Goal: Task Accomplishment & Management: Use online tool/utility

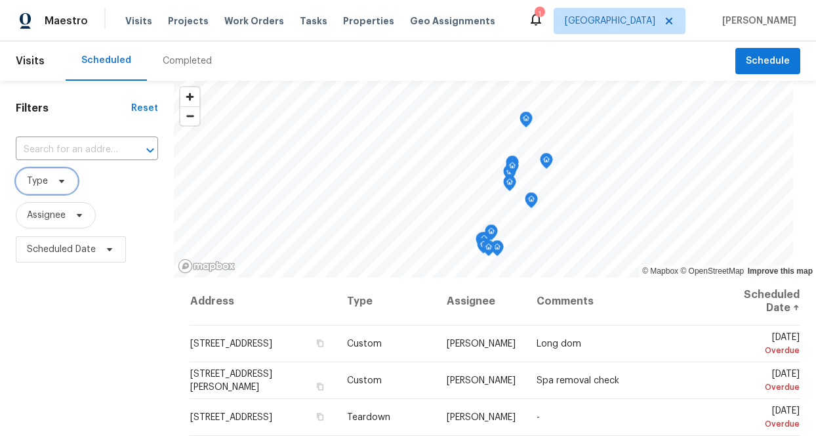
click at [51, 182] on span "Type" at bounding box center [47, 181] width 62 height 26
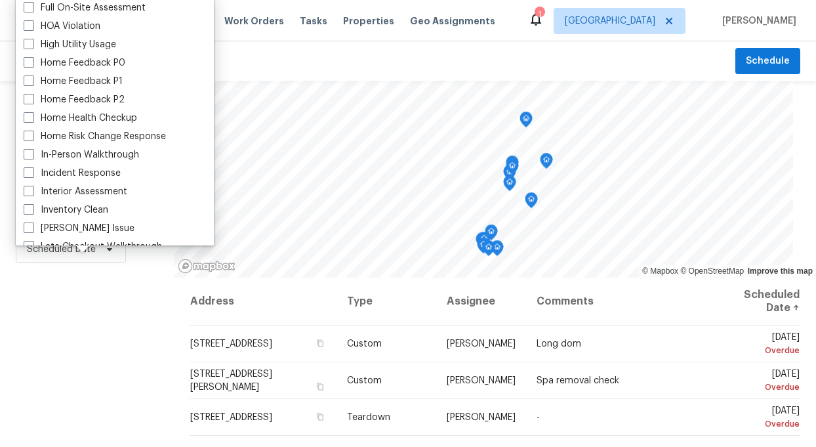
scroll to position [368, 0]
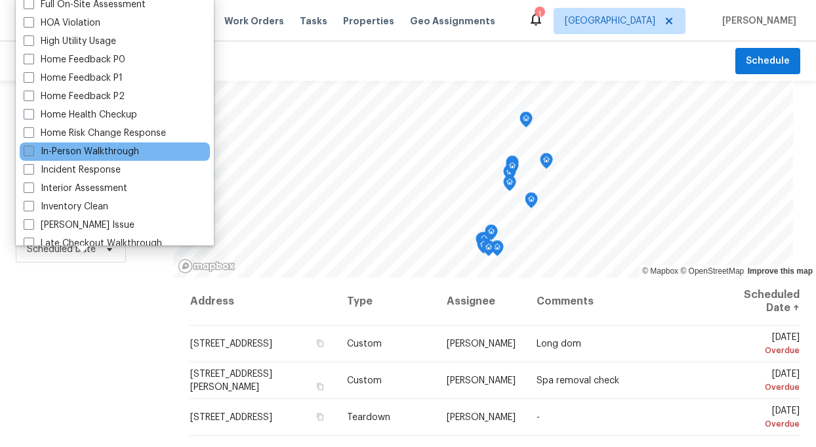
click at [58, 151] on label "In-Person Walkthrough" at bounding box center [81, 151] width 115 height 13
click at [32, 151] on input "In-Person Walkthrough" at bounding box center [28, 149] width 9 height 9
checkbox input "true"
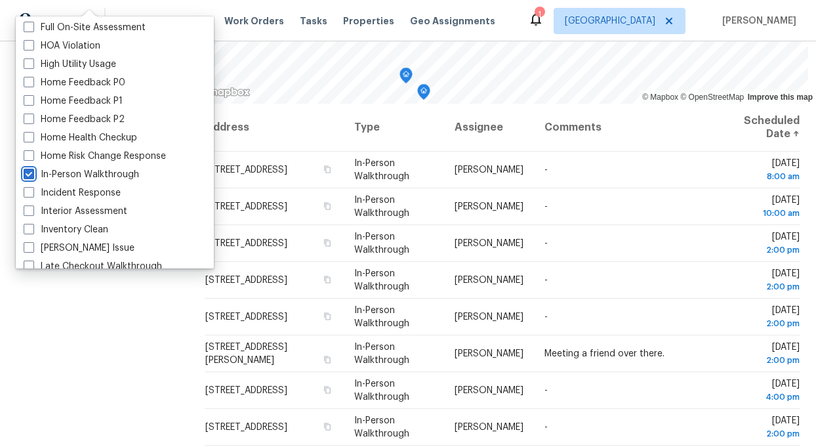
scroll to position [188, 0]
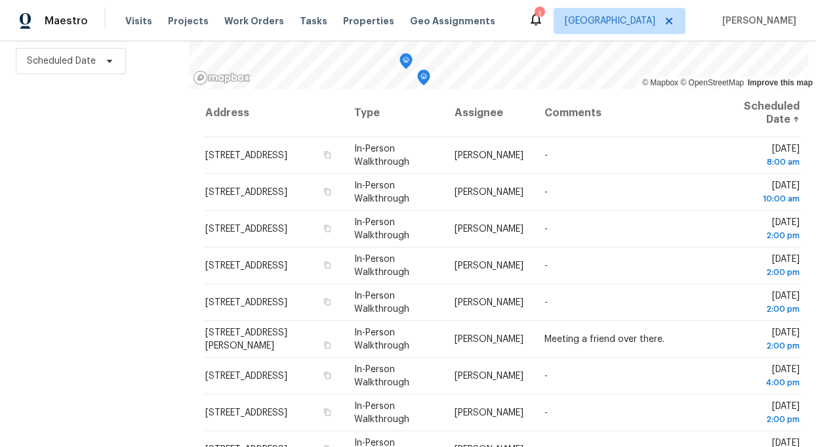
click at [94, 411] on div "Filters Reset ​ In-Person Walkthrough Assignee Scheduled Date" at bounding box center [94, 169] width 189 height 554
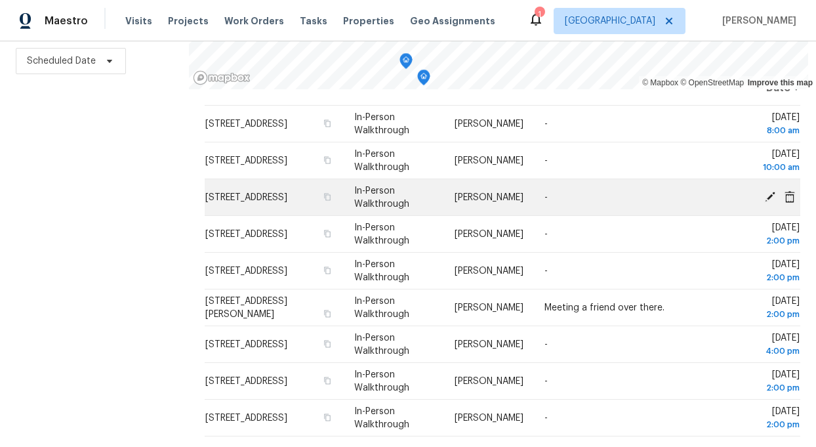
scroll to position [0, 0]
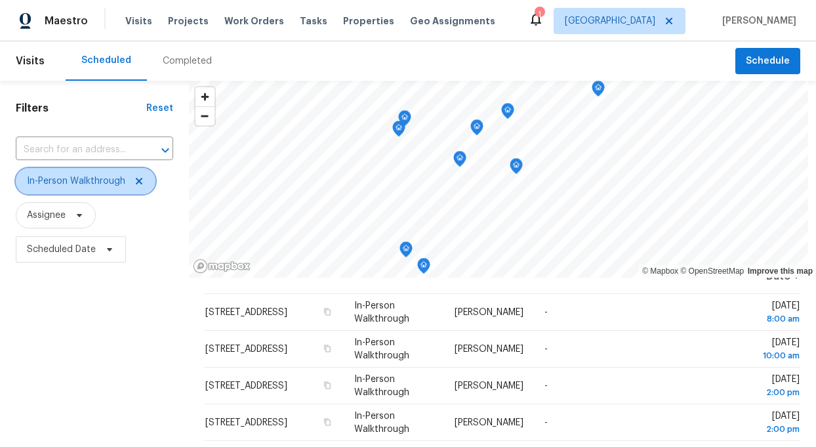
click at [136, 176] on icon at bounding box center [139, 181] width 10 height 10
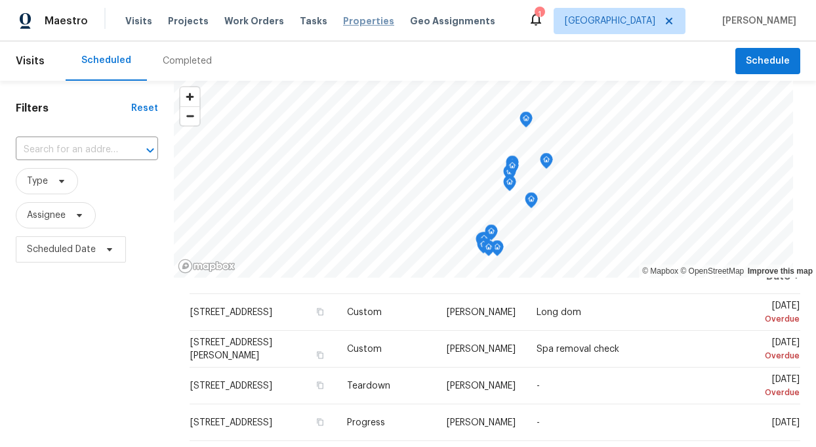
click at [343, 20] on span "Properties" at bounding box center [368, 20] width 51 height 13
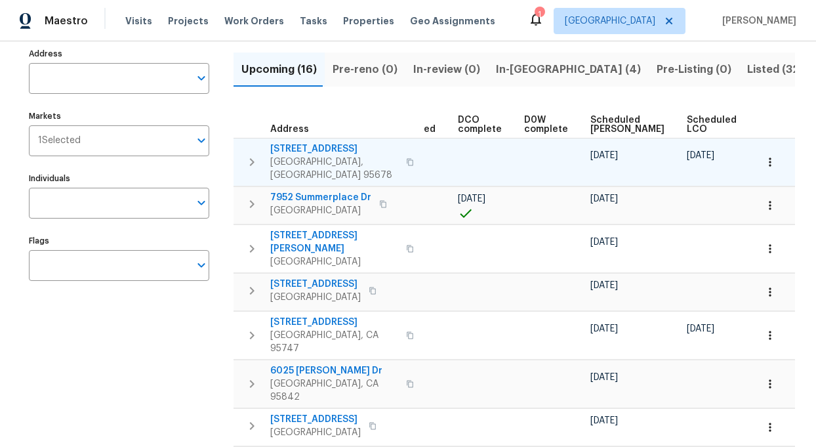
scroll to position [0, 287]
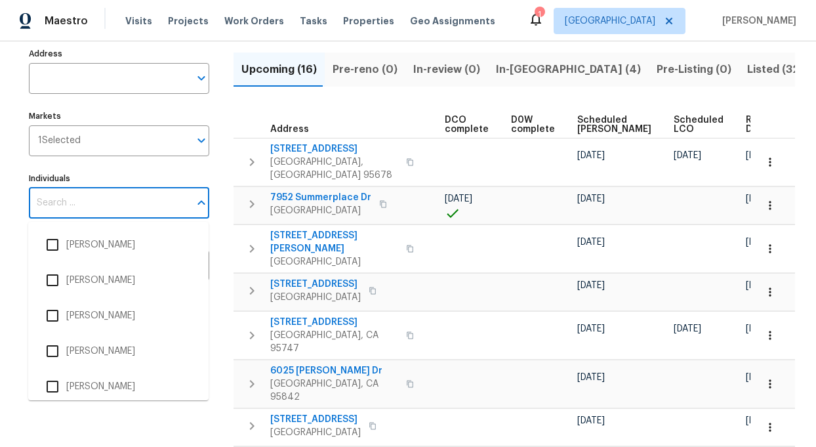
click at [98, 206] on input "Individuals" at bounding box center [109, 203] width 161 height 31
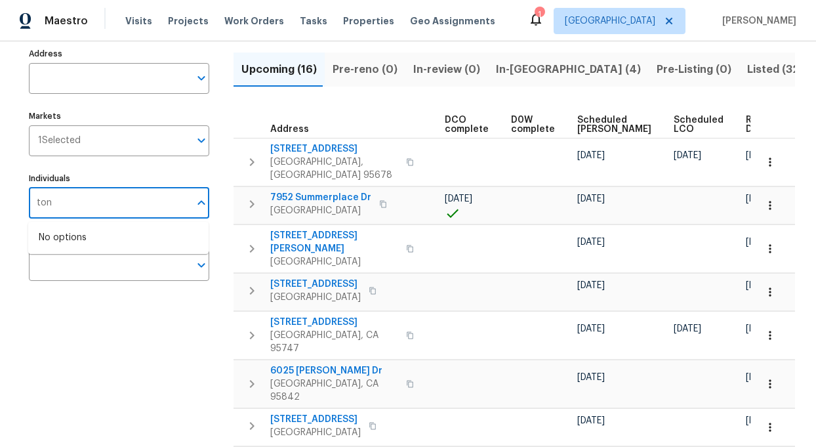
type input "toni"
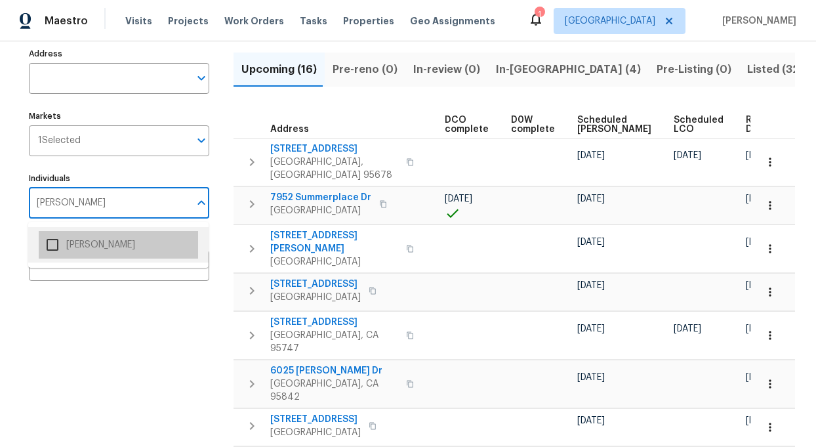
click at [91, 250] on li "[PERSON_NAME]" at bounding box center [118, 245] width 159 height 28
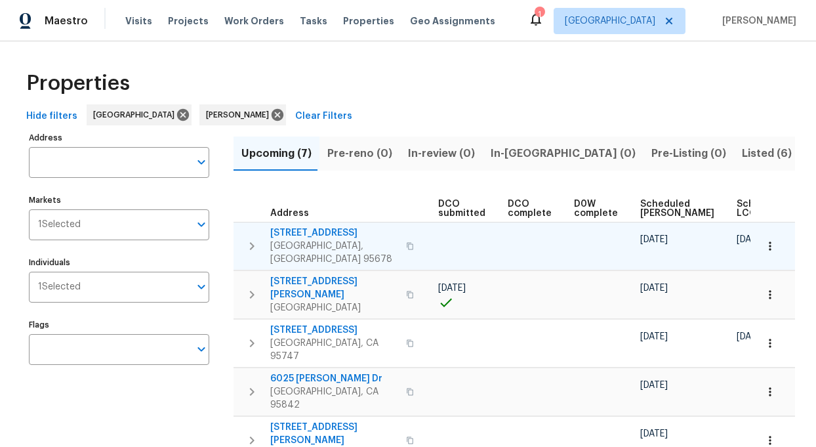
click at [285, 226] on span "509 Brookwood Rd" at bounding box center [334, 232] width 128 height 13
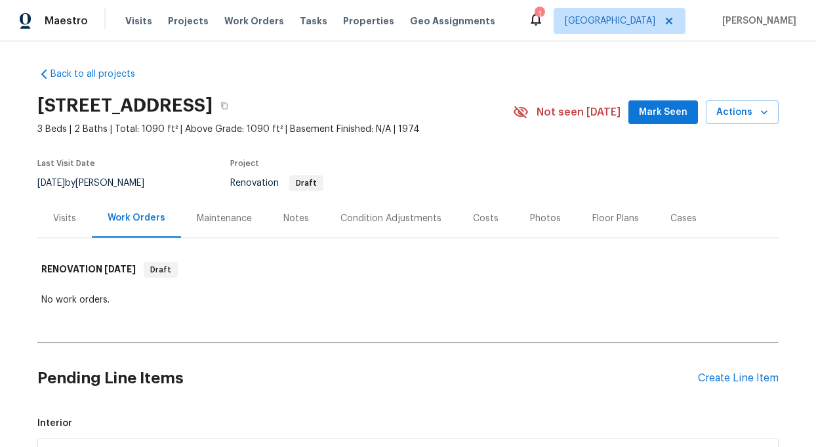
click at [283, 222] on div "Notes" at bounding box center [296, 218] width 26 height 13
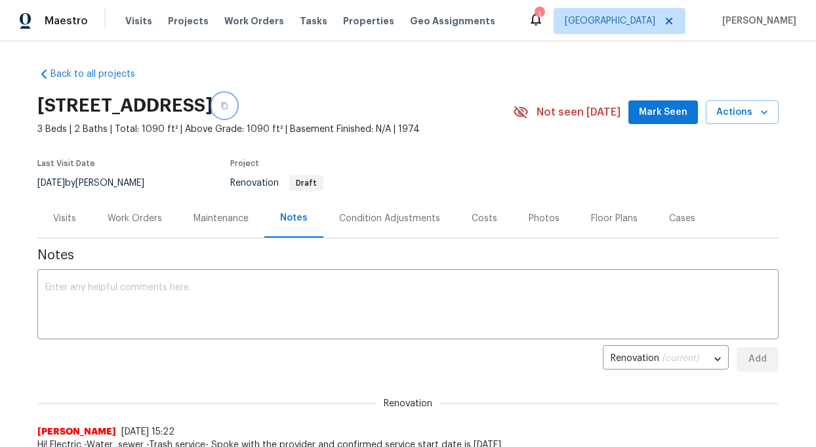
click at [228, 103] on icon "button" at bounding box center [224, 106] width 8 height 8
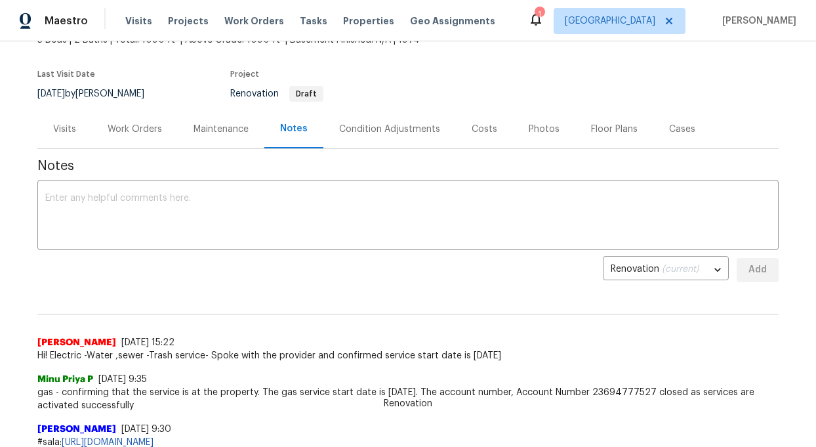
scroll to position [83, 0]
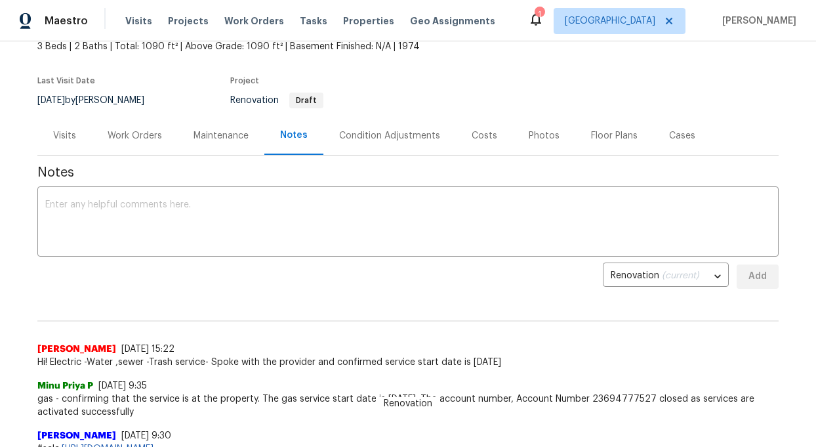
click at [135, 133] on div "Work Orders" at bounding box center [135, 135] width 54 height 13
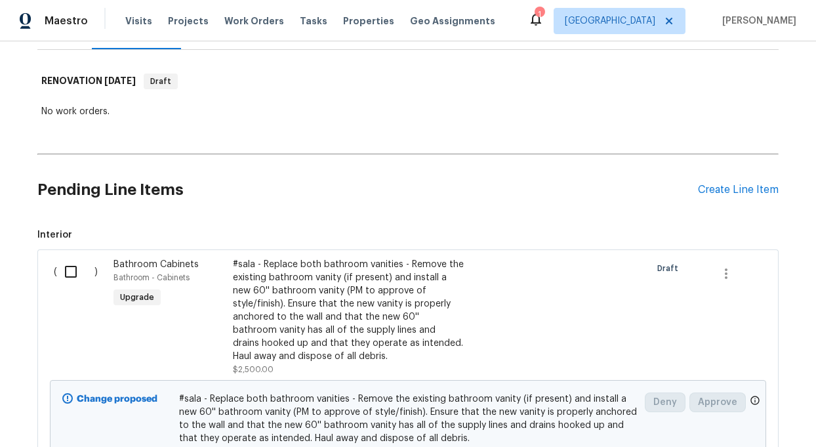
scroll to position [192, 0]
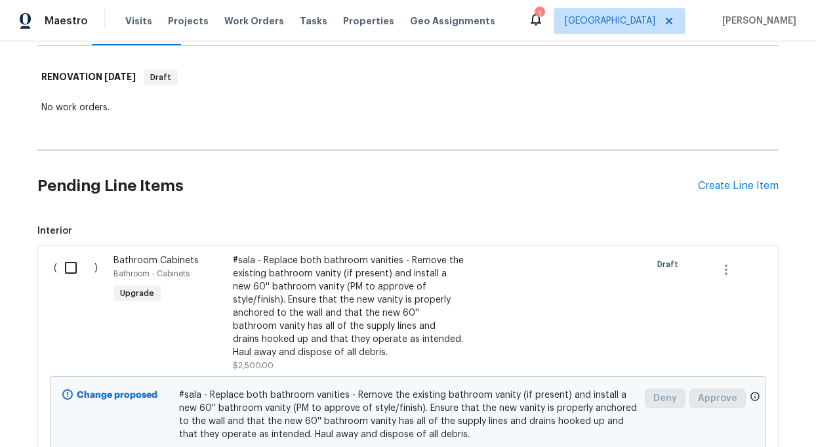
click at [303, 313] on div "#sala - Replace both bathroom vanities - Remove the existing bathroom vanity (i…" at bounding box center [348, 306] width 231 height 105
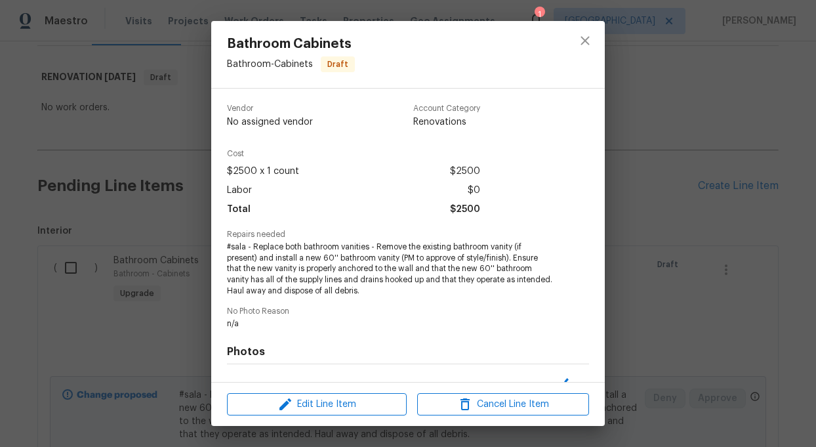
click at [303, 313] on span "No Photo Reason" at bounding box center [408, 311] width 362 height 9
click at [304, 271] on span "#sala - Replace both bathroom vanities - Remove the existing bathroom vanity (i…" at bounding box center [390, 268] width 326 height 55
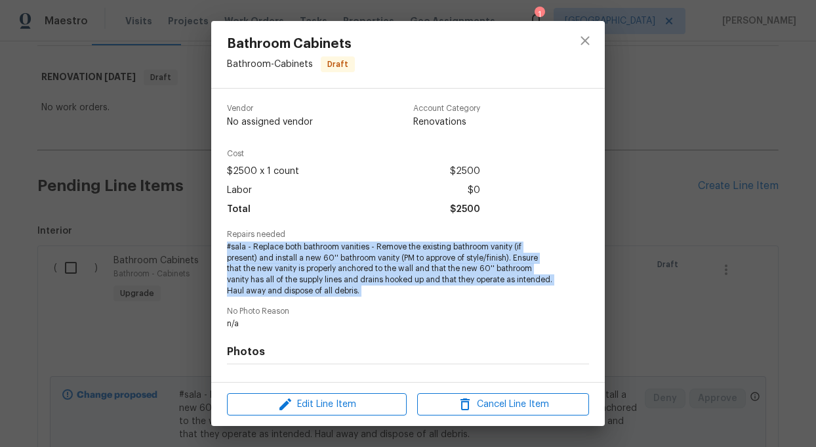
click at [304, 271] on span "#sala - Replace both bathroom vanities - Remove the existing bathroom vanity (i…" at bounding box center [390, 268] width 326 height 55
copy span "#sala - Replace both bathroom vanities - Remove the existing bathroom vanity (i…"
click at [589, 43] on icon "close" at bounding box center [585, 41] width 16 height 16
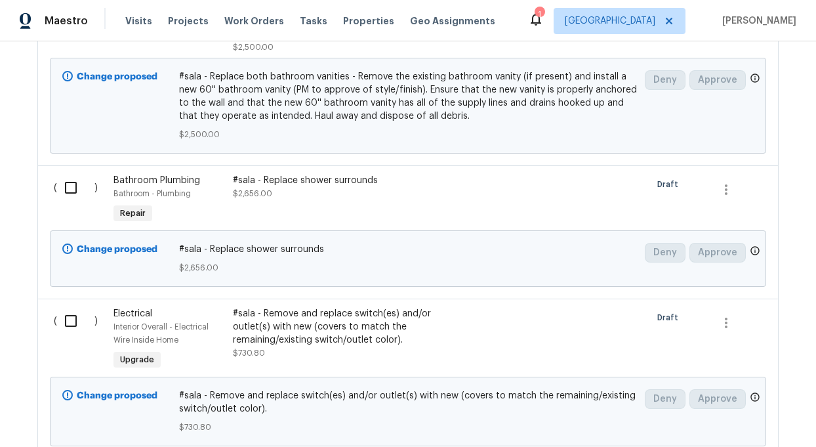
scroll to position [512, 0]
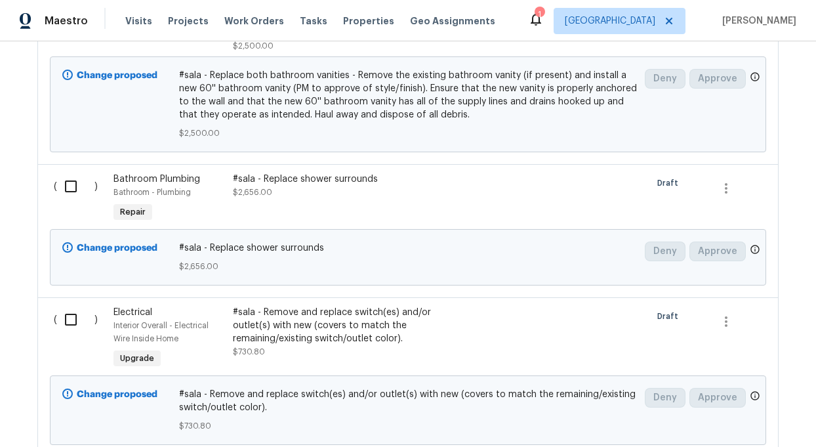
click at [323, 181] on div "#sala - Replace shower surrounds" at bounding box center [348, 179] width 231 height 13
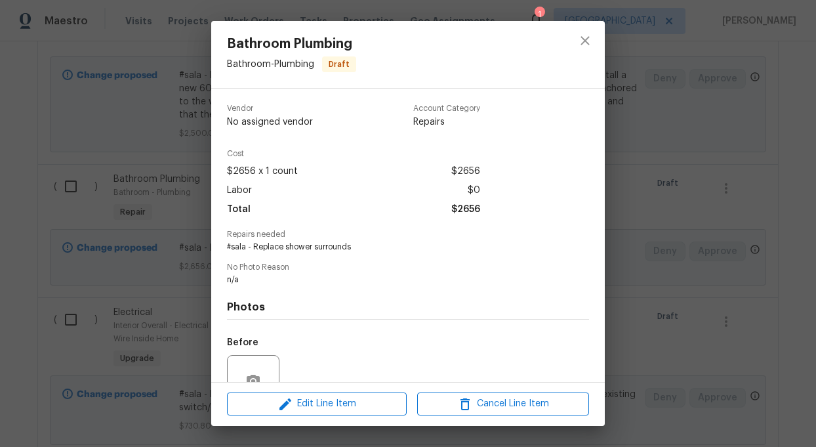
click at [273, 247] on span "#sala - Replace shower surrounds" at bounding box center [390, 246] width 326 height 11
copy span "#sala - Replace shower surrounds"
click at [584, 35] on icon "close" at bounding box center [585, 41] width 16 height 16
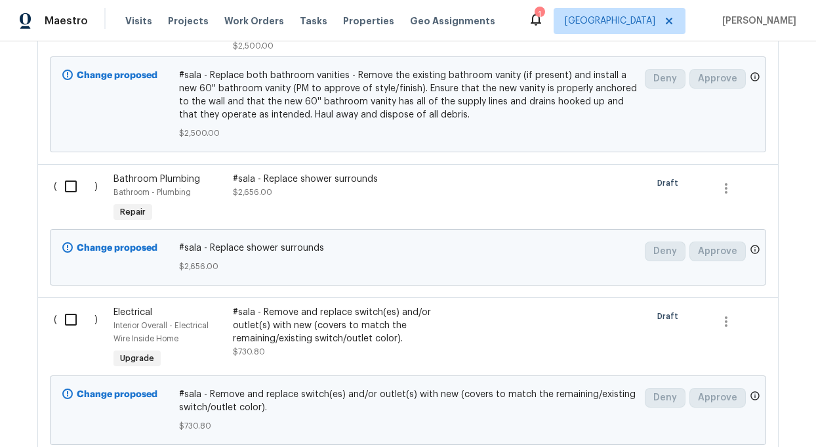
click at [584, 35] on icon "close" at bounding box center [585, 41] width 16 height 16
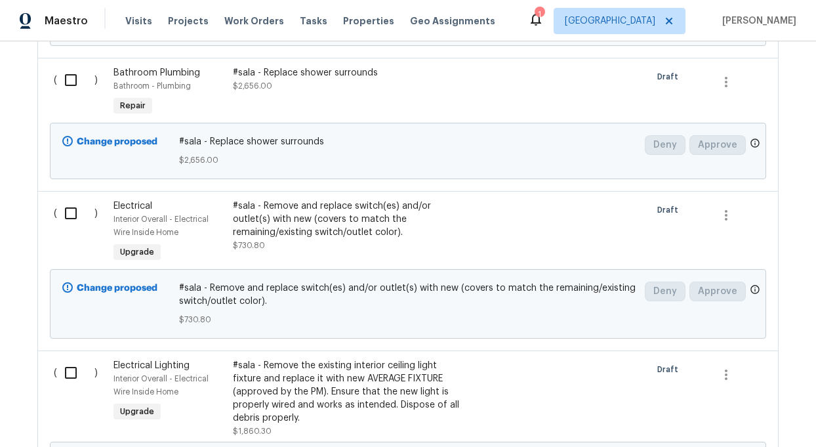
scroll to position [624, 0]
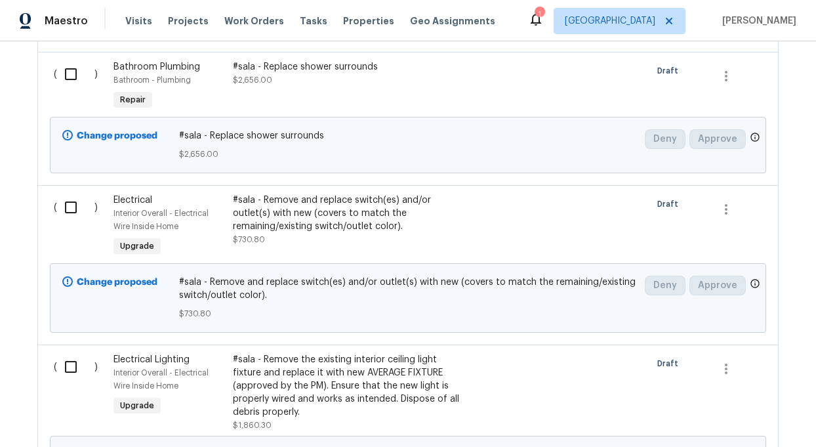
click at [291, 221] on div "#sala - Remove and replace switch(es) and/or outlet(s) with new (covers to matc…" at bounding box center [348, 213] width 231 height 39
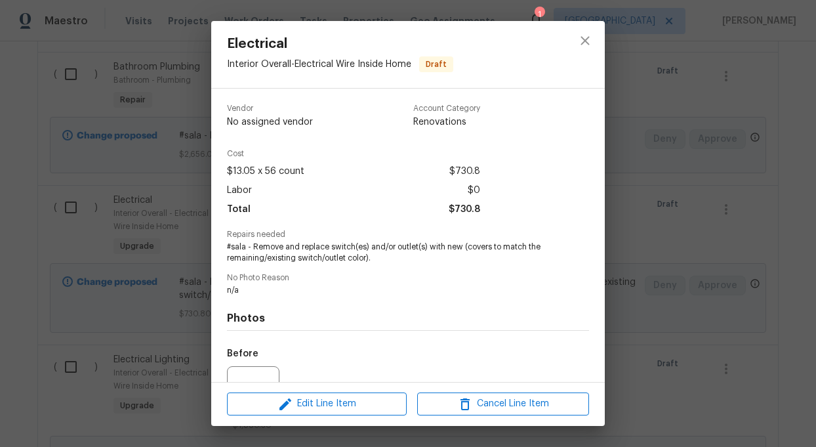
click at [295, 253] on span "#sala - Remove and replace switch(es) and/or outlet(s) with new (covers to matc…" at bounding box center [390, 252] width 326 height 22
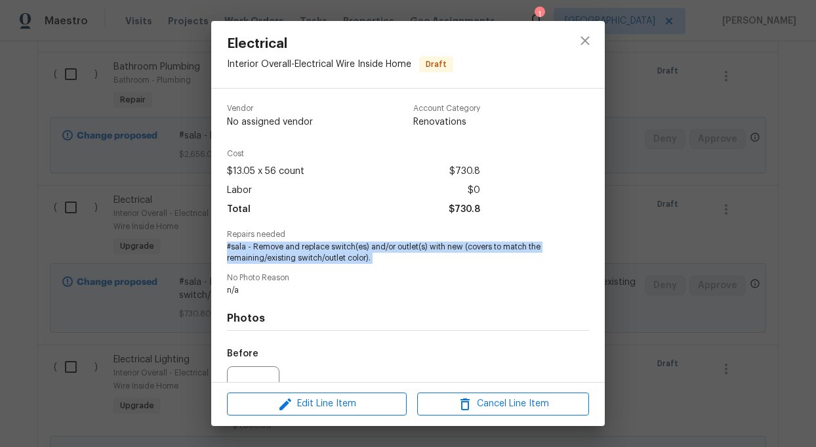
click at [295, 253] on span "#sala - Remove and replace switch(es) and/or outlet(s) with new (covers to matc…" at bounding box center [390, 252] width 326 height 22
copy span "#sala - Remove and replace switch(es) and/or outlet(s) with new (covers to matc…"
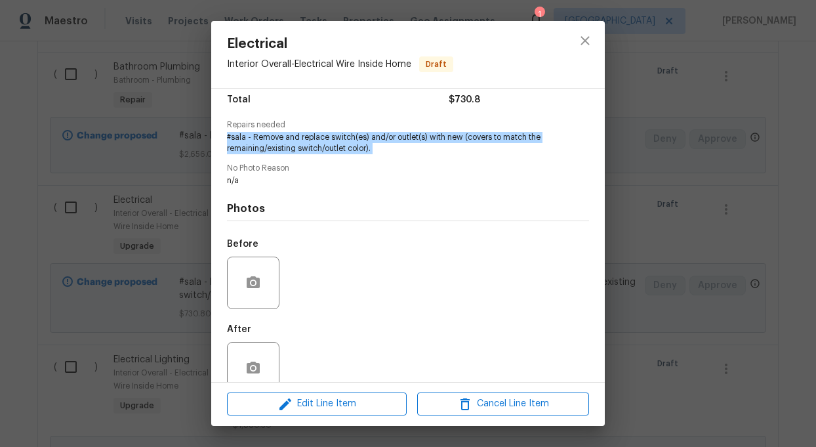
scroll to position [135, 0]
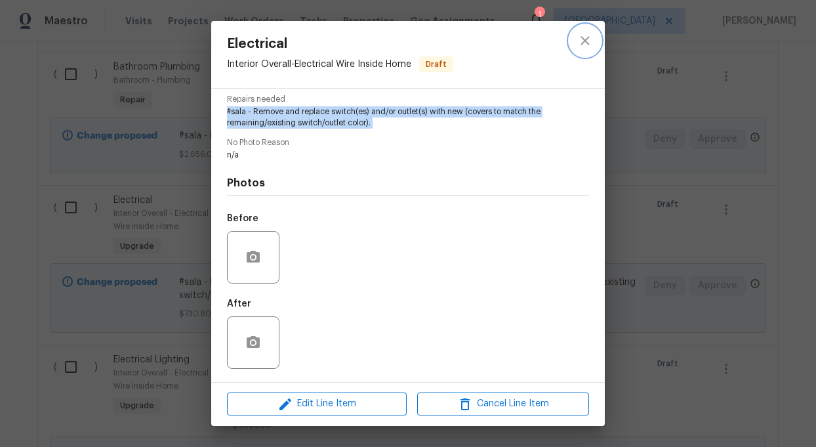
click at [582, 39] on icon "close" at bounding box center [585, 41] width 16 height 16
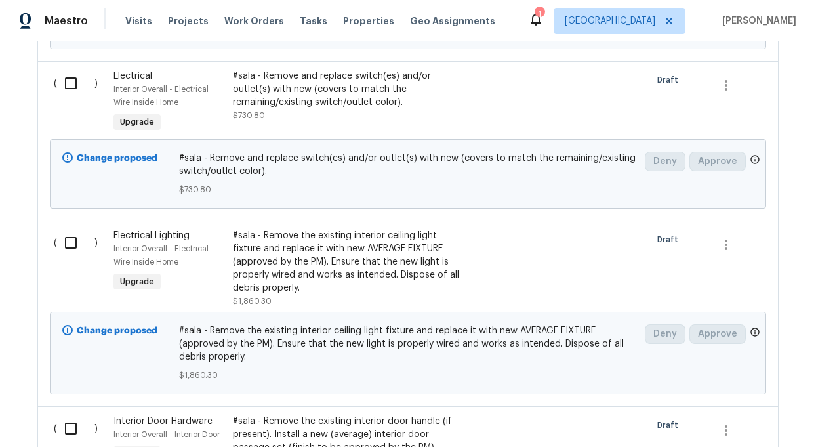
scroll to position [765, 0]
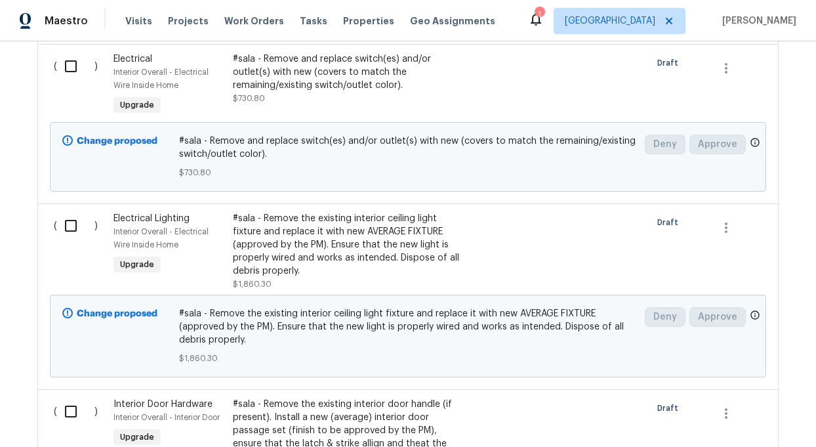
click at [320, 246] on div "#sala - Remove the existing interior ceiling light fixture and replace it with …" at bounding box center [348, 245] width 231 height 66
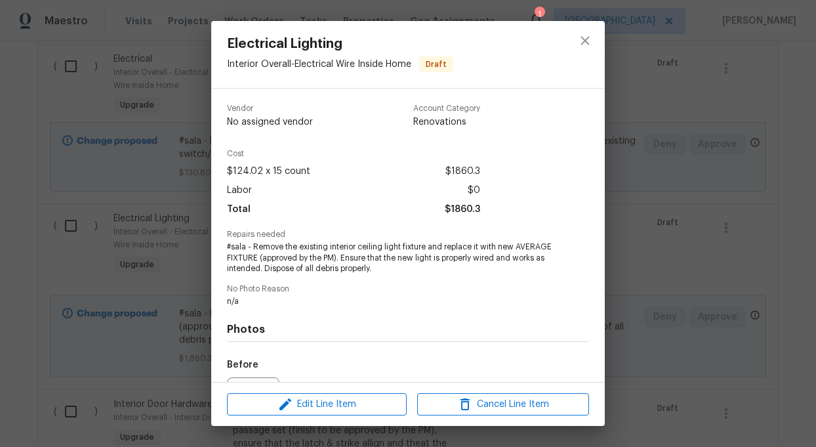
click at [326, 256] on span "#sala - Remove the existing interior ceiling light fixture and replace it with …" at bounding box center [390, 257] width 326 height 33
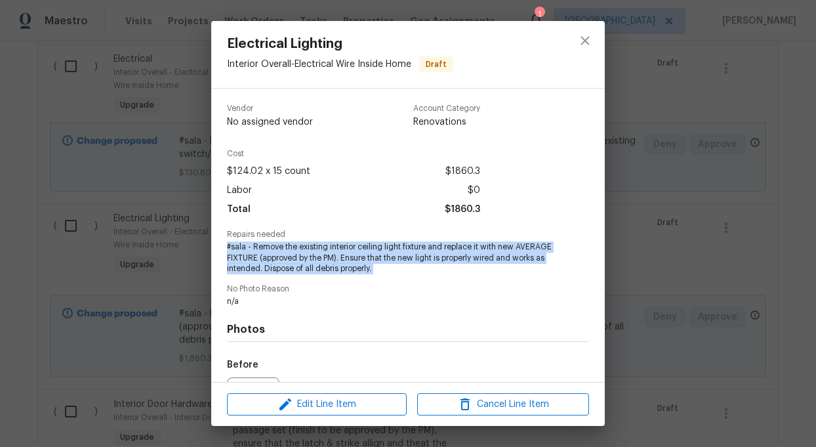
click at [326, 256] on span "#sala - Remove the existing interior ceiling light fixture and replace it with …" at bounding box center [390, 257] width 326 height 33
copy span "#sala - Remove the existing interior ceiling light fixture and replace it with …"
click at [582, 38] on icon "close" at bounding box center [585, 40] width 9 height 9
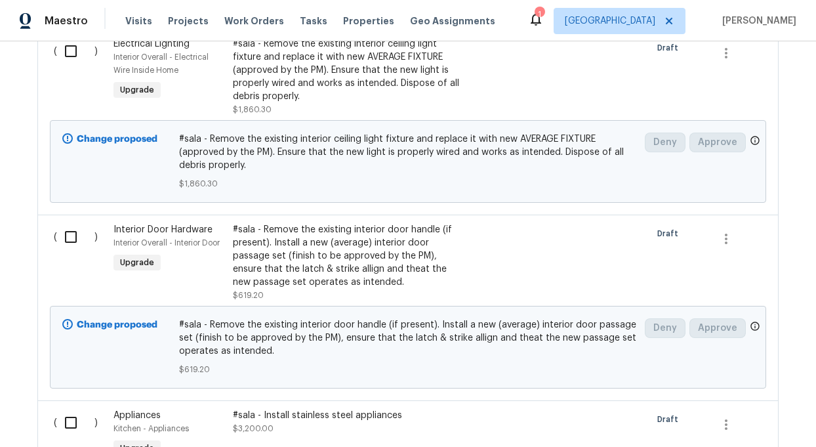
scroll to position [968, 0]
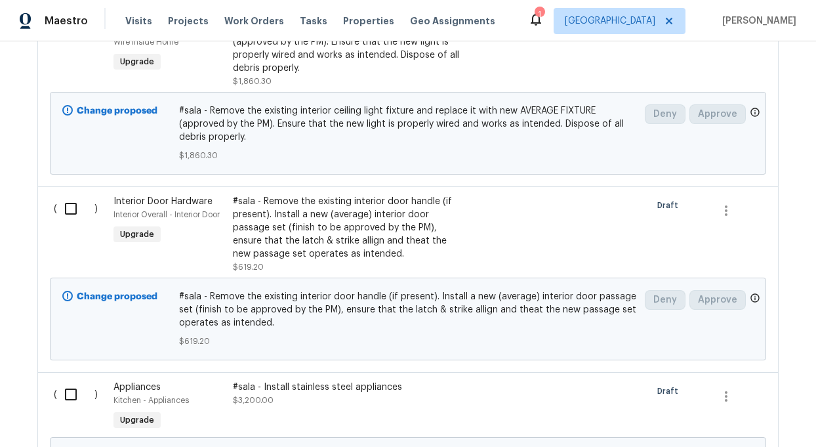
click at [288, 222] on div "#sala - Remove the existing interior door handle (if present). Install a new (a…" at bounding box center [348, 228] width 231 height 66
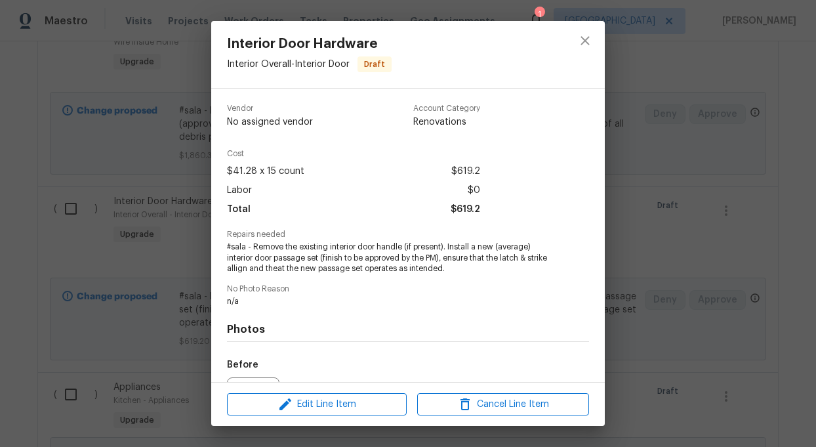
click at [327, 262] on span "#sala - Remove the existing interior door handle (if present). Install a new (a…" at bounding box center [390, 257] width 326 height 33
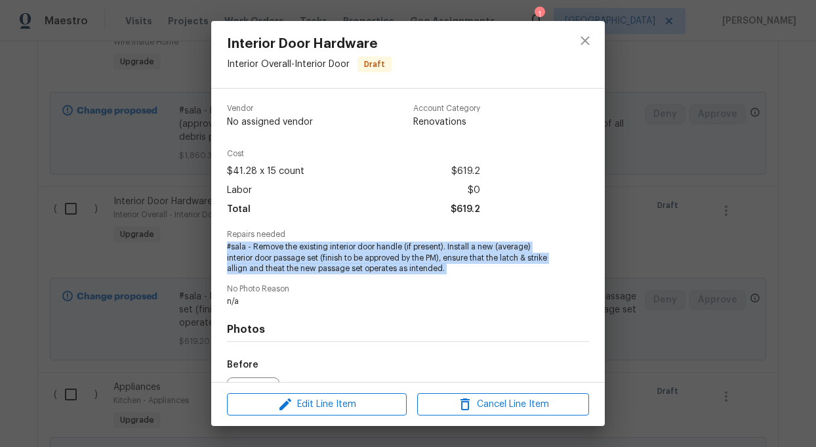
click at [327, 262] on span "#sala - Remove the existing interior door handle (if present). Install a new (a…" at bounding box center [390, 257] width 326 height 33
copy span "#sala - Remove the existing interior door handle (if present). Install a new (a…"
click at [582, 37] on icon "close" at bounding box center [585, 41] width 16 height 16
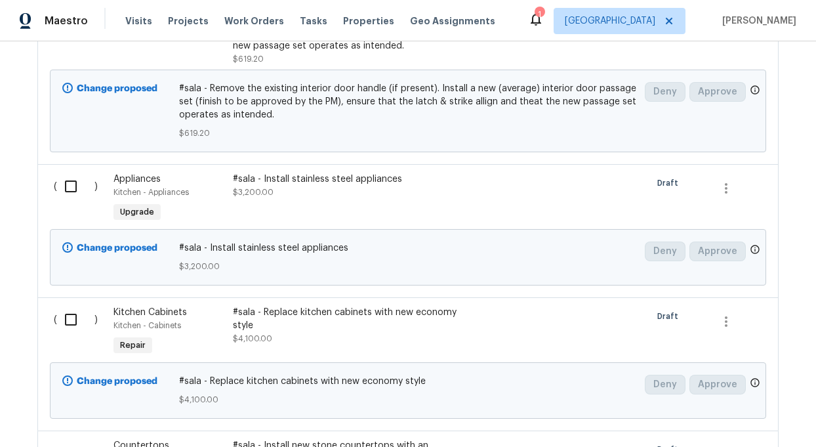
scroll to position [1181, 0]
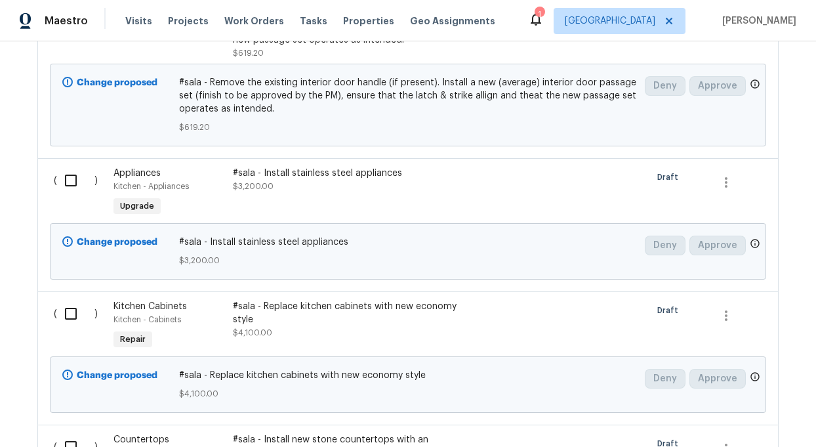
click at [329, 171] on div "#sala - Install stainless steel appliances" at bounding box center [348, 173] width 231 height 13
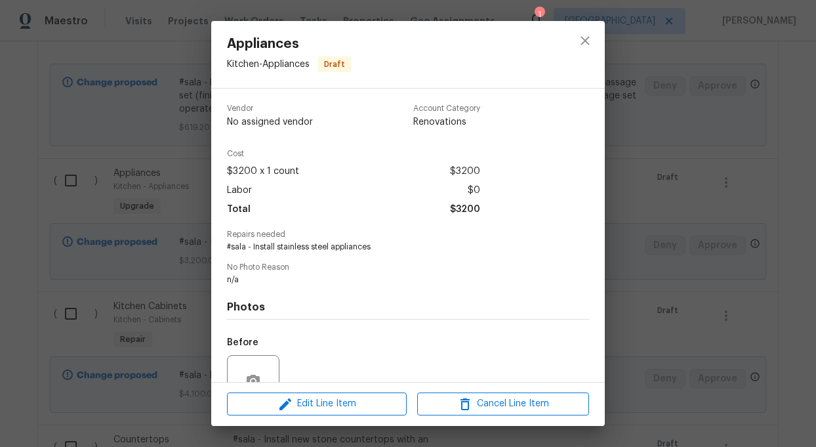
click at [291, 244] on span "#sala - Install stainless steel appliances" at bounding box center [390, 246] width 326 height 11
copy span "#sala - Install stainless steel appliances"
click at [582, 37] on icon "close" at bounding box center [585, 40] width 9 height 9
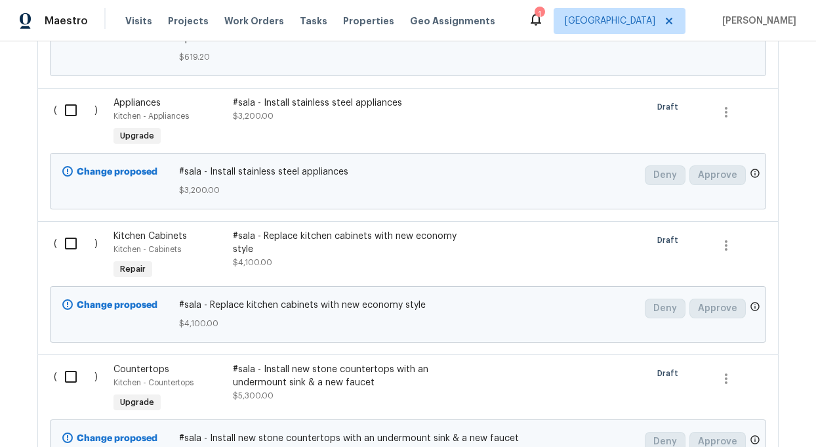
scroll to position [1261, 0]
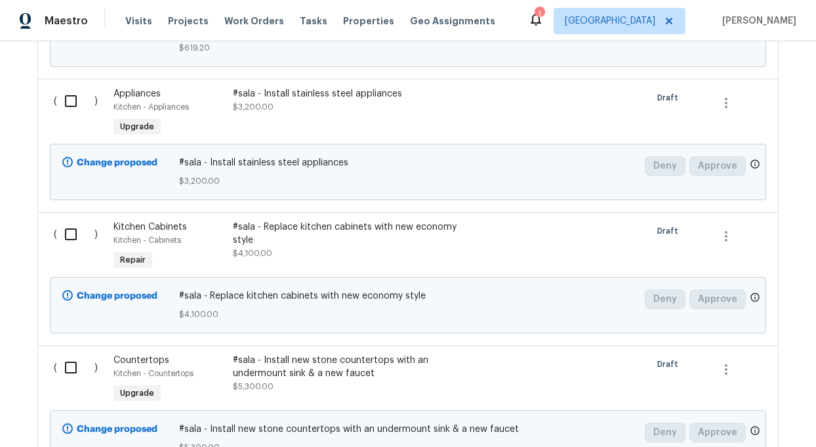
click at [340, 225] on div "#sala - Replace kitchen cabinets with new economy style" at bounding box center [348, 233] width 231 height 26
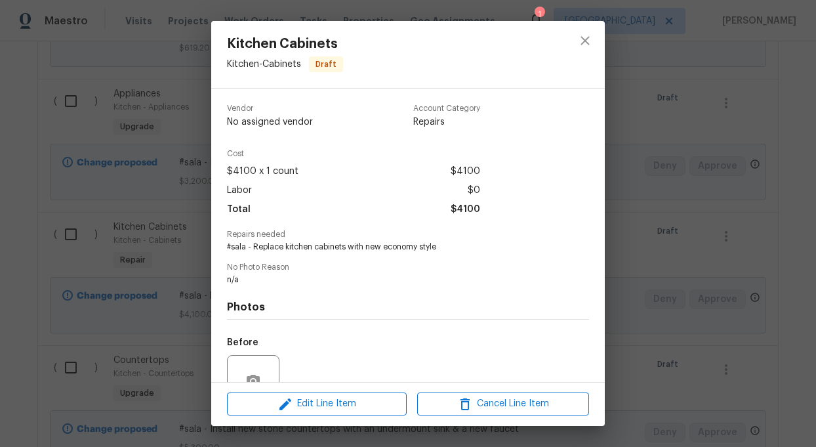
click at [325, 242] on span "#sala - Replace kitchen cabinets with new economy style" at bounding box center [390, 246] width 326 height 11
copy span "#sala - Replace kitchen cabinets with new economy style"
click at [584, 41] on icon "close" at bounding box center [585, 40] width 9 height 9
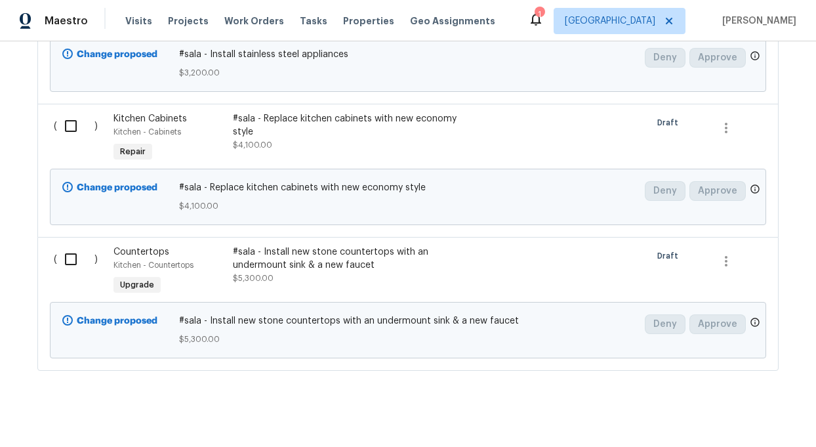
scroll to position [1385, 0]
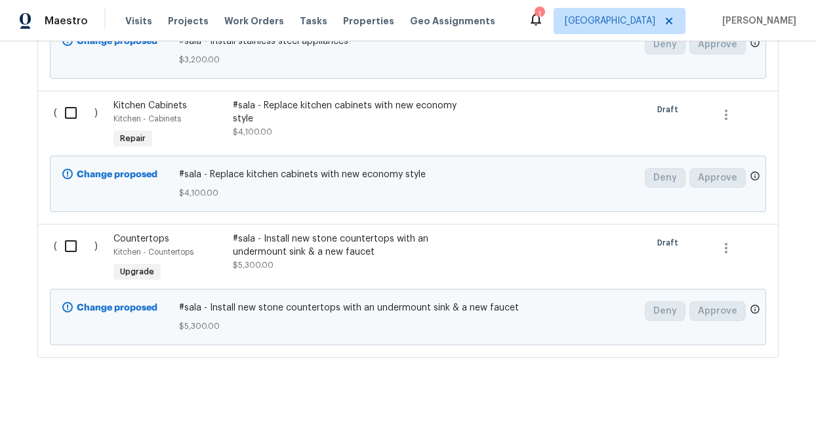
click at [295, 247] on div "#sala - Install new stone countertops with an undermount sink & a new faucet" at bounding box center [348, 245] width 231 height 26
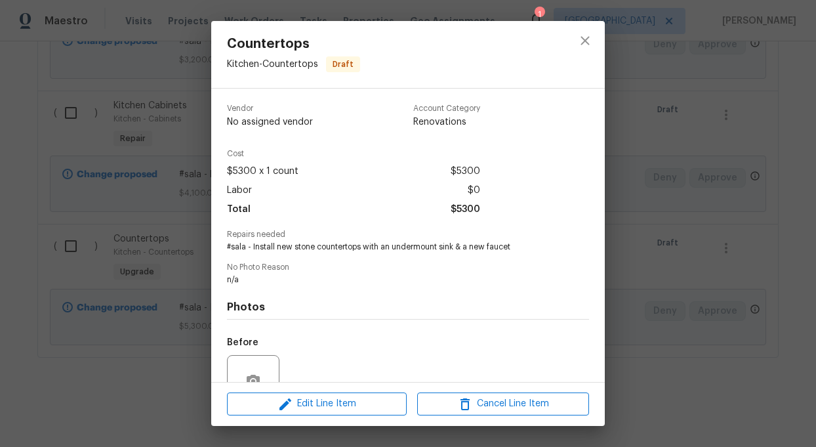
click at [295, 247] on span "#sala - Install new stone countertops with an undermount sink & a new faucet" at bounding box center [390, 246] width 326 height 11
copy span "#sala - Install new stone countertops with an undermount sink & a new faucet"
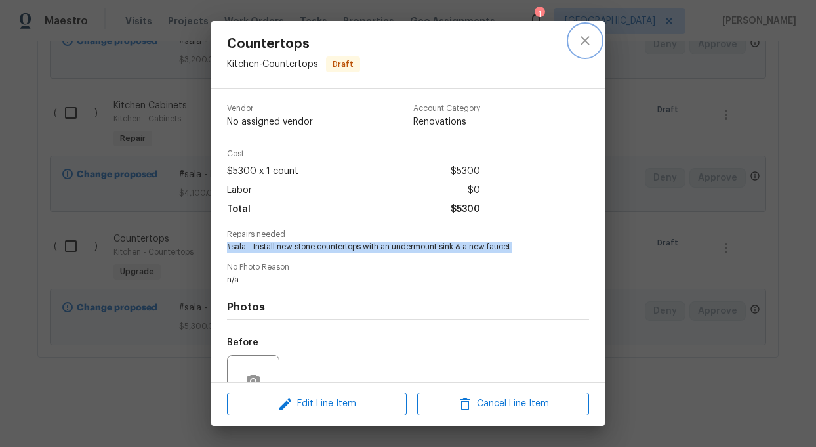
click at [582, 38] on icon "close" at bounding box center [585, 40] width 9 height 9
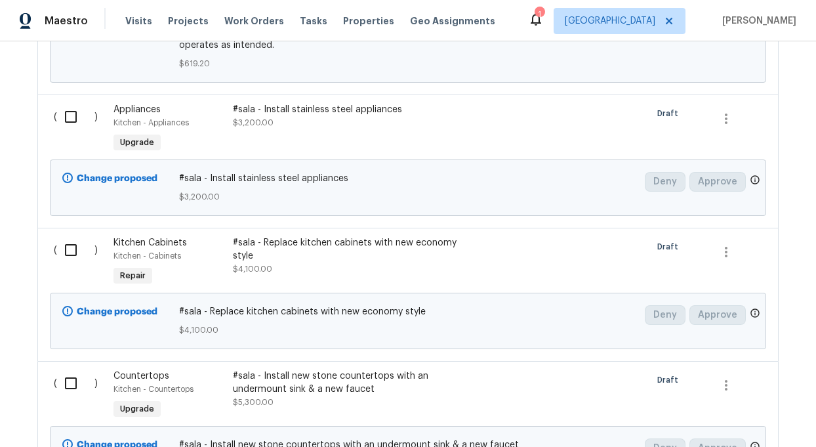
scroll to position [1246, 0]
click at [300, 243] on div "#sala - Replace kitchen cabinets with new economy style" at bounding box center [348, 248] width 231 height 26
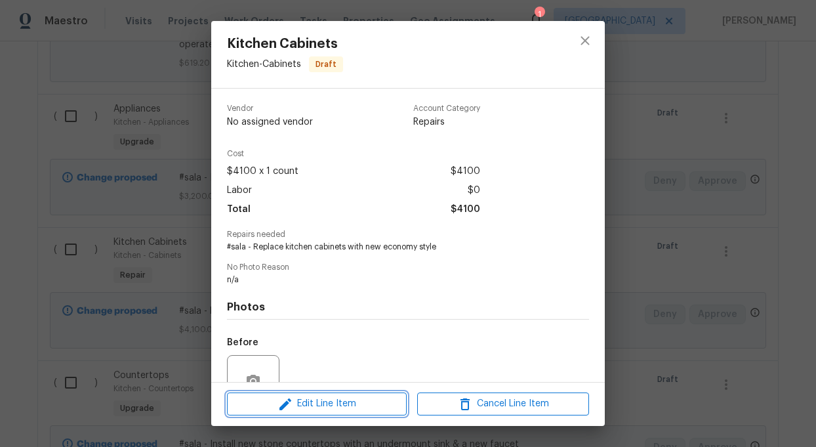
click at [335, 401] on span "Edit Line Item" at bounding box center [317, 404] width 172 height 16
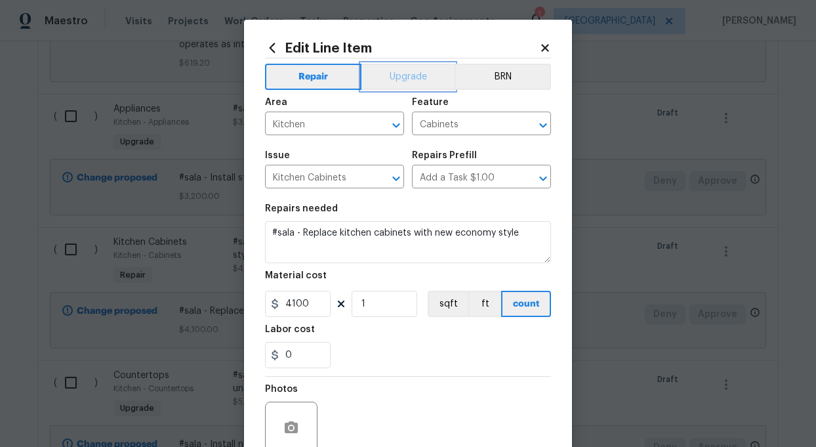
click at [394, 75] on button "Upgrade" at bounding box center [408, 77] width 94 height 26
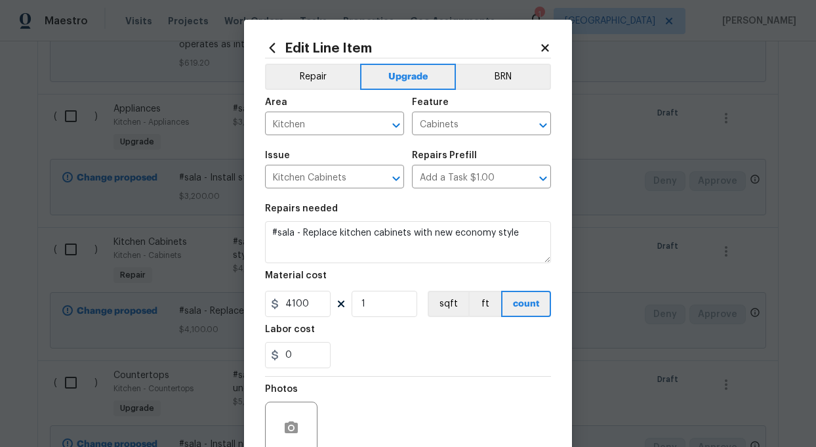
click at [544, 44] on icon at bounding box center [545, 48] width 12 height 12
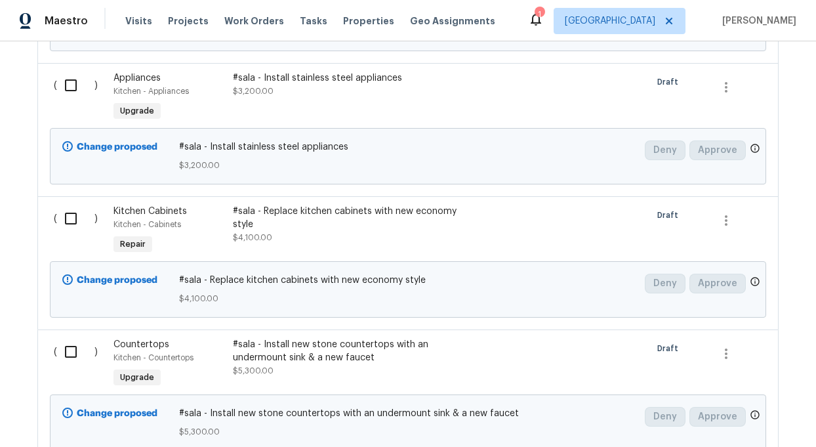
scroll to position [1287, 0]
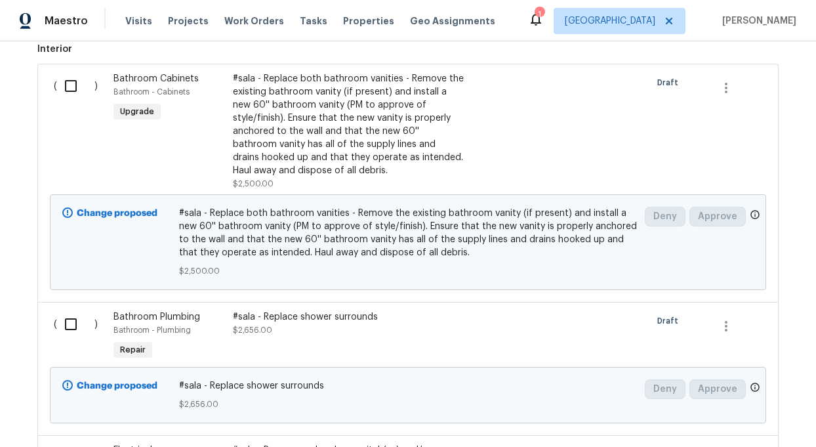
scroll to position [352, 0]
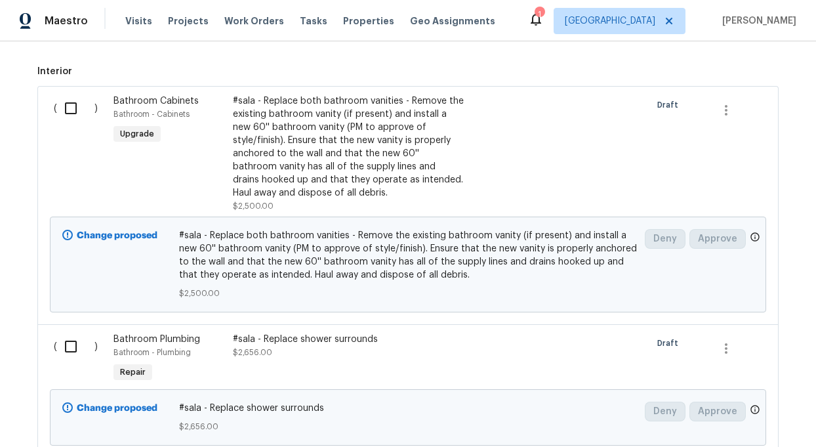
click at [280, 337] on div "#sala - Replace shower surrounds" at bounding box center [348, 339] width 231 height 13
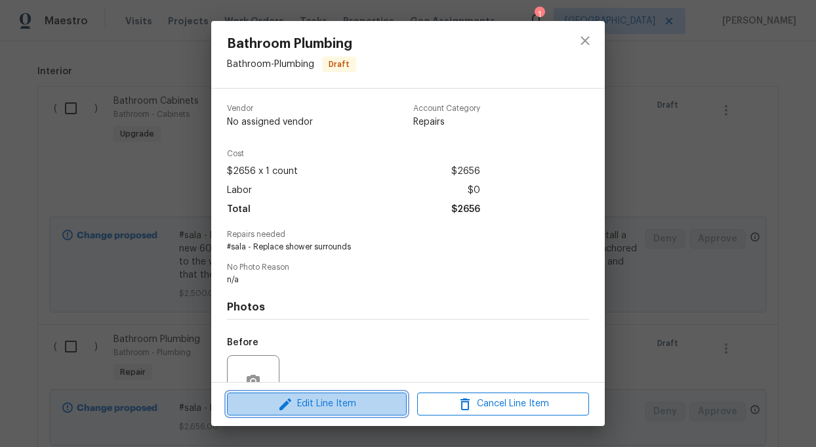
click at [318, 411] on span "Edit Line Item" at bounding box center [317, 404] width 172 height 16
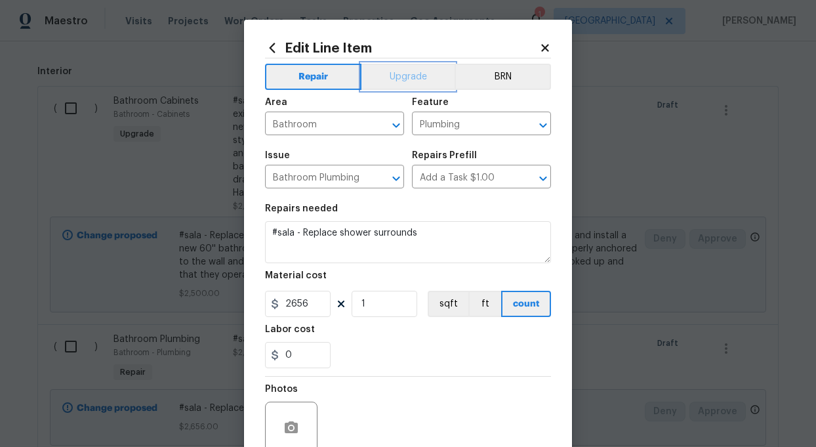
click at [407, 79] on button "Upgrade" at bounding box center [408, 77] width 94 height 26
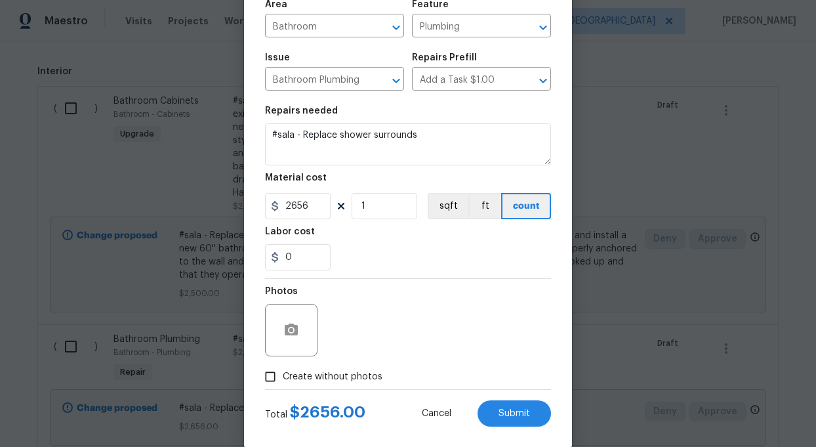
scroll to position [119, 0]
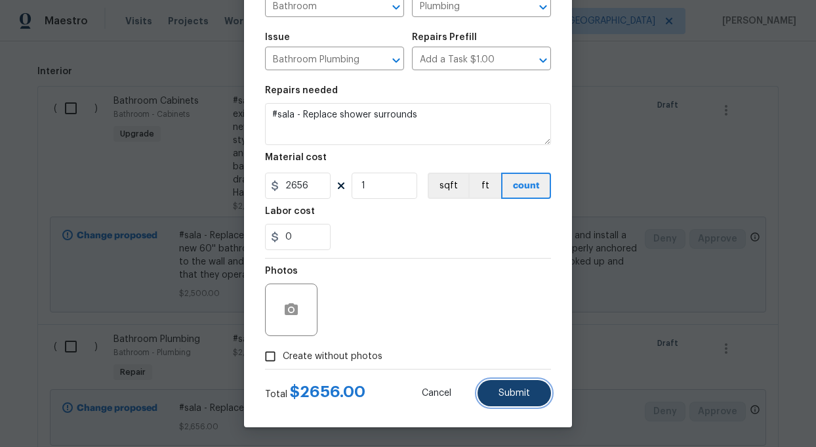
click at [527, 395] on span "Submit" at bounding box center [514, 393] width 31 height 10
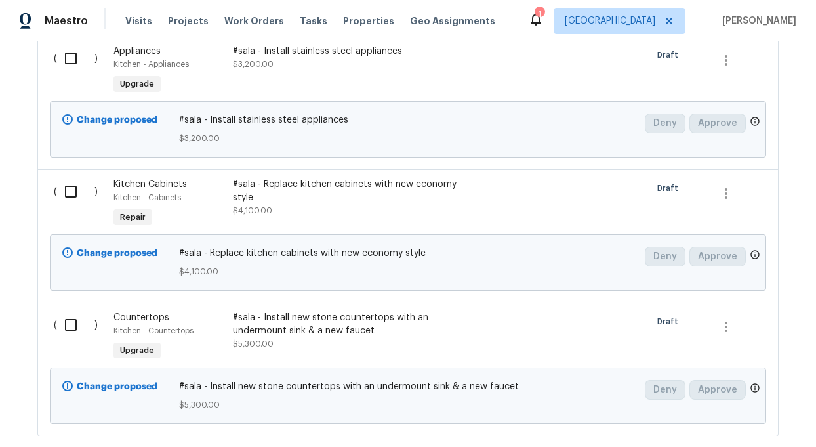
scroll to position [1311, 0]
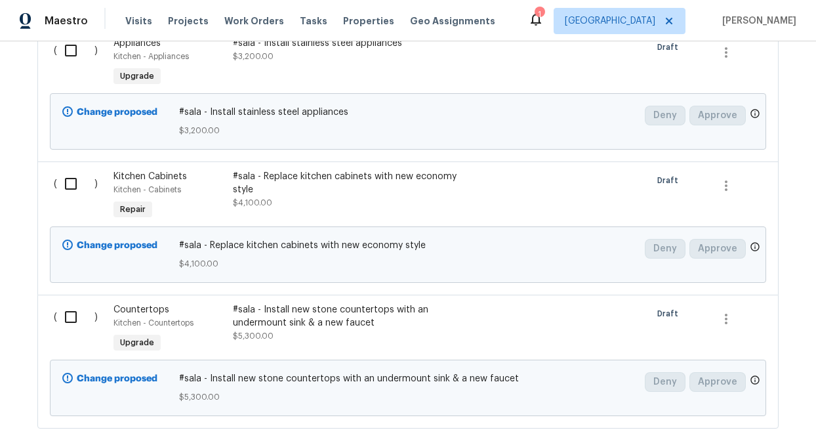
click at [133, 205] on div "Repair" at bounding box center [132, 209] width 39 height 16
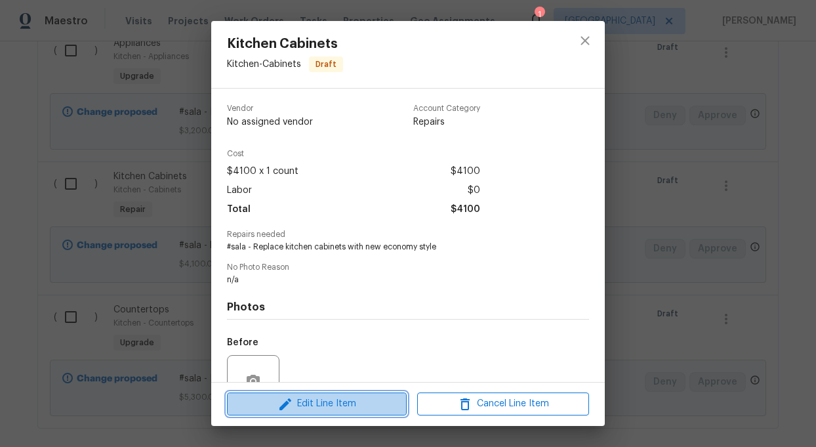
click at [340, 398] on span "Edit Line Item" at bounding box center [317, 404] width 172 height 16
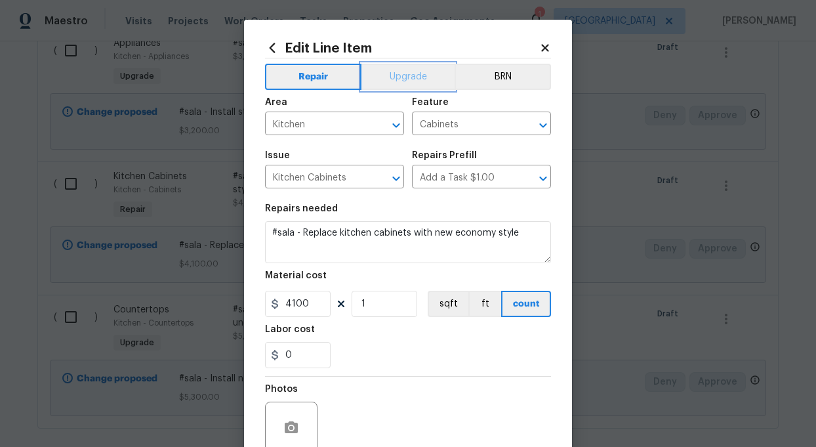
click at [393, 79] on button "Upgrade" at bounding box center [408, 77] width 94 height 26
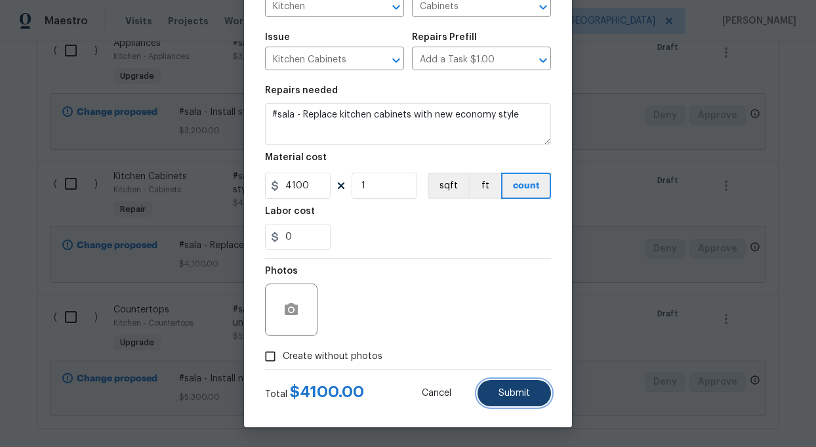
click at [519, 401] on button "Submit" at bounding box center [514, 393] width 73 height 26
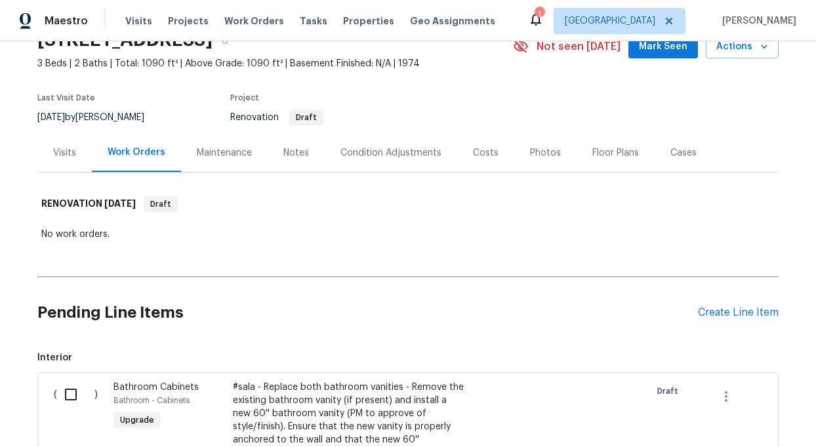
scroll to position [61, 0]
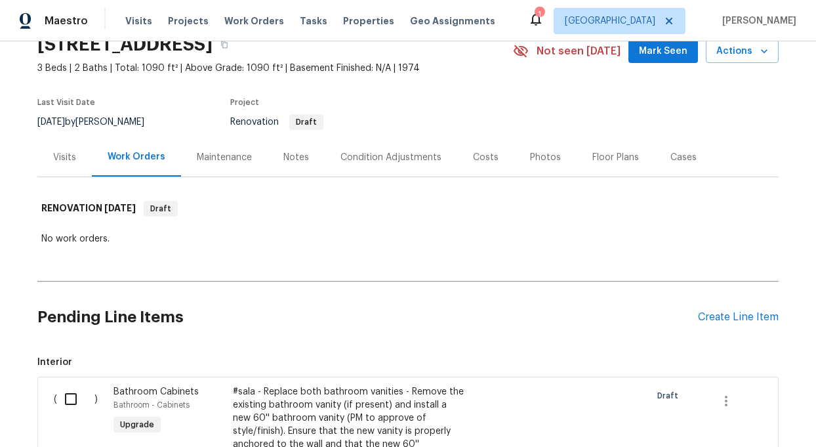
click at [394, 153] on div "Condition Adjustments" at bounding box center [390, 157] width 101 height 13
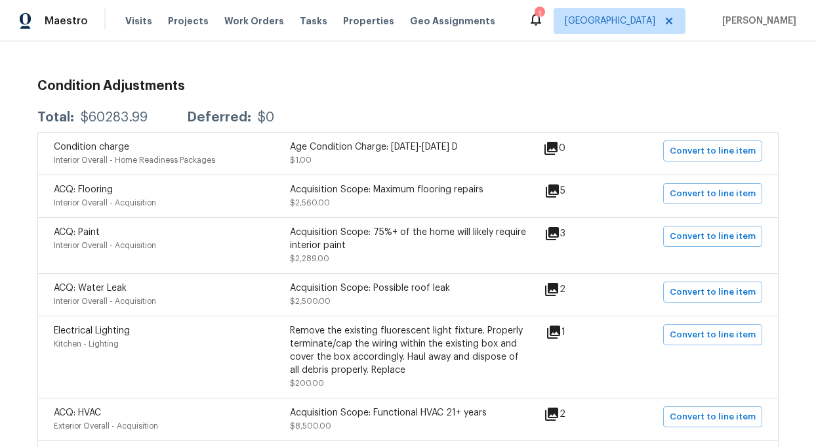
scroll to position [202, 0]
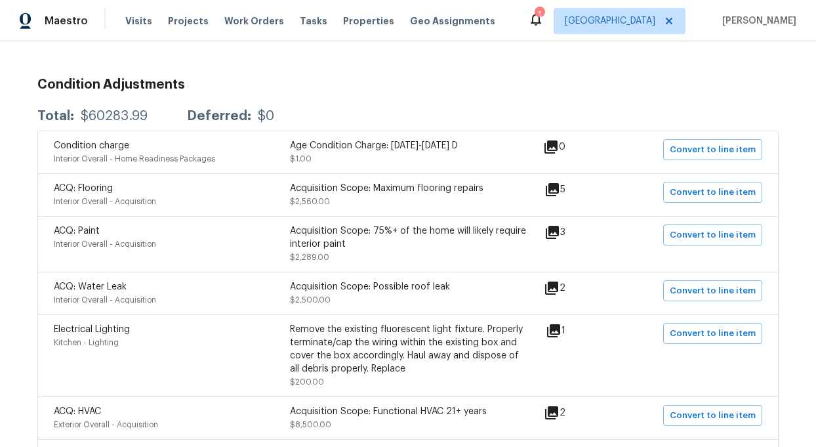
click at [556, 188] on icon at bounding box center [552, 189] width 13 height 13
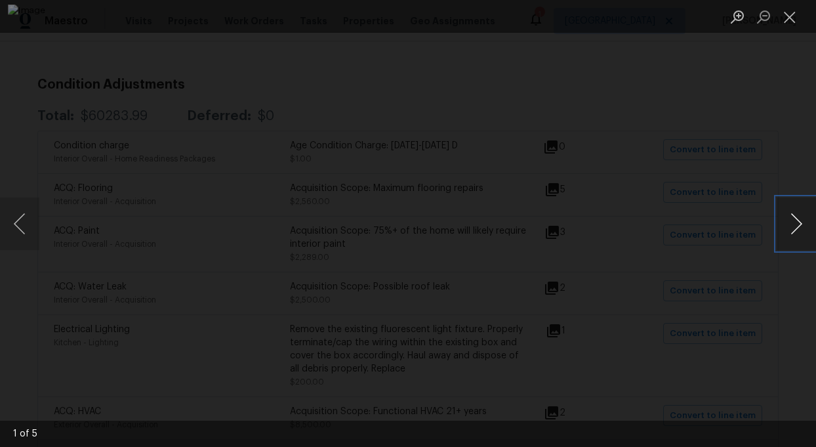
click at [802, 222] on button "Next image" at bounding box center [796, 223] width 39 height 52
click at [802, 223] on button "Next image" at bounding box center [796, 223] width 39 height 52
click at [802, 224] on button "Next image" at bounding box center [796, 223] width 39 height 52
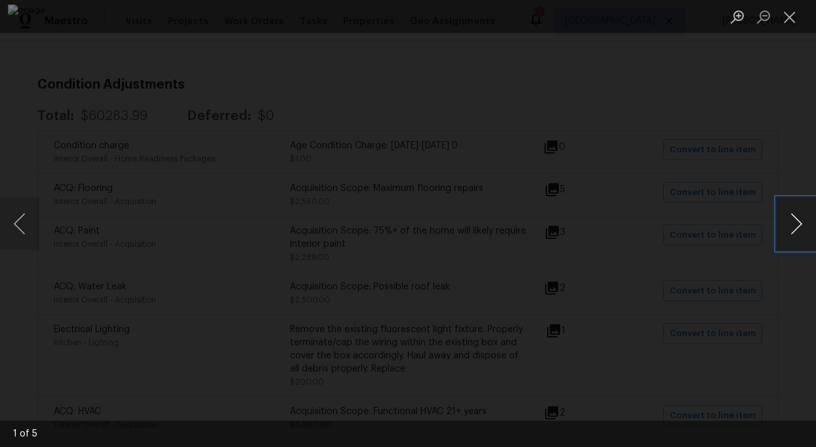
click at [802, 224] on button "Next image" at bounding box center [796, 223] width 39 height 52
click at [802, 225] on button "Next image" at bounding box center [796, 223] width 39 height 52
click at [802, 226] on button "Next image" at bounding box center [796, 223] width 39 height 52
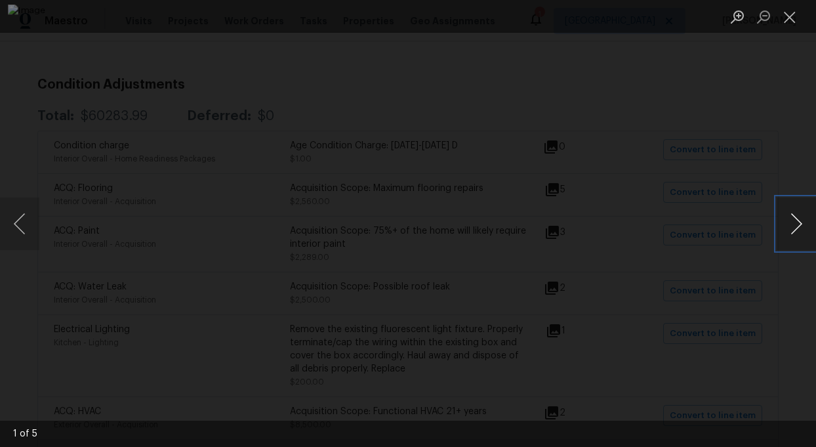
click at [802, 227] on button "Next image" at bounding box center [796, 223] width 39 height 52
click at [788, 16] on button "Close lightbox" at bounding box center [790, 16] width 26 height 23
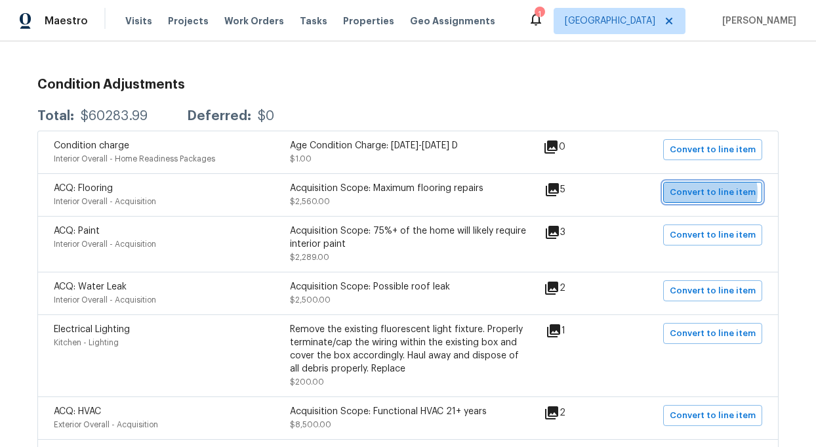
click at [710, 192] on span "Convert to line item" at bounding box center [713, 192] width 86 height 15
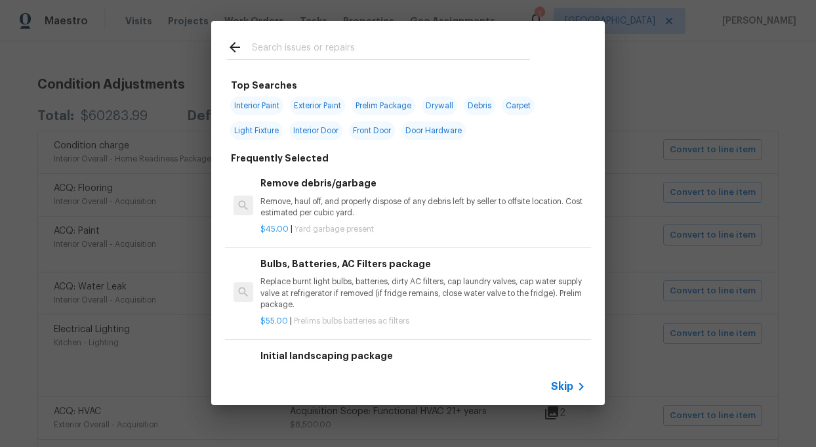
click at [564, 382] on span "Skip" at bounding box center [562, 386] width 22 height 13
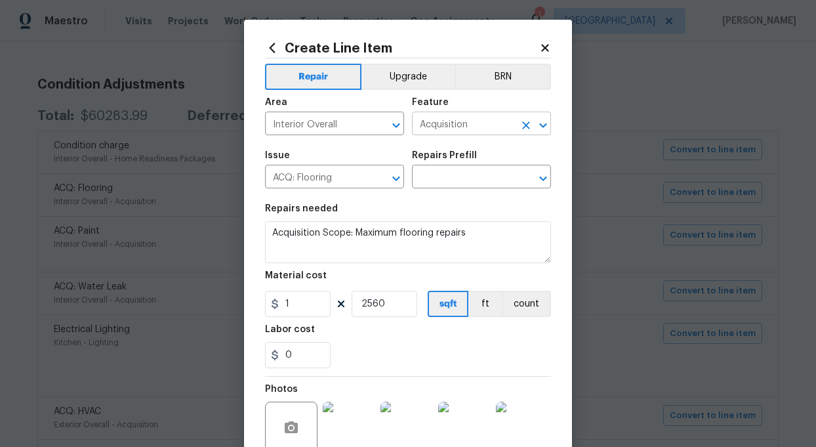
click at [530, 126] on icon "Clear" at bounding box center [526, 125] width 13 height 13
click at [445, 126] on input "text" at bounding box center [463, 125] width 102 height 20
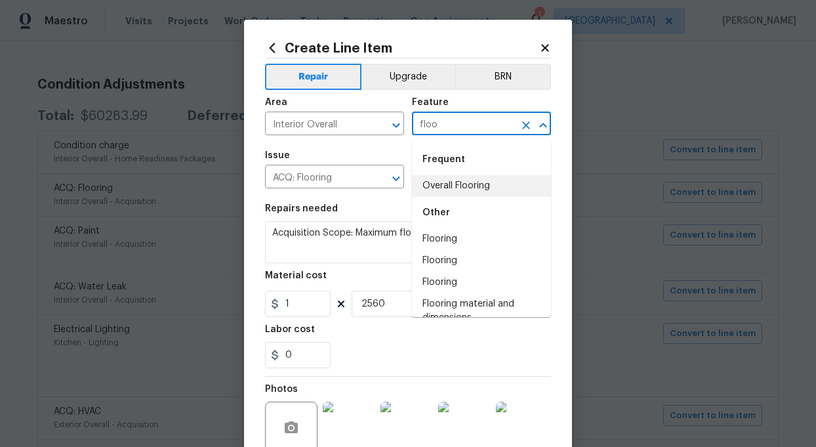
click at [462, 187] on li "Overall Flooring" at bounding box center [481, 186] width 139 height 22
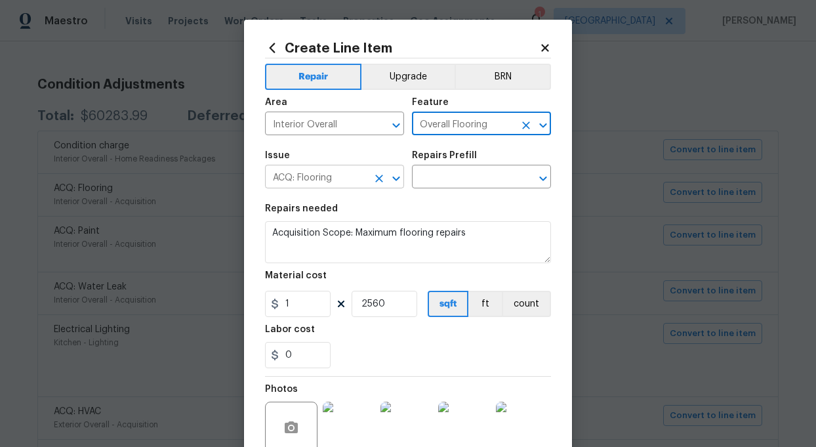
type input "Overall Flooring"
click at [297, 179] on input "ACQ: Flooring" at bounding box center [316, 178] width 102 height 20
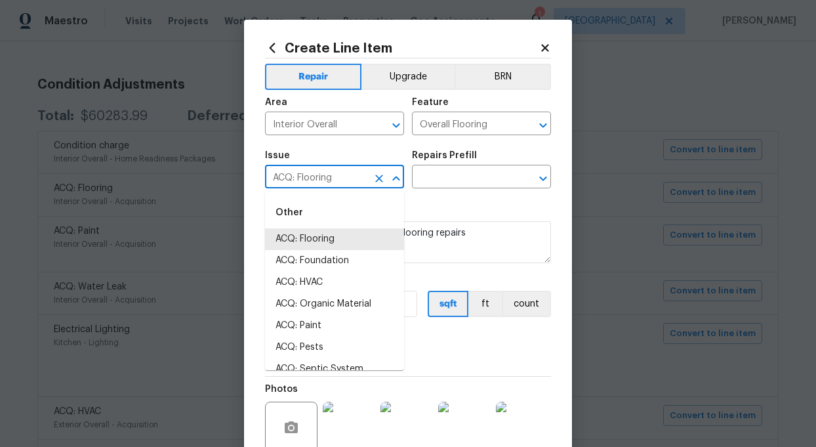
click at [297, 179] on input "ACQ: Flooring" at bounding box center [316, 178] width 102 height 20
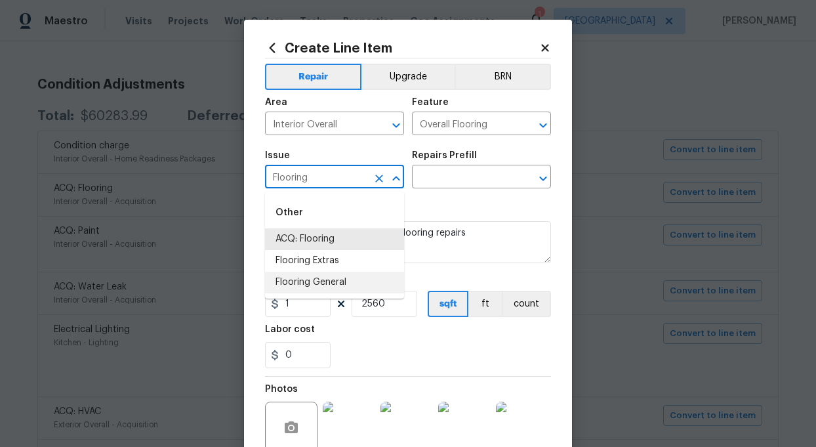
click at [319, 281] on li "Flooring General" at bounding box center [334, 283] width 139 height 22
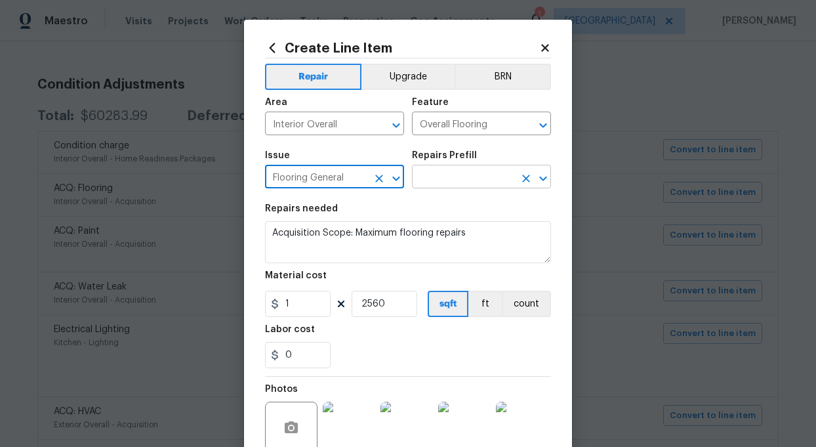
type input "Flooring General"
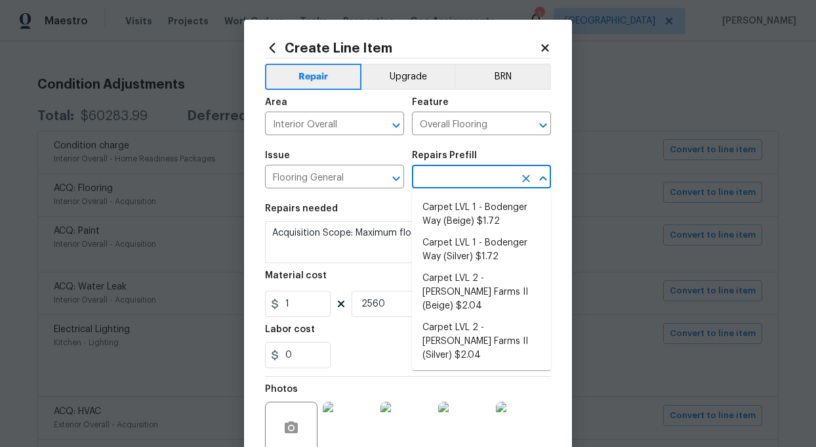
click at [425, 180] on input "text" at bounding box center [463, 178] width 102 height 20
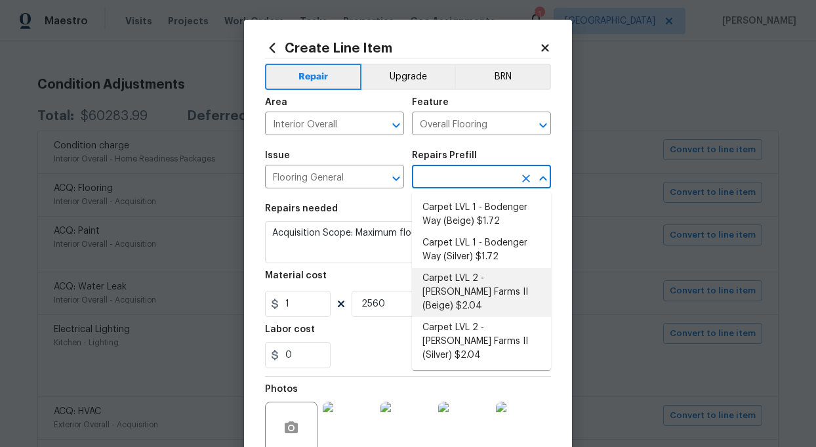
click at [479, 279] on li "Carpet LVL 2 - Abshire Farms II (Beige) $2.04" at bounding box center [481, 292] width 139 height 49
type input "Carpet LVL 2 - Abshire Farms II (Beige) $2.04"
type textarea "Install new carpet ([PERSON_NAME] Farms II - 749 Stony Glade) at all previously…"
type input "2.04"
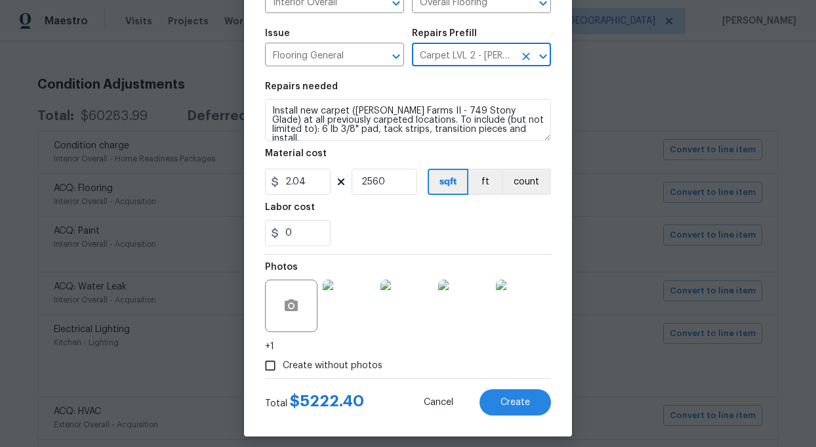
scroll to position [132, 0]
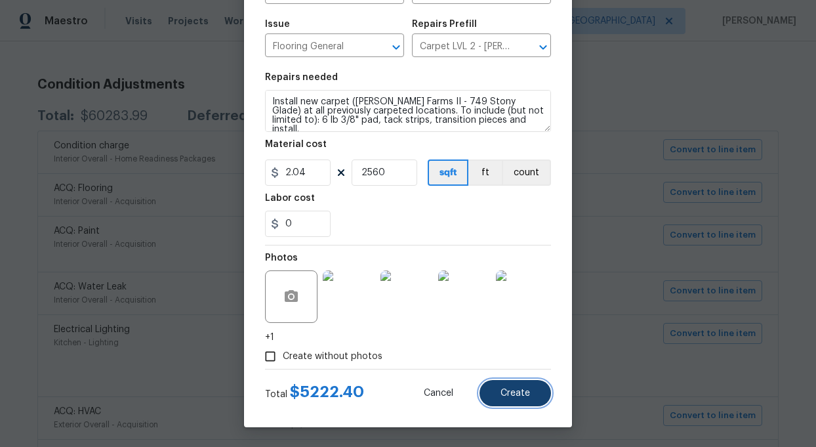
click at [528, 388] on span "Create" at bounding box center [516, 393] width 30 height 10
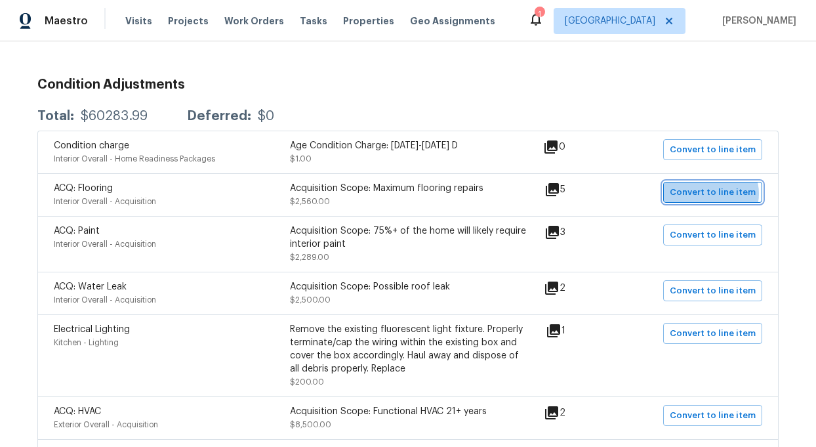
click at [716, 194] on span "Convert to line item" at bounding box center [713, 192] width 86 height 15
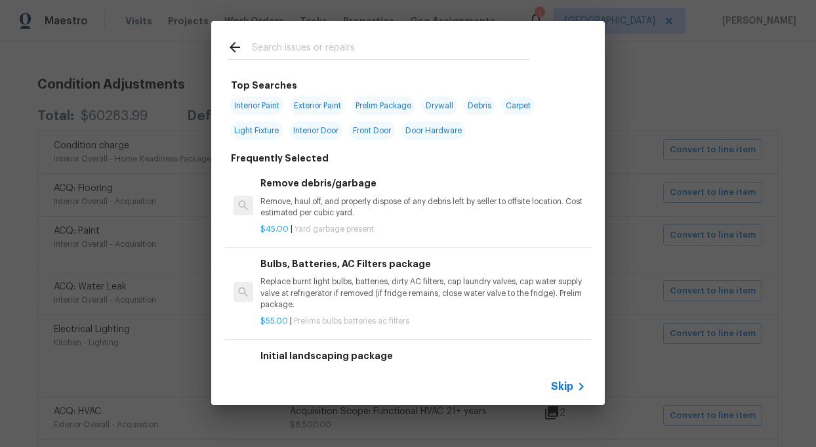
click at [559, 383] on span "Skip" at bounding box center [562, 386] width 22 height 13
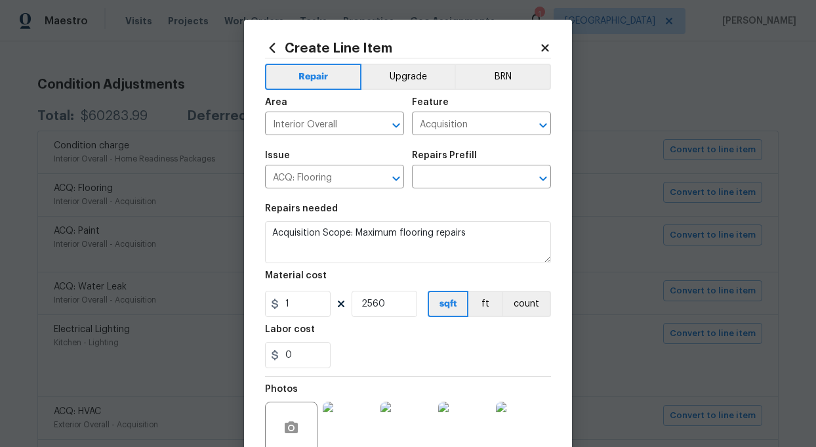
click at [544, 49] on icon at bounding box center [544, 47] width 7 height 7
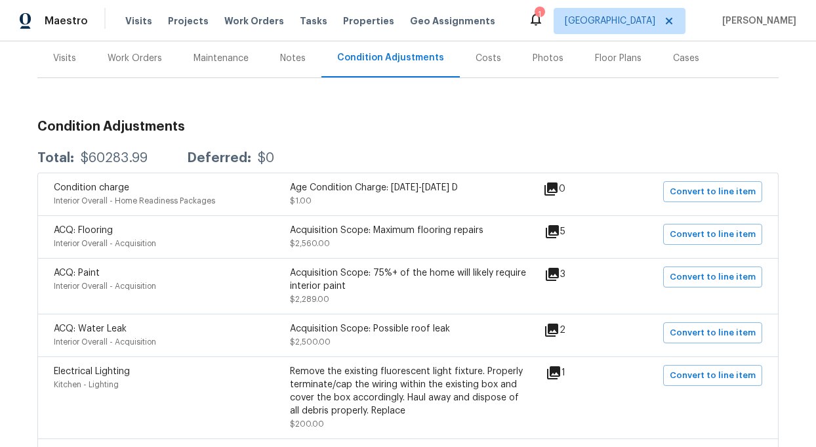
scroll to position [150, 0]
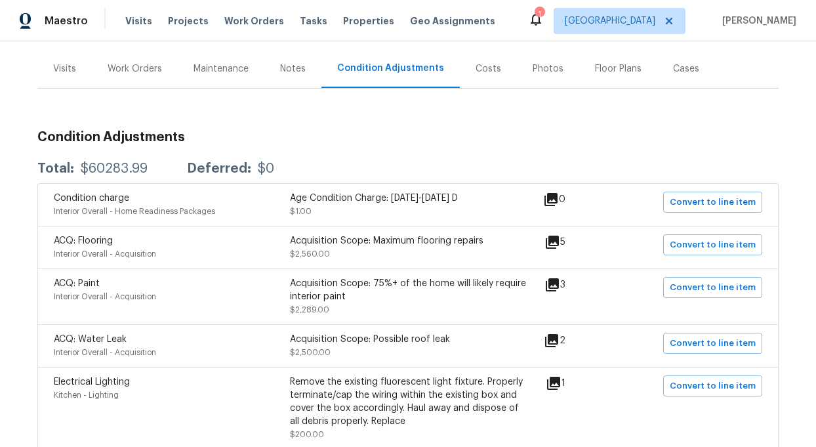
click at [153, 66] on div "Work Orders" at bounding box center [135, 68] width 54 height 13
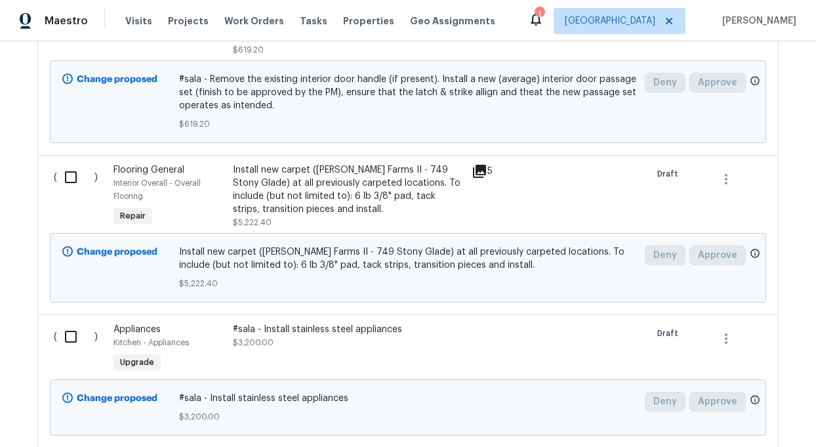
scroll to position [1178, 0]
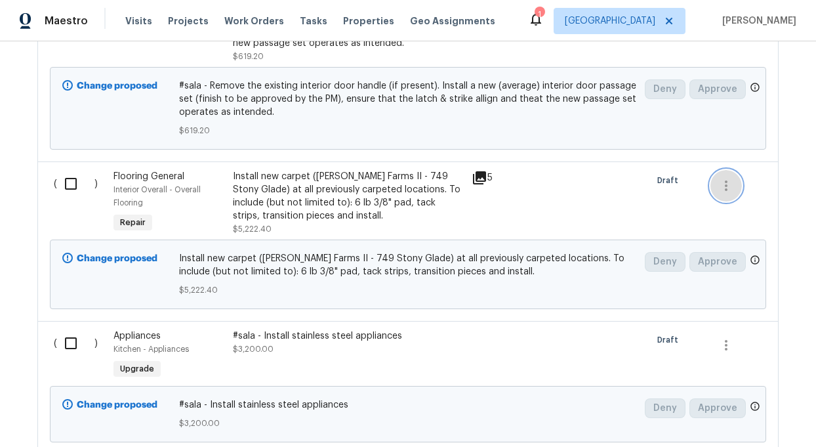
click at [731, 190] on icon "button" at bounding box center [726, 186] width 16 height 16
click at [344, 193] on div at bounding box center [408, 223] width 816 height 447
click at [280, 199] on div "Install new carpet ([PERSON_NAME] Farms II - 749 Stony Glade) at all previously…" at bounding box center [348, 196] width 231 height 52
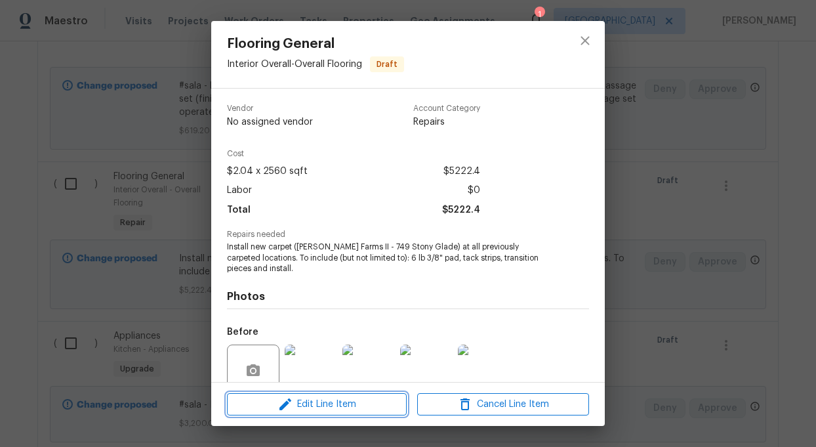
click at [320, 403] on span "Edit Line Item" at bounding box center [317, 404] width 172 height 16
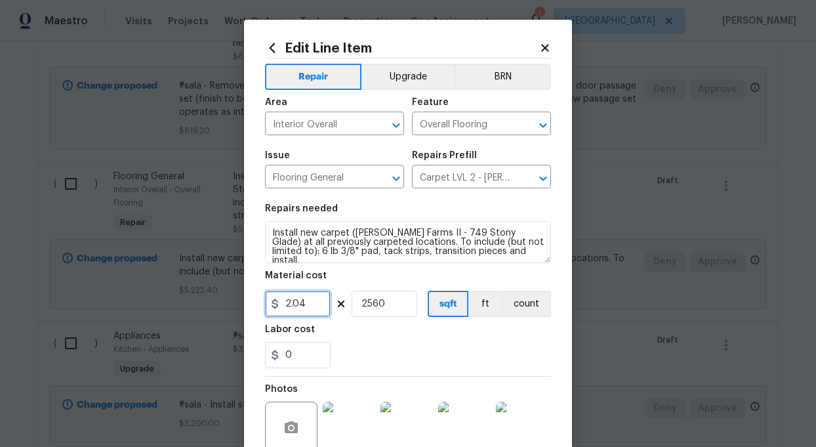
click at [314, 308] on input "2.04" at bounding box center [298, 304] width 66 height 26
type input "1"
click at [359, 344] on div "0" at bounding box center [408, 355] width 286 height 26
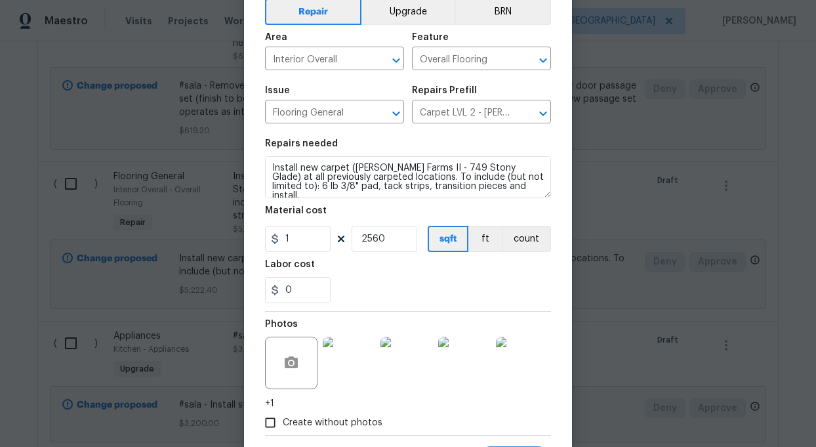
scroll to position [72, 0]
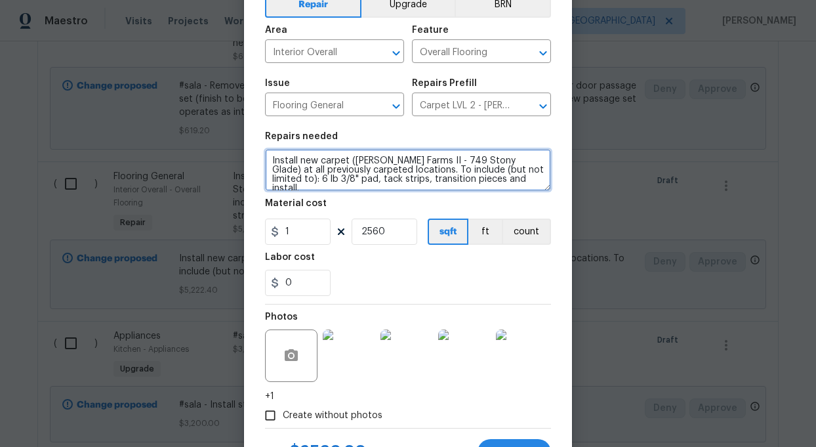
click at [354, 173] on textarea "Install new carpet ([PERSON_NAME] Farms II - 749 Stony Glade) at all previously…" at bounding box center [408, 170] width 286 height 42
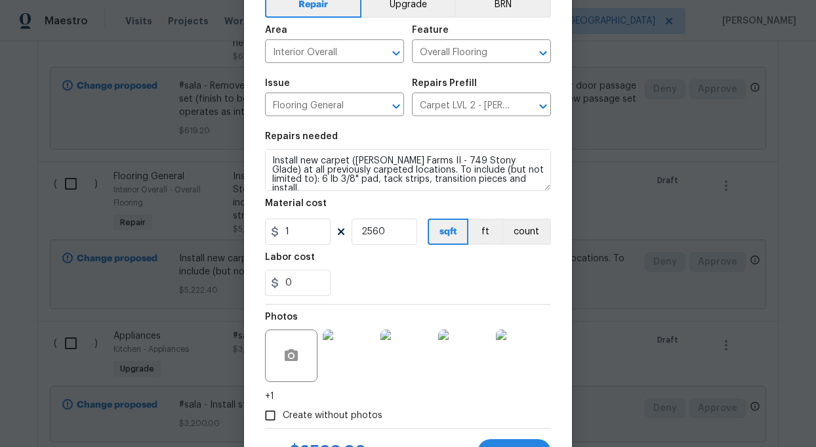
scroll to position [0, 0]
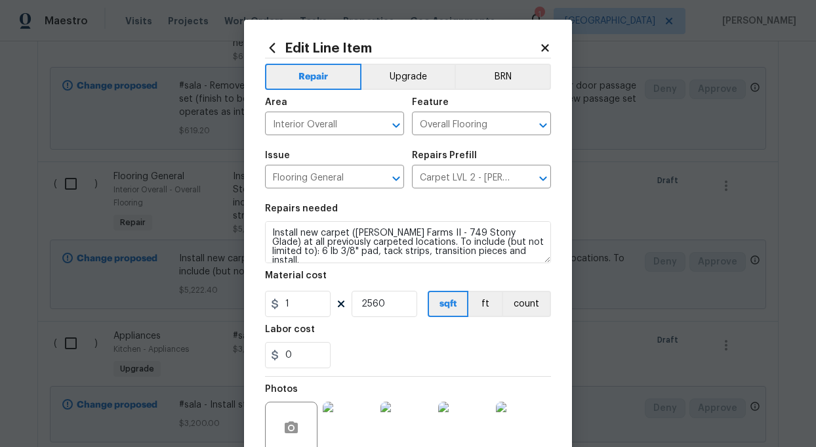
click at [545, 45] on icon at bounding box center [545, 48] width 12 height 12
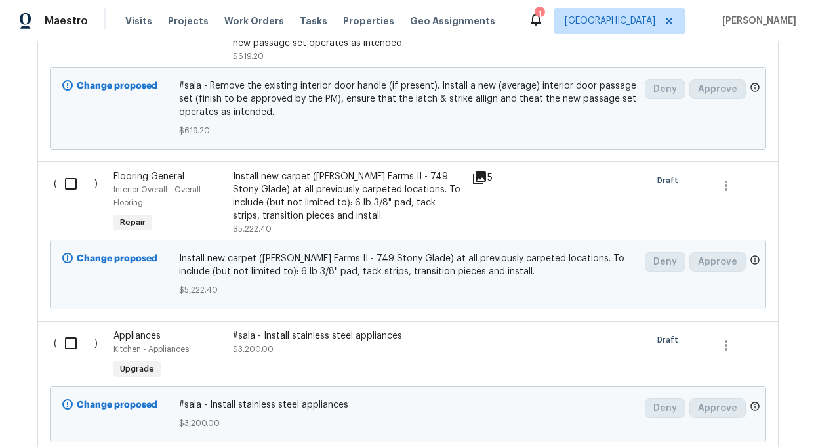
click at [291, 184] on div "Install new carpet ([PERSON_NAME] Farms II - 749 Stony Glade) at all previously…" at bounding box center [348, 196] width 231 height 52
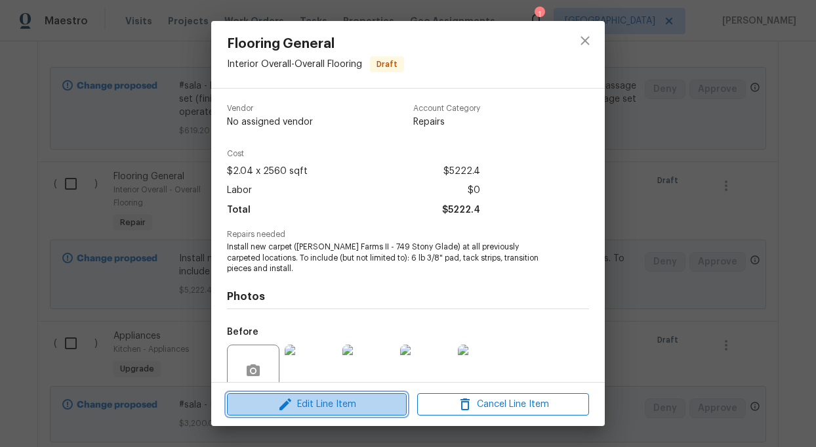
click at [310, 401] on span "Edit Line Item" at bounding box center [317, 404] width 172 height 16
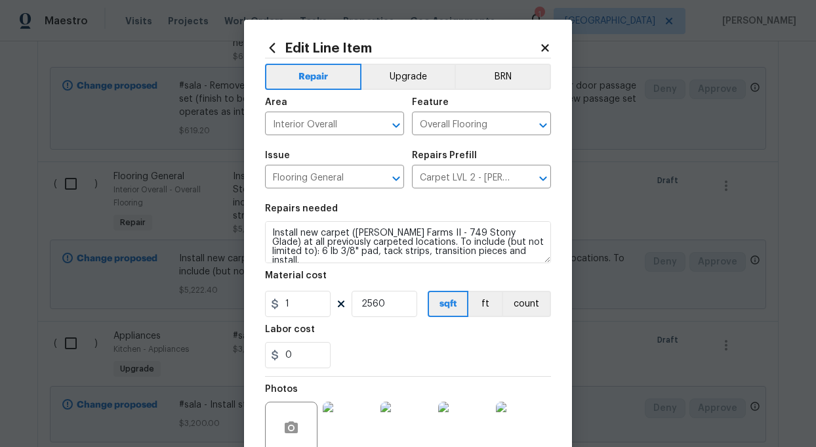
scroll to position [132, 0]
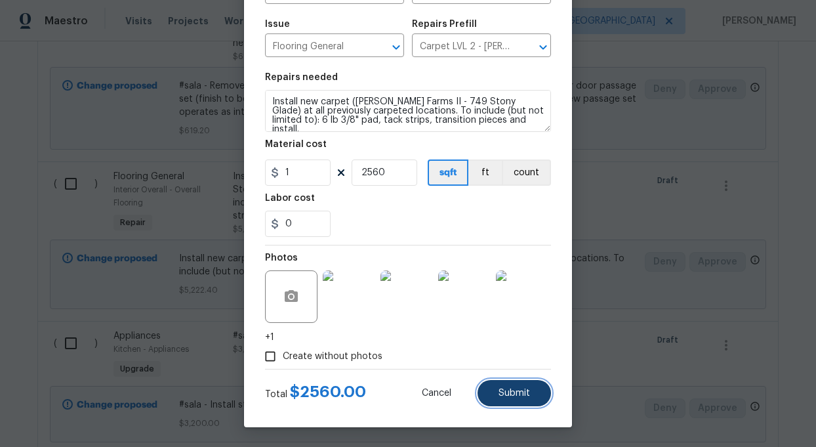
click at [521, 392] on span "Submit" at bounding box center [514, 393] width 31 height 10
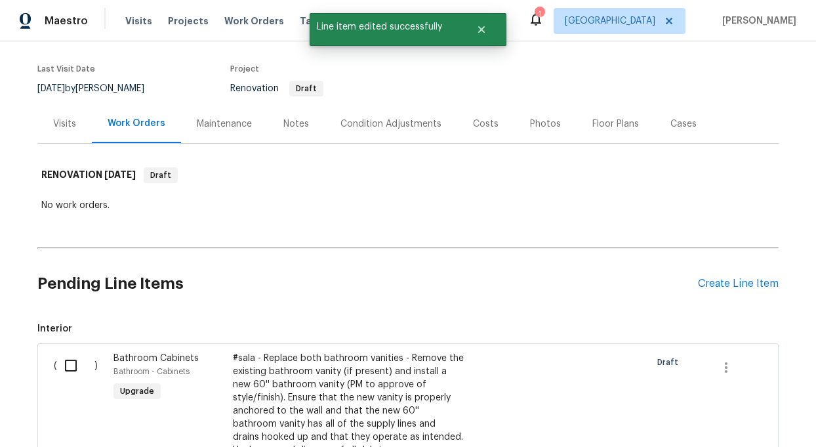
scroll to position [86, 0]
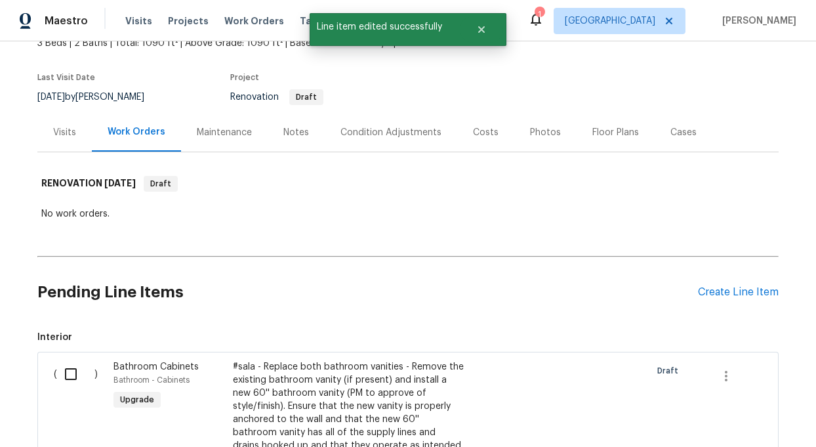
click at [388, 134] on div "Condition Adjustments" at bounding box center [390, 132] width 101 height 13
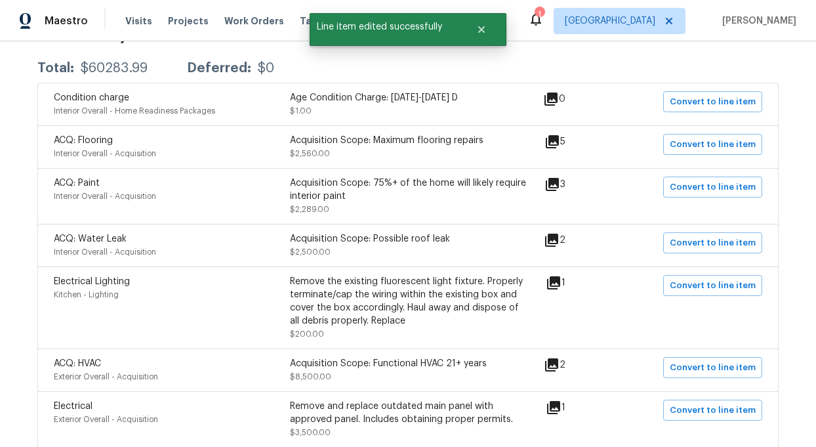
scroll to position [252, 0]
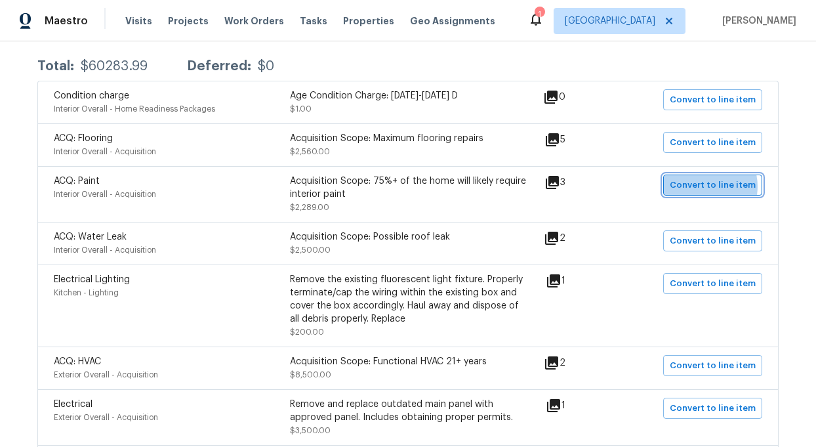
click at [707, 186] on span "Convert to line item" at bounding box center [713, 185] width 86 height 15
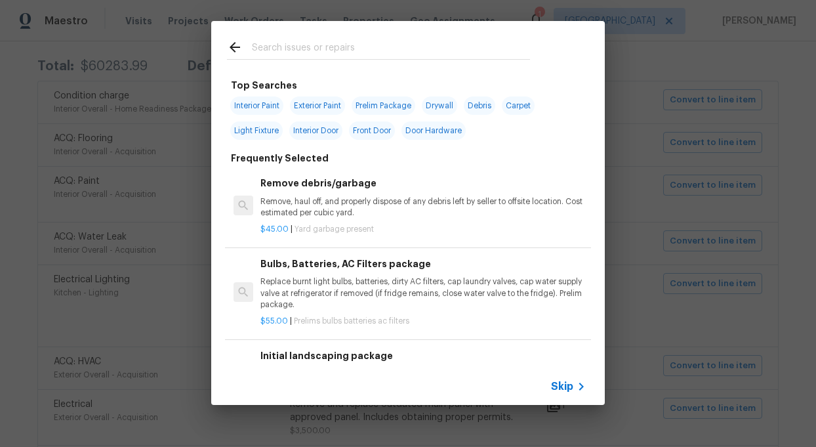
click at [559, 382] on span "Skip" at bounding box center [562, 386] width 22 height 13
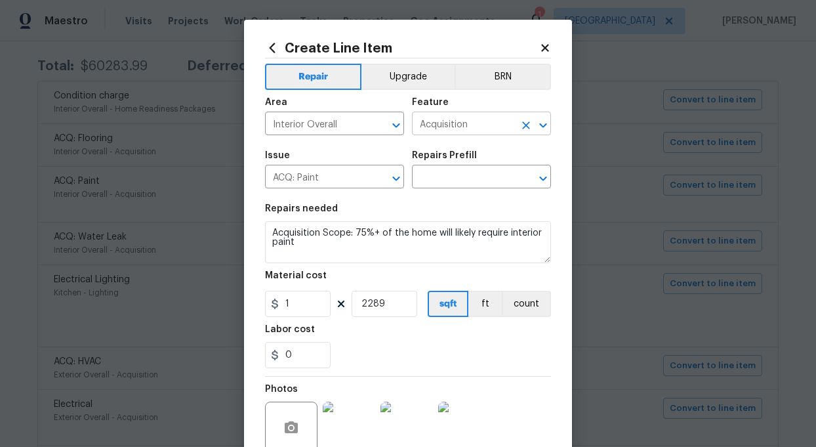
click at [502, 124] on input "Acquisition" at bounding box center [463, 125] width 102 height 20
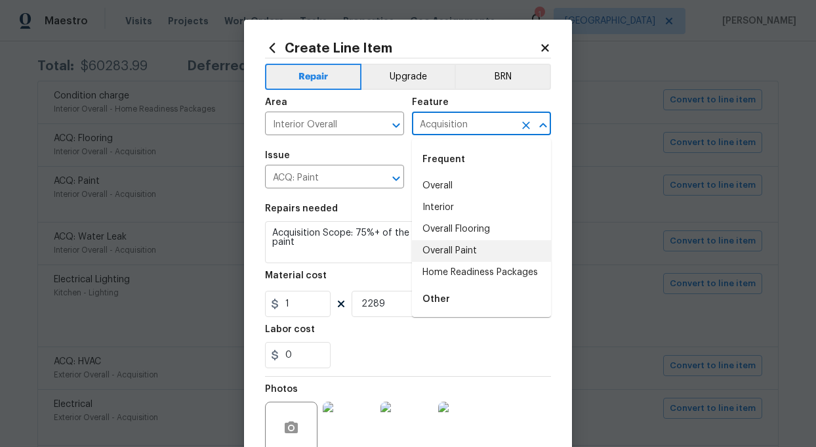
click at [468, 253] on li "Overall Paint" at bounding box center [481, 251] width 139 height 22
type input "Overall Paint"
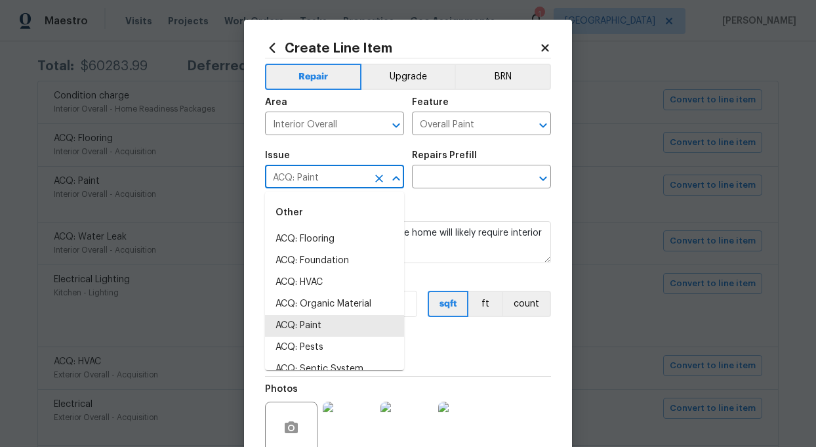
click at [332, 178] on input "ACQ: Paint" at bounding box center [316, 178] width 102 height 20
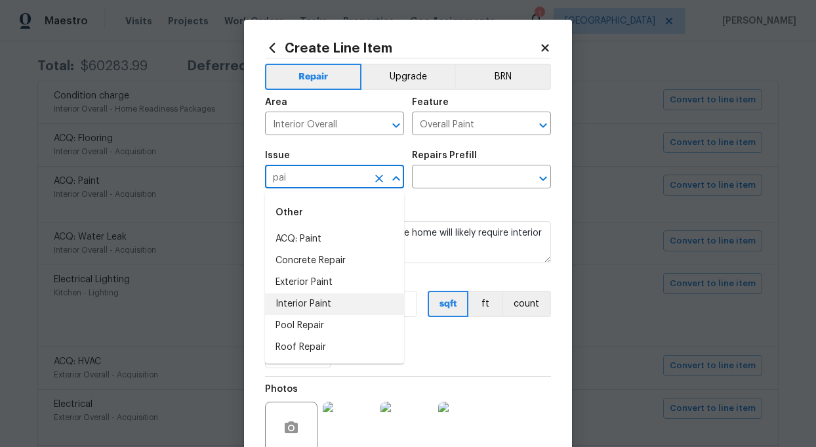
click at [308, 301] on li "Interior Paint" at bounding box center [334, 304] width 139 height 22
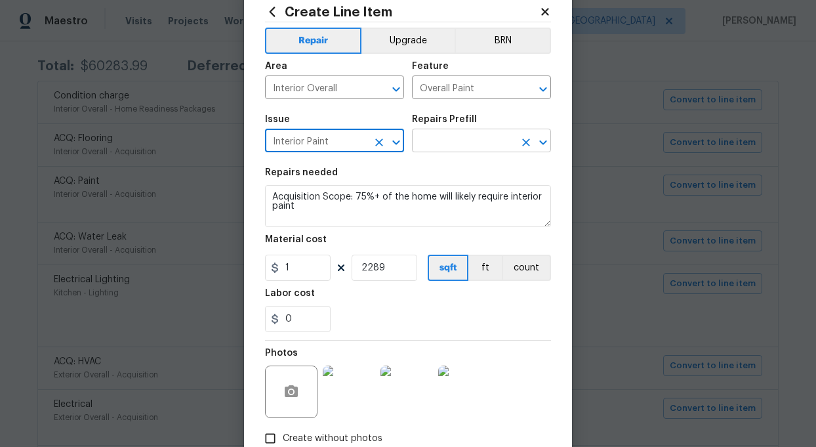
scroll to position [37, 0]
click at [525, 136] on icon "Clear" at bounding box center [526, 140] width 13 height 13
type input "Interior Paint"
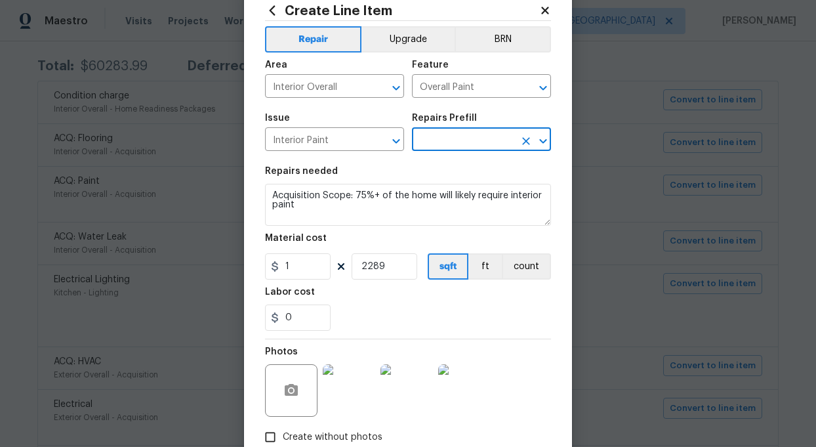
click at [461, 144] on input "text" at bounding box center [463, 141] width 102 height 20
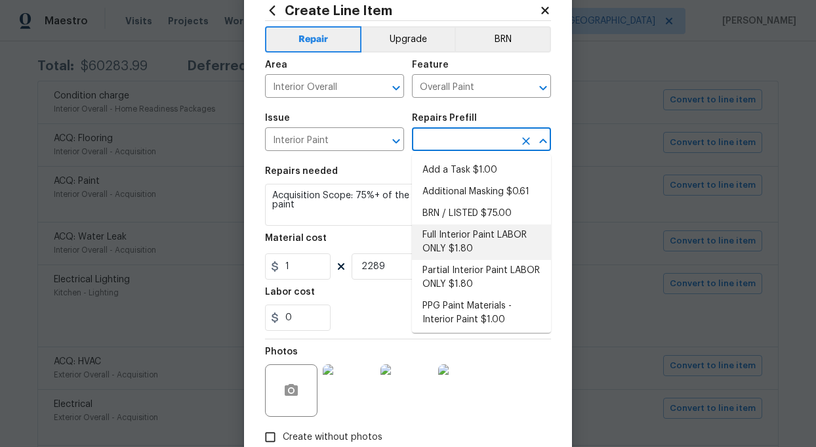
click at [484, 232] on li "Full Interior Paint LABOR ONLY $1.80" at bounding box center [481, 241] width 139 height 35
type input "Full Interior Paint LABOR ONLY $1.80"
type textarea "Full Interior paint - (walls, ceilings, trim, and doors) - PAINT PROVIDED BY OP…"
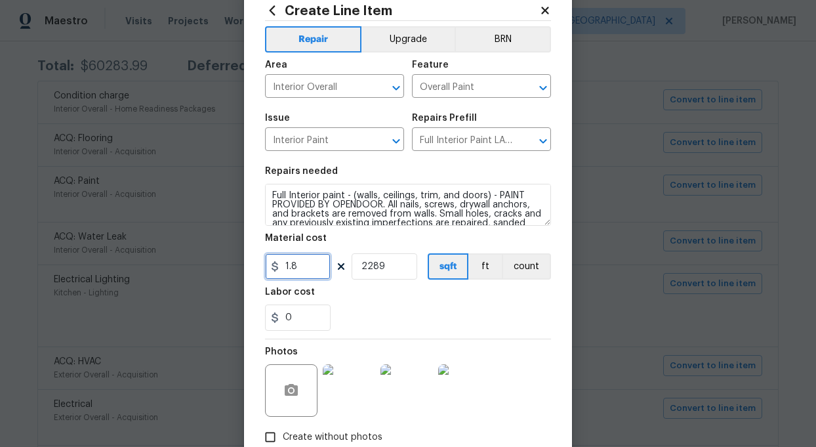
click at [316, 268] on input "1.8" at bounding box center [298, 266] width 66 height 26
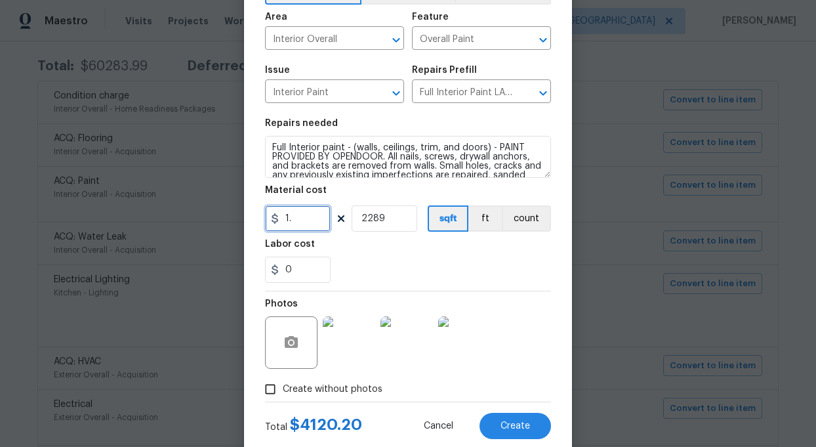
scroll to position [119, 0]
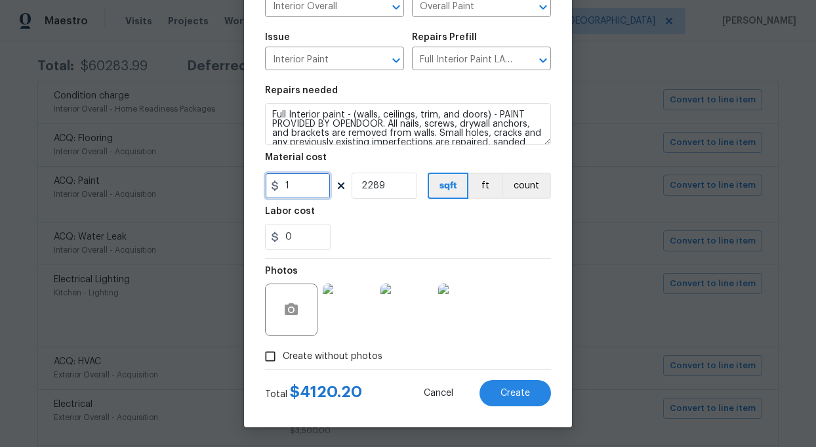
type input "1"
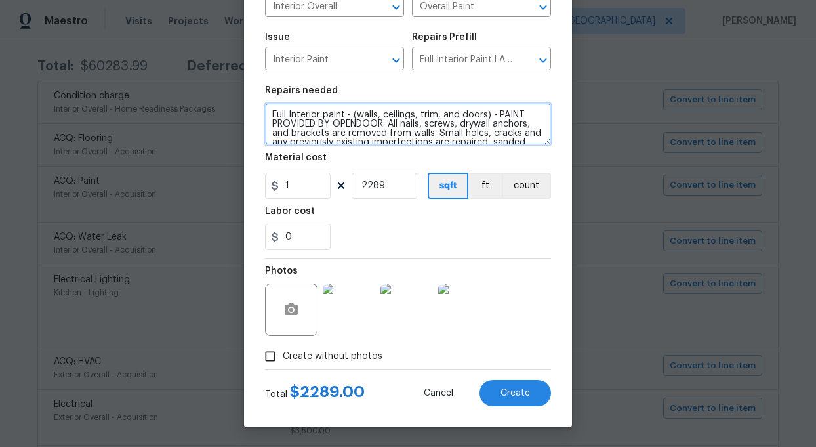
click at [377, 131] on textarea "Full Interior paint - (walls, ceilings, trim, and doors) - PAINT PROVIDED BY OP…" at bounding box center [408, 124] width 286 height 42
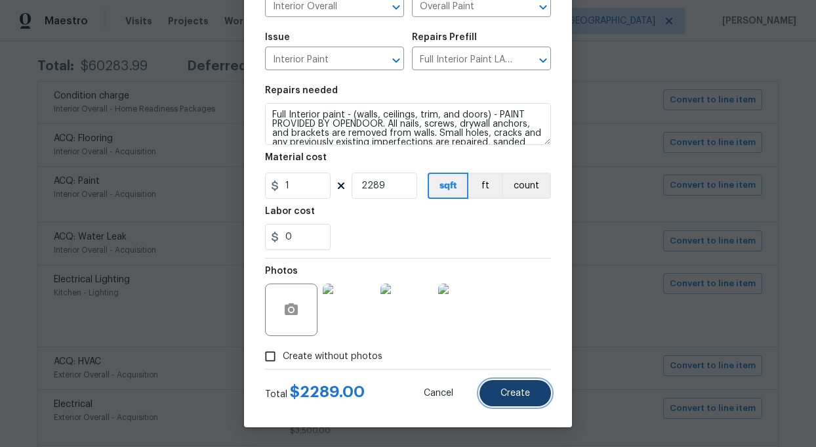
click at [520, 392] on span "Create" at bounding box center [516, 393] width 30 height 10
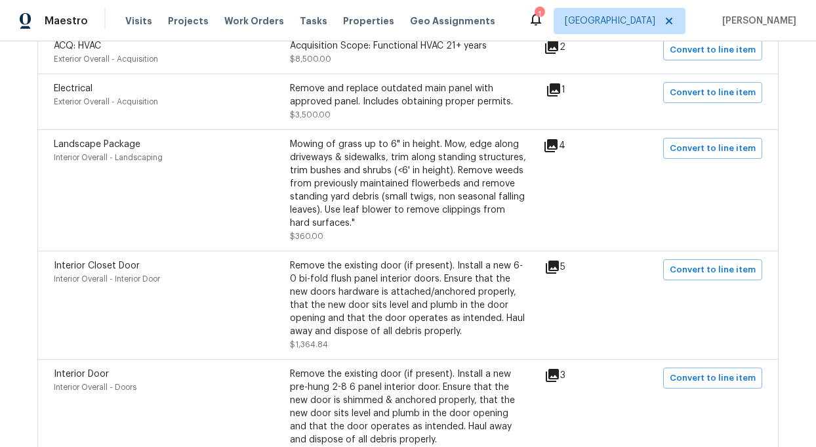
scroll to position [570, 0]
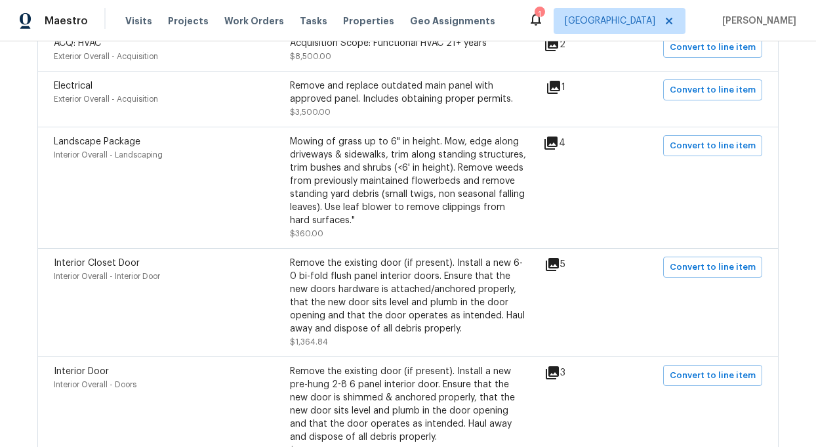
click at [403, 185] on div "Mowing of grass up to 6" in height. Mow, edge along driveways & sidewalks, trim…" at bounding box center [408, 181] width 236 height 92
click at [727, 144] on span "Convert to line item" at bounding box center [713, 145] width 86 height 15
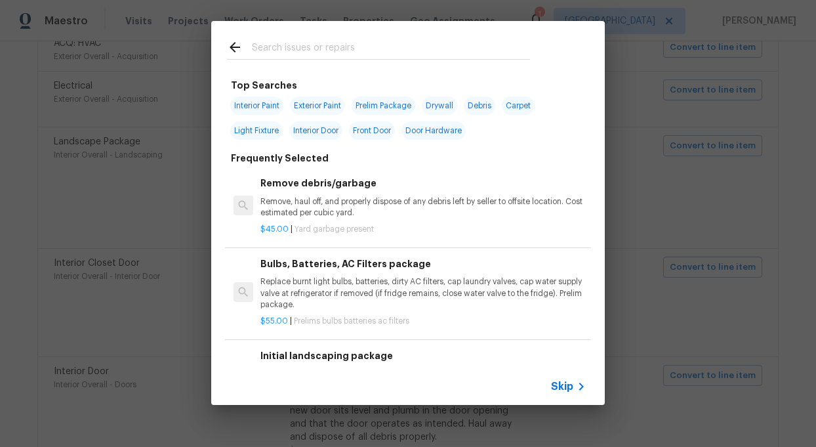
click at [566, 386] on span "Skip" at bounding box center [562, 386] width 22 height 13
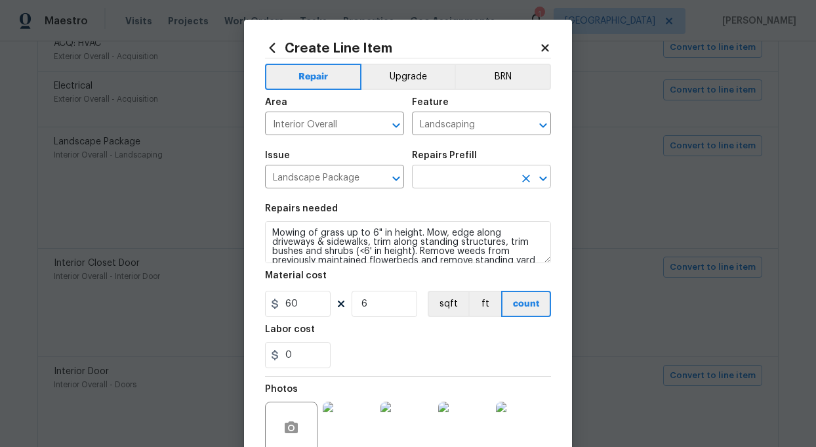
click at [452, 178] on input "text" at bounding box center [463, 178] width 102 height 20
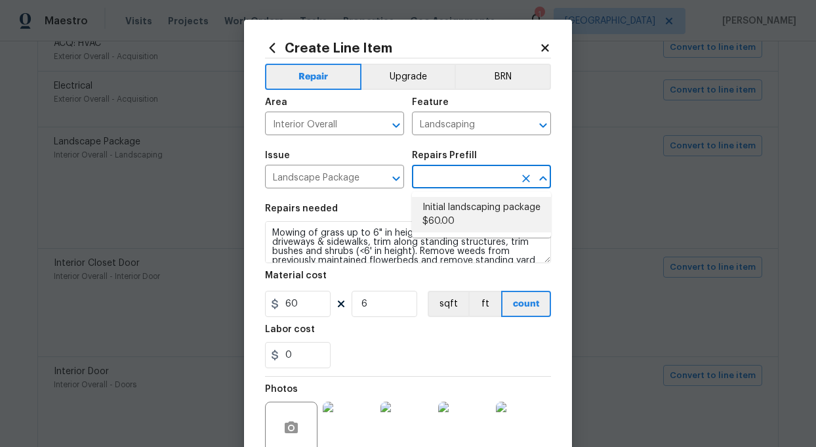
click at [455, 210] on li "Initial landscaping package $60.00" at bounding box center [481, 214] width 139 height 35
type input "Home Readiness Packages"
type input "Initial landscaping package $60.00"
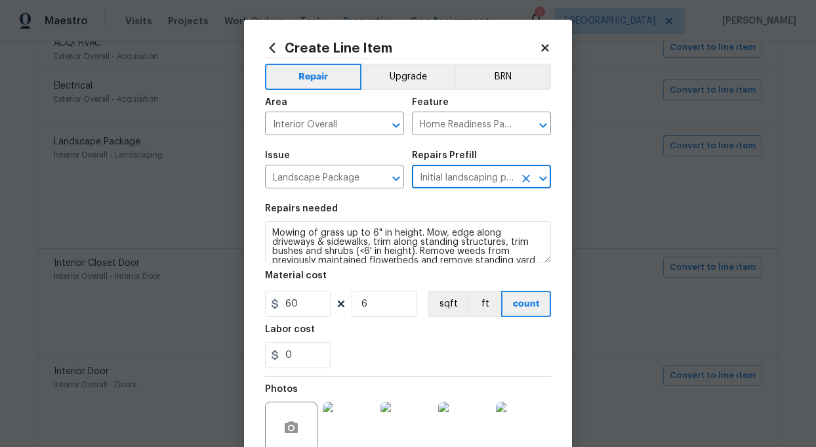
scroll to position [119, 0]
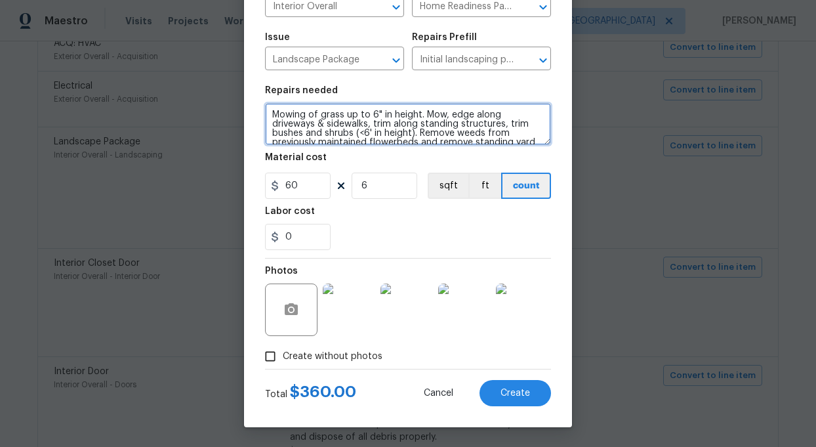
click at [373, 129] on textarea "Mowing of grass up to 6" in height. Mow, edge along driveways & sidewalks, trim…" at bounding box center [408, 124] width 286 height 42
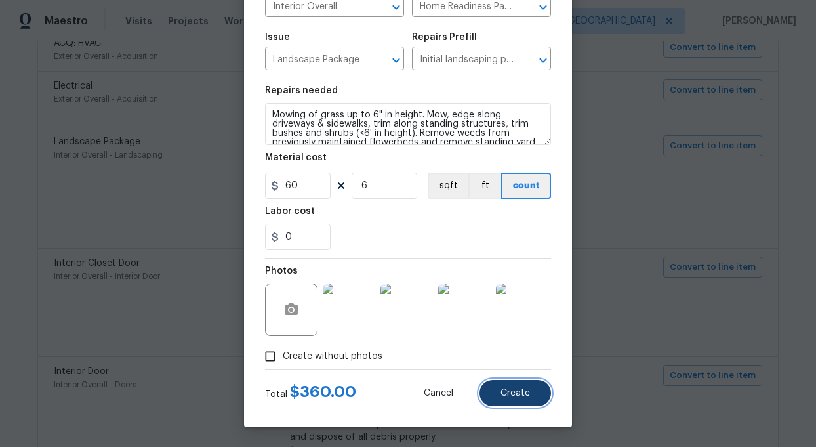
click at [515, 401] on button "Create" at bounding box center [516, 393] width 72 height 26
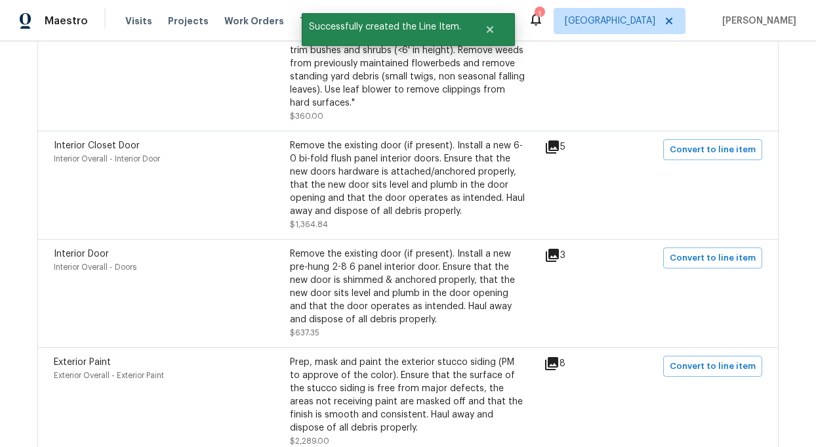
scroll to position [702, 0]
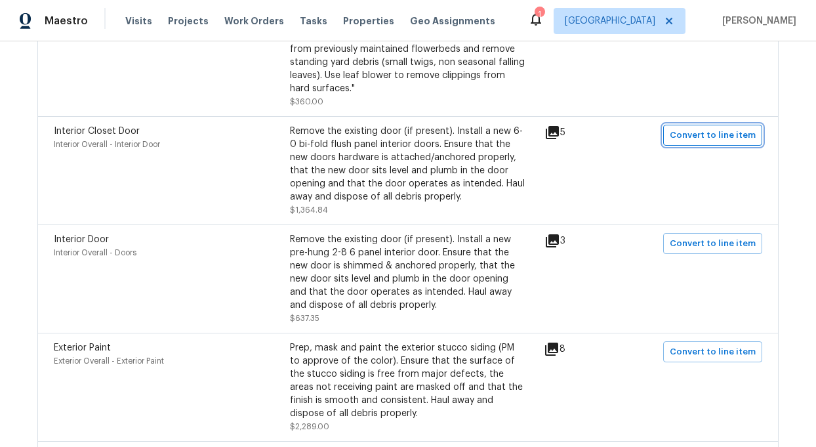
click at [712, 133] on span "Convert to line item" at bounding box center [713, 135] width 86 height 15
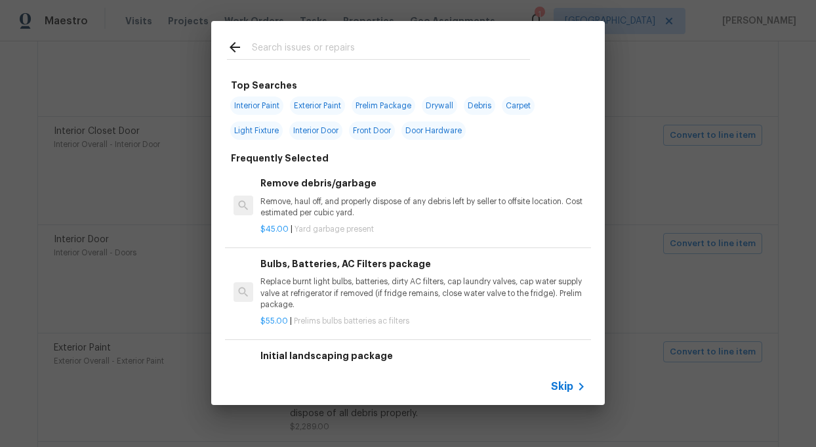
click at [562, 390] on span "Skip" at bounding box center [562, 386] width 22 height 13
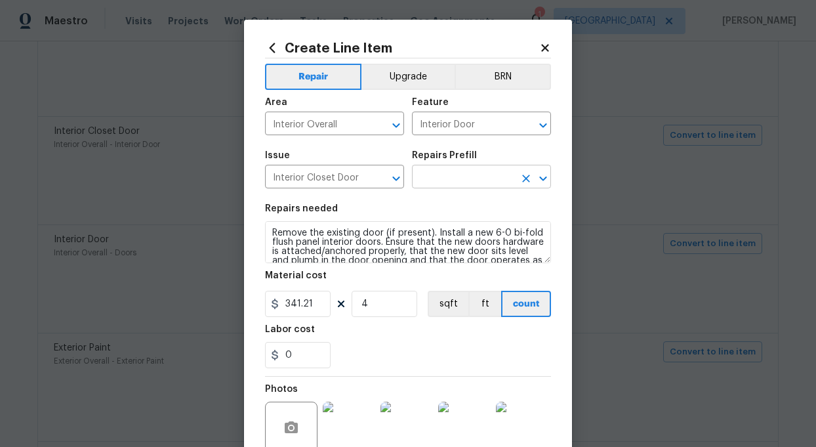
click at [457, 180] on input "text" at bounding box center [463, 178] width 102 height 20
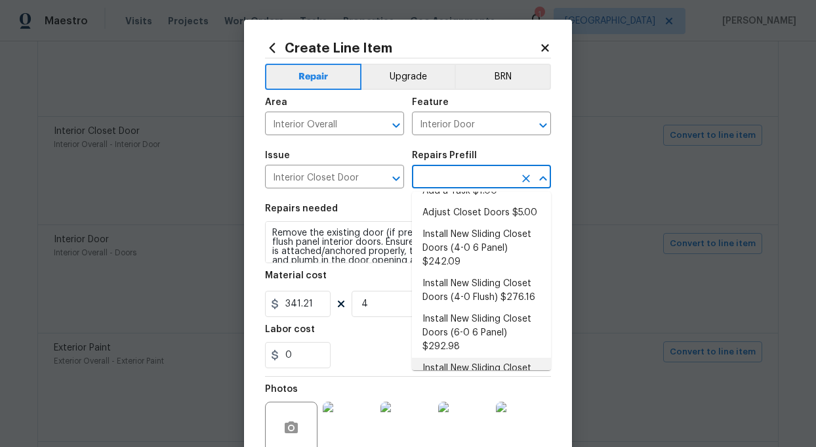
scroll to position [16, 0]
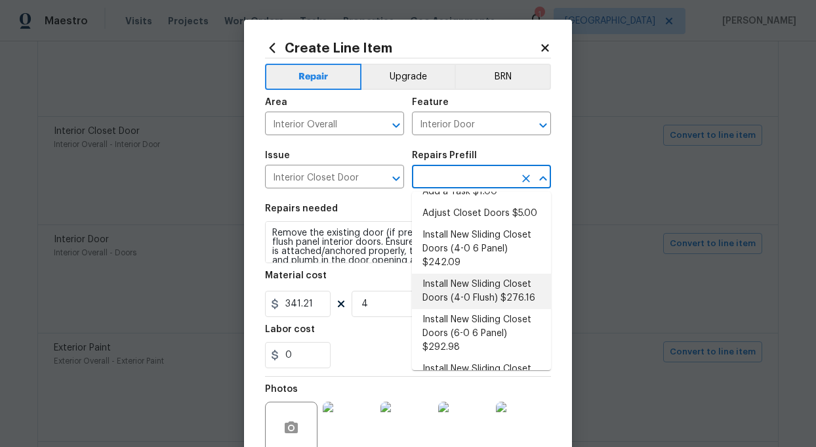
click at [472, 294] on li "Install New Sliding Closet Doors (4-0 Flush) $276.16" at bounding box center [481, 291] width 139 height 35
type textarea "Remove the existing door (if present). Install a new 4-0 bi-fold flush panel in…"
type input "Install New Sliding Closet Doors (4-0 Flush) $276.16"
type input "276.16"
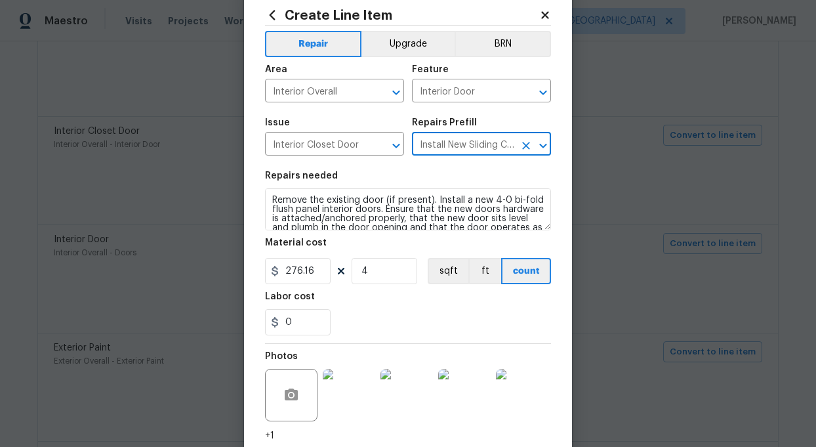
scroll to position [39, 0]
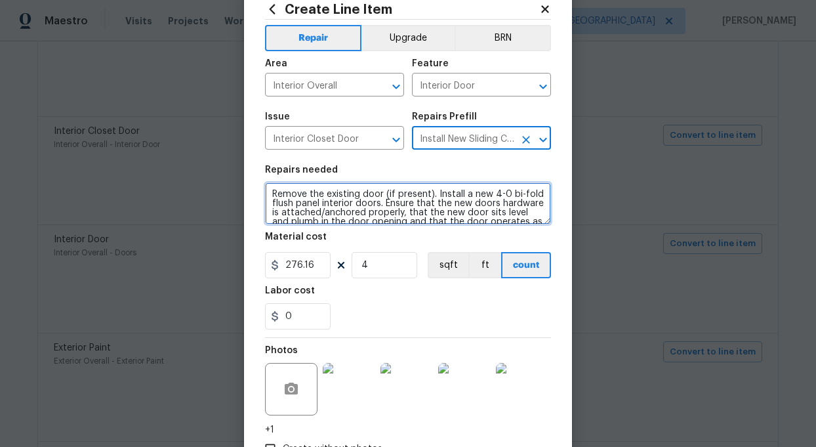
click at [389, 197] on textarea "Remove the existing door (if present). Install a new 4-0 bi-fold flush panel in…" at bounding box center [408, 203] width 286 height 42
click at [389, 199] on textarea "Remove the existing door (if present). Install a new 4-0 bi-fold flush panel in…" at bounding box center [408, 203] width 286 height 42
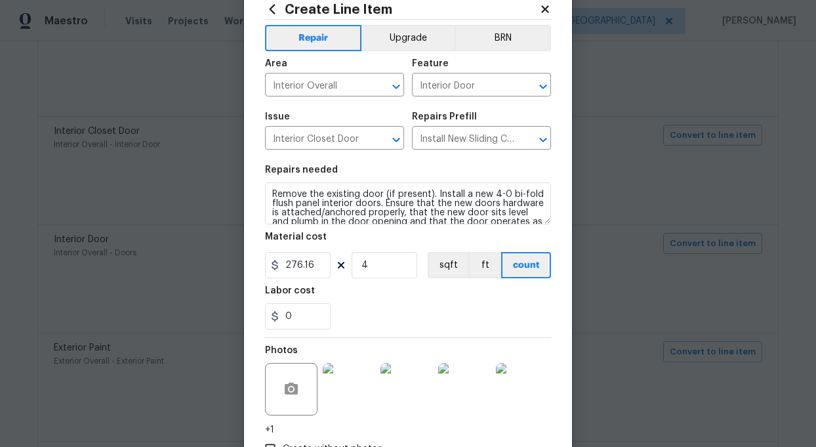
scroll to position [132, 0]
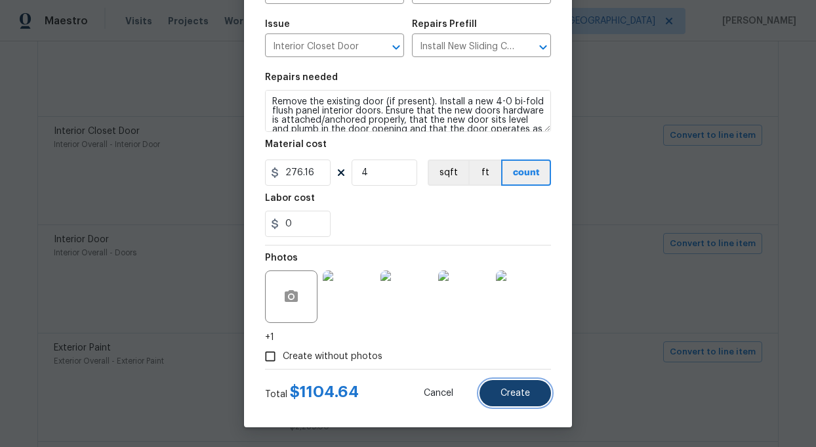
click at [516, 394] on span "Create" at bounding box center [516, 393] width 30 height 10
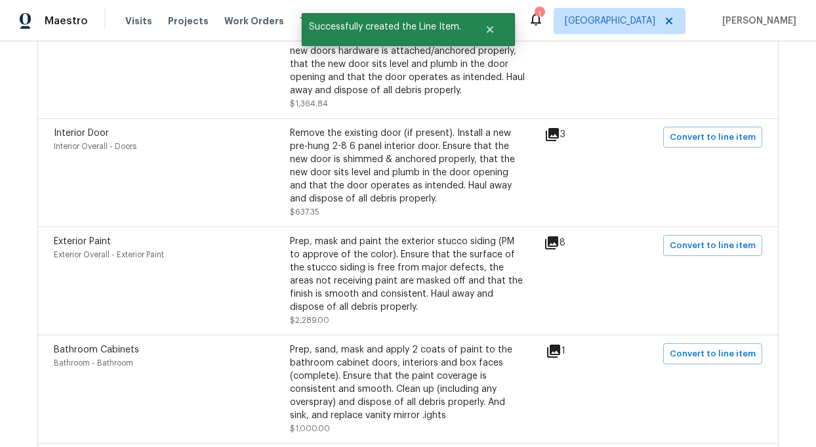
scroll to position [810, 0]
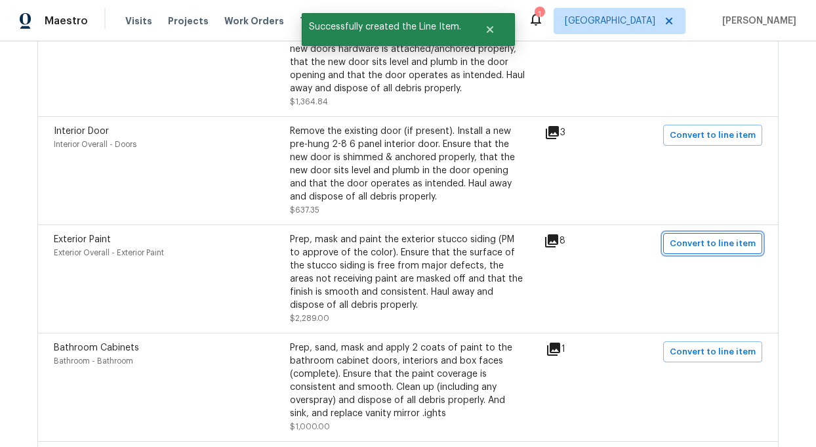
click at [742, 242] on span "Convert to line item" at bounding box center [713, 243] width 86 height 15
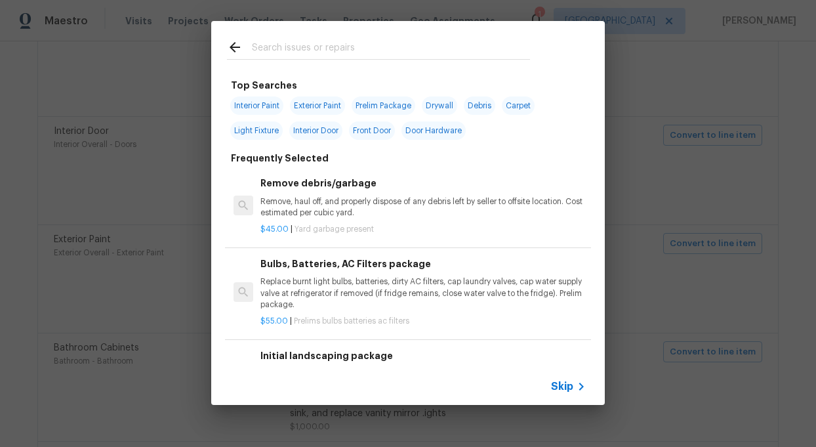
click at [306, 108] on span "Exterior Paint" at bounding box center [317, 105] width 55 height 18
type input "Exterior Paint"
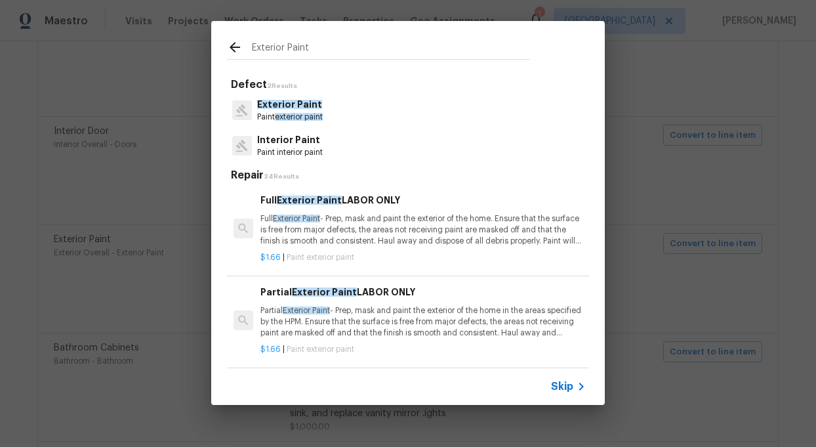
click at [343, 198] on h6 "Full Exterior Paint LABOR ONLY" at bounding box center [422, 200] width 325 height 14
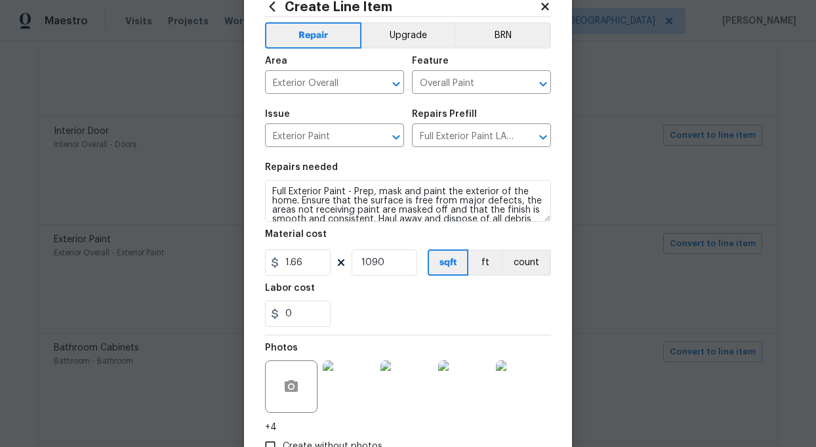
scroll to position [46, 0]
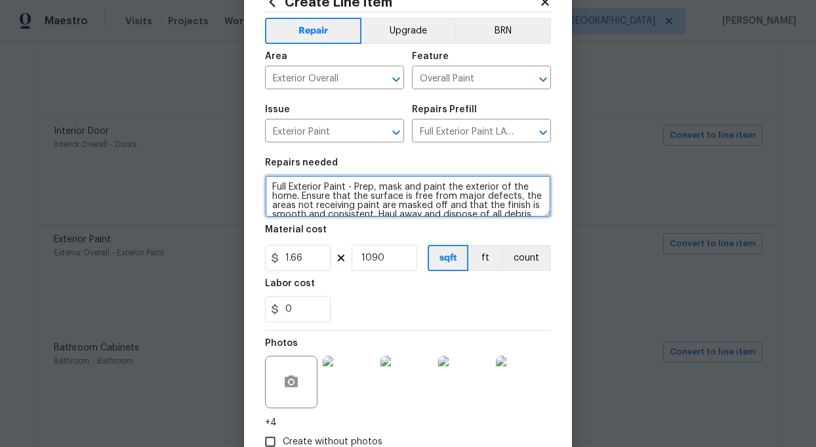
click at [394, 195] on textarea "Full Exterior Paint - Prep, mask and paint the exterior of the home. Ensure tha…" at bounding box center [408, 196] width 286 height 42
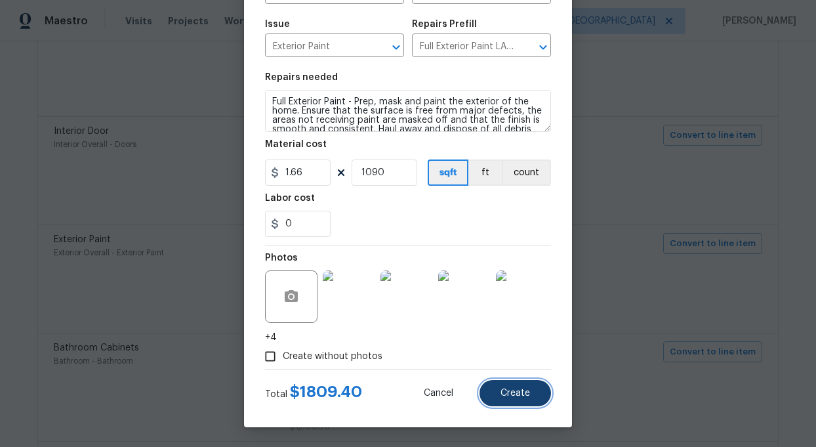
click at [512, 400] on button "Create" at bounding box center [516, 393] width 72 height 26
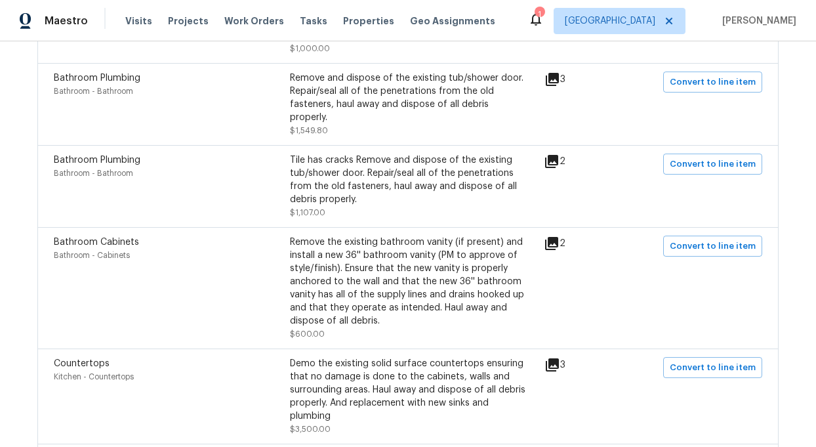
scroll to position [1193, 0]
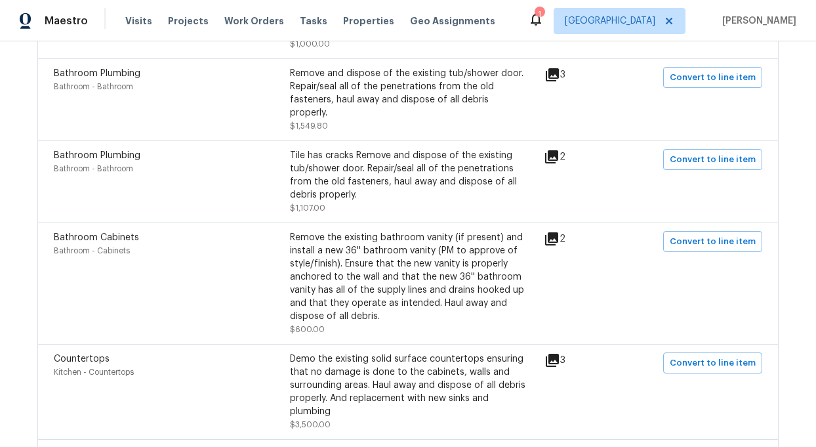
click at [558, 150] on icon at bounding box center [551, 156] width 13 height 13
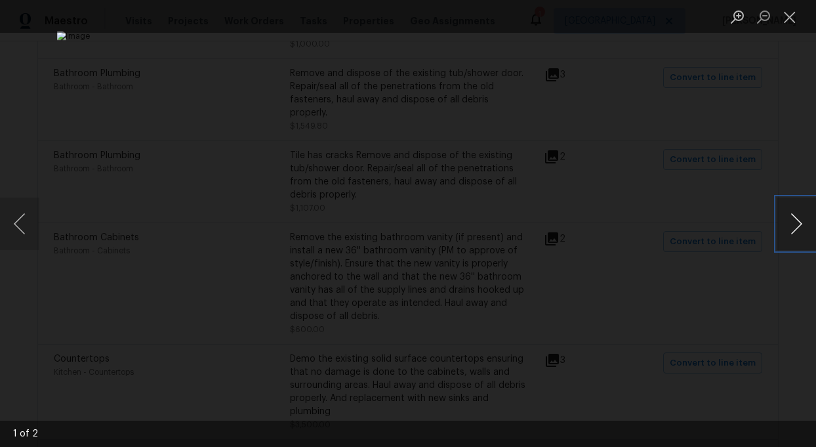
click at [796, 227] on button "Next image" at bounding box center [796, 223] width 39 height 52
click at [791, 11] on button "Close lightbox" at bounding box center [790, 16] width 26 height 23
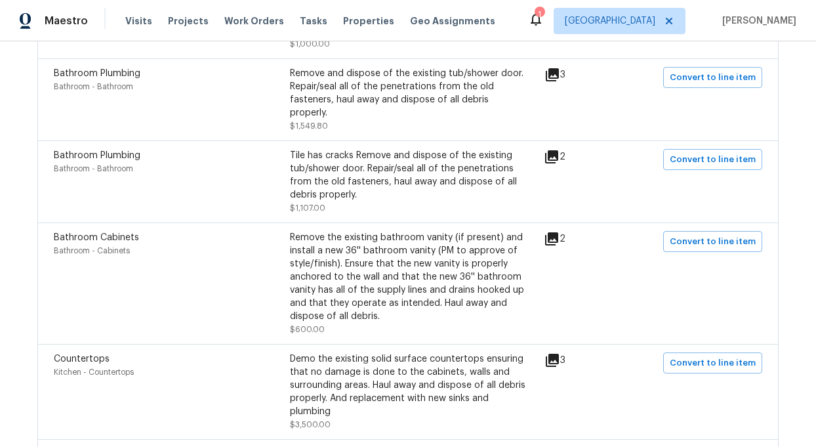
click at [559, 77] on icon at bounding box center [552, 74] width 13 height 13
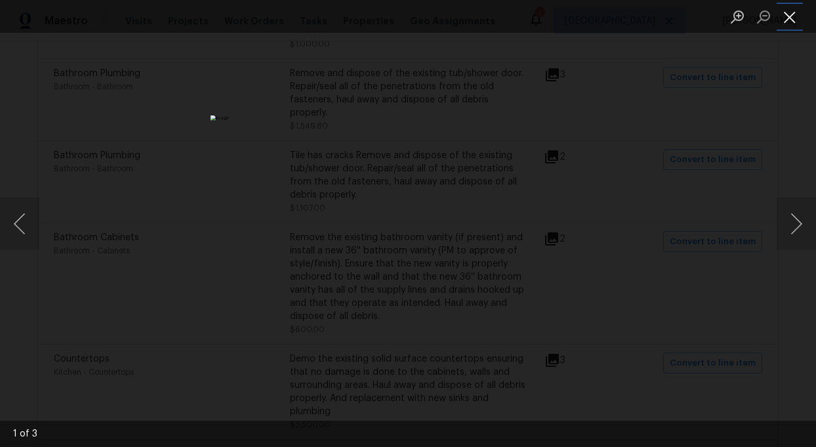
click at [790, 15] on button "Close lightbox" at bounding box center [790, 16] width 26 height 23
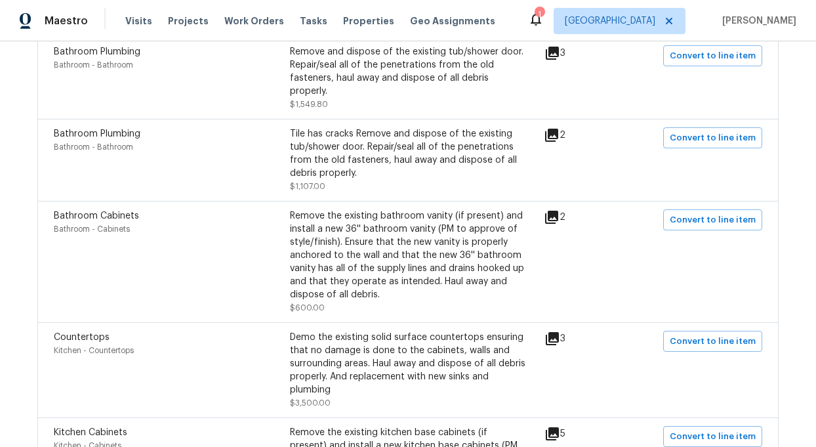
scroll to position [1222, 0]
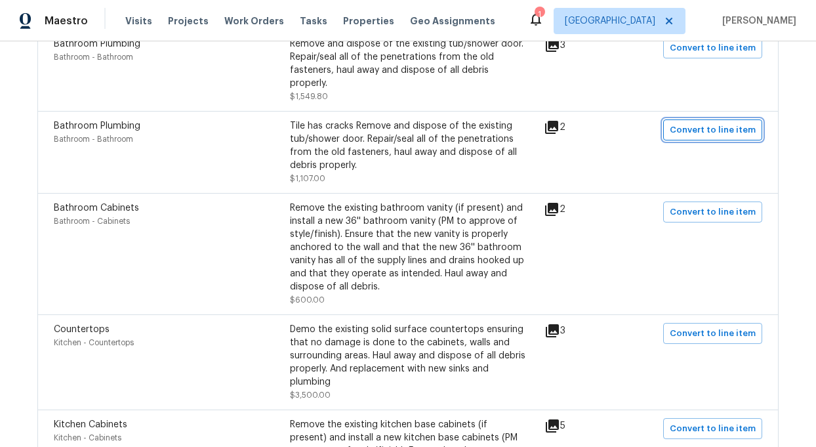
click at [713, 128] on button "Convert to line item" at bounding box center [712, 129] width 99 height 21
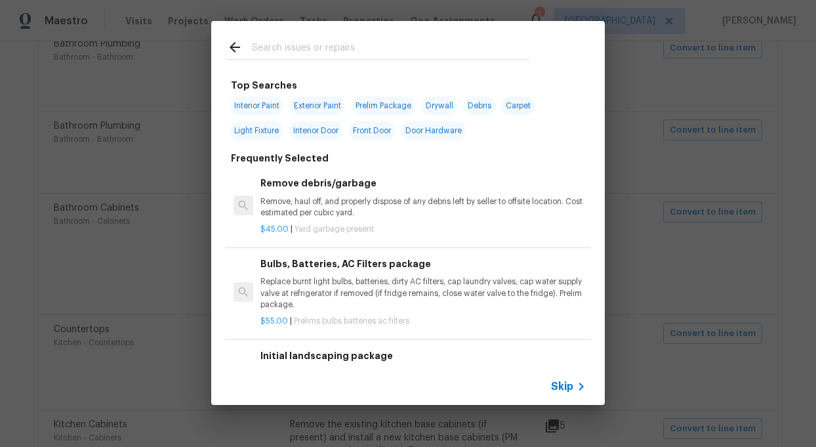
click at [560, 383] on span "Skip" at bounding box center [562, 386] width 22 height 13
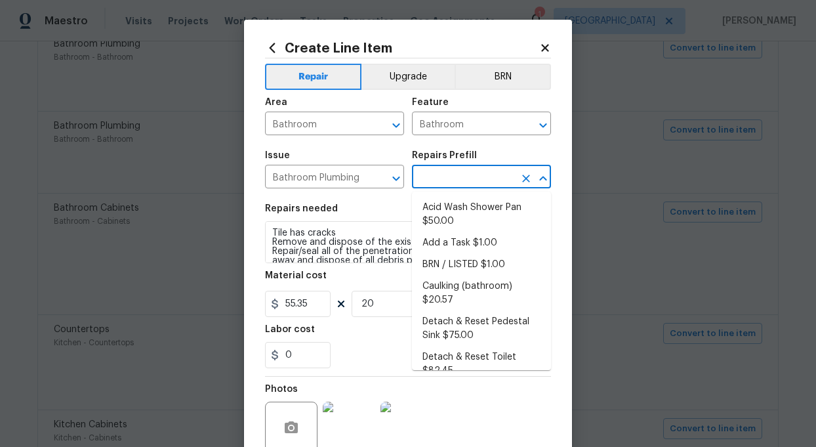
click at [466, 175] on input "text" at bounding box center [463, 178] width 102 height 20
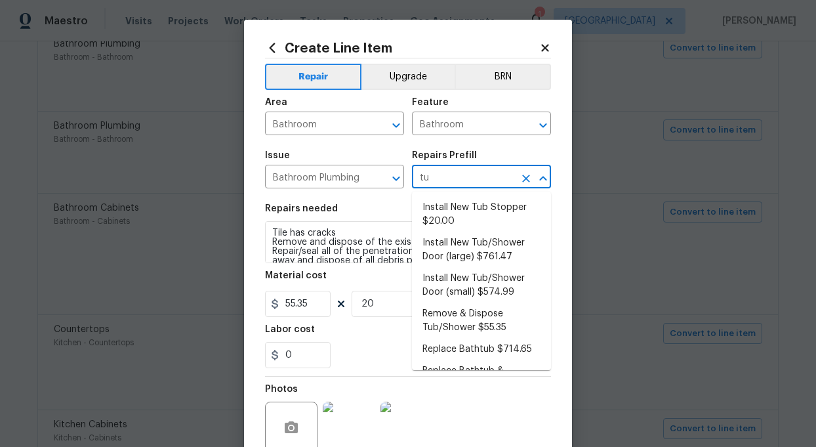
type input "tub"
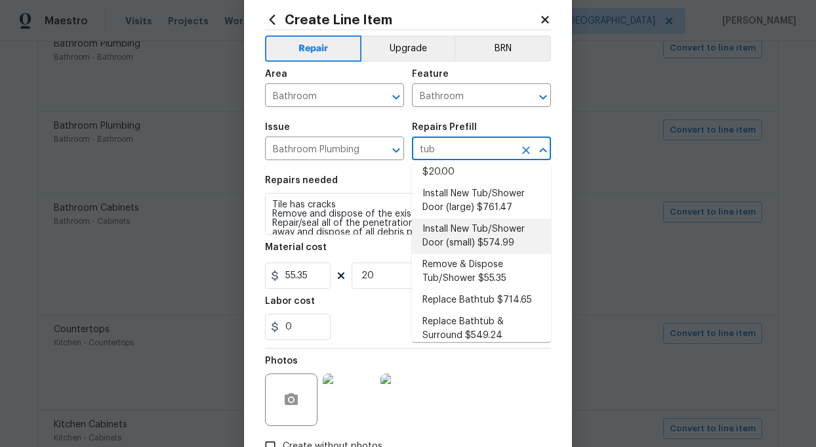
scroll to position [22, 0]
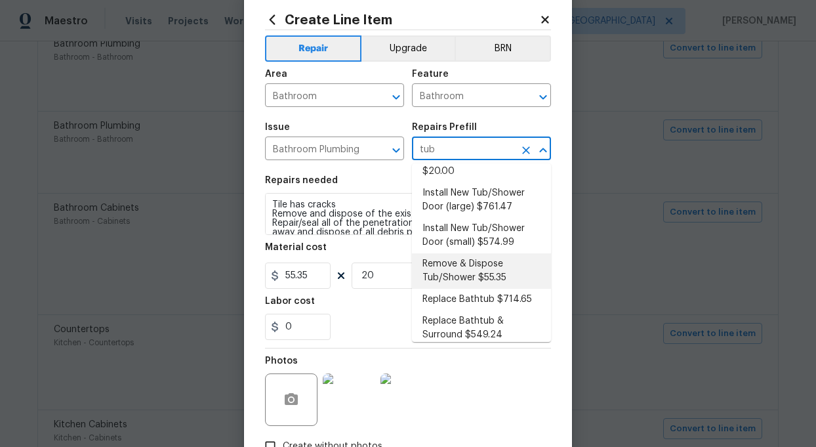
click at [459, 272] on li "Remove & Dispose Tub/Shower $55.35" at bounding box center [481, 270] width 139 height 35
type input "Plumbing"
type input "Remove & Dispose Tub/Shower $55.35"
type textarea "Remove and dispose of the existing tub/shower door. Repair/seal all of the pene…"
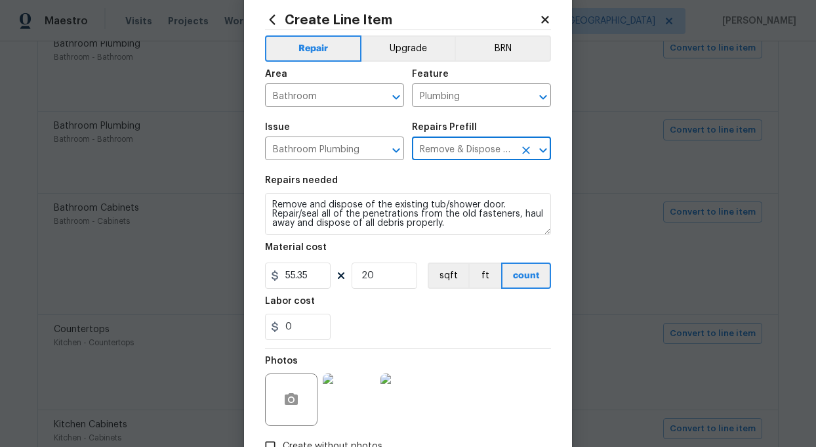
scroll to position [119, 0]
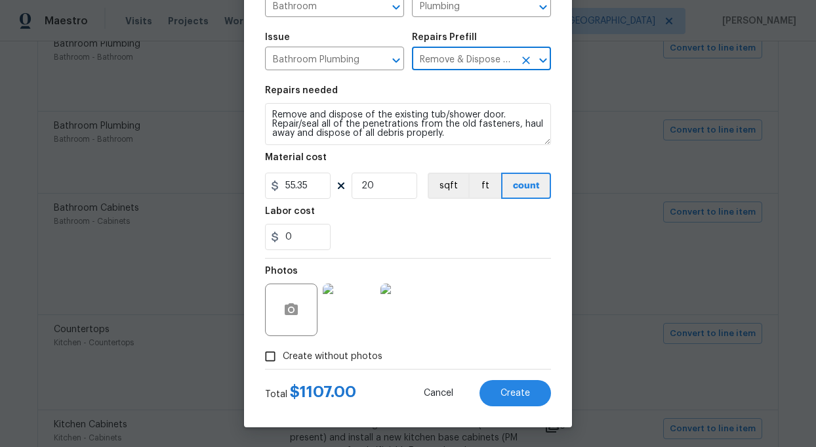
type input "Remove & Dispose Tub/Shower $55.35"
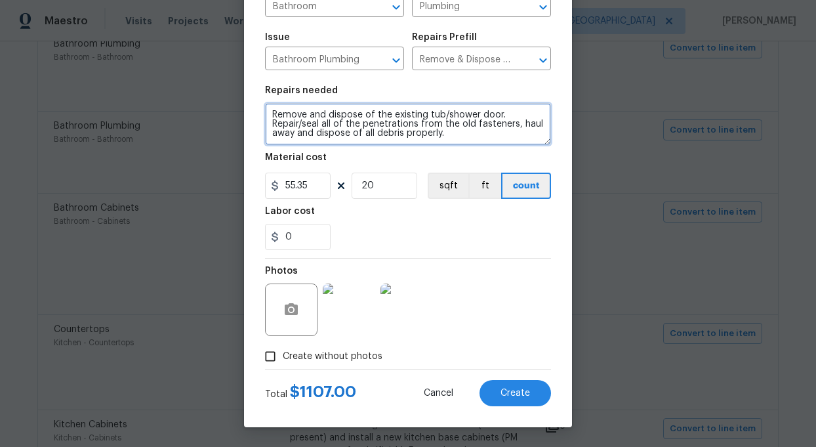
click at [384, 132] on textarea "Remove and dispose of the existing tub/shower door. Repair/seal all of the pene…" at bounding box center [408, 124] width 286 height 42
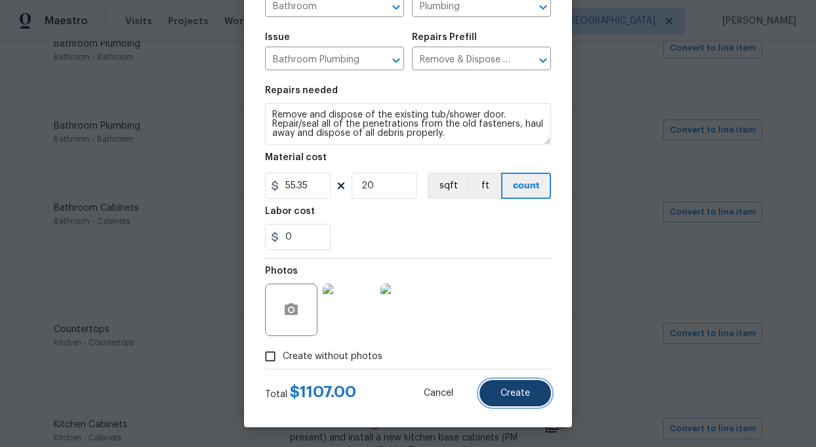
click at [524, 394] on span "Create" at bounding box center [516, 393] width 30 height 10
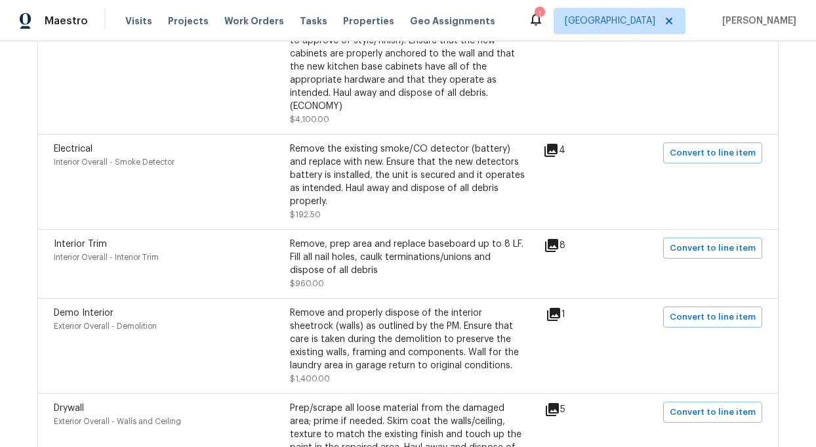
scroll to position [1637, 0]
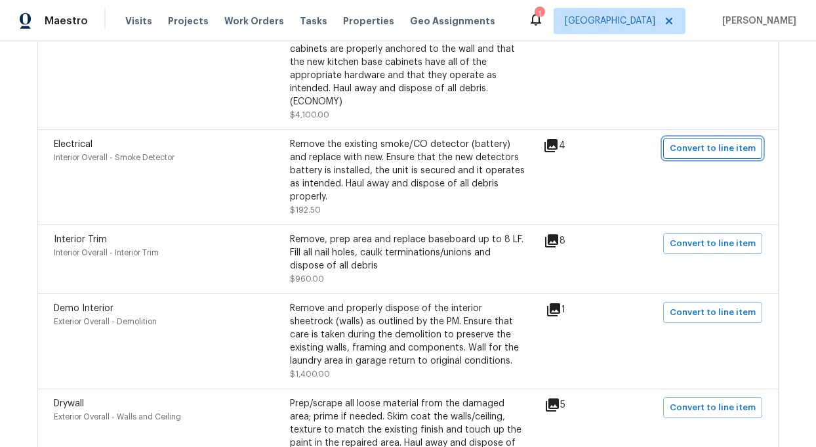
click at [732, 141] on span "Convert to line item" at bounding box center [713, 148] width 86 height 15
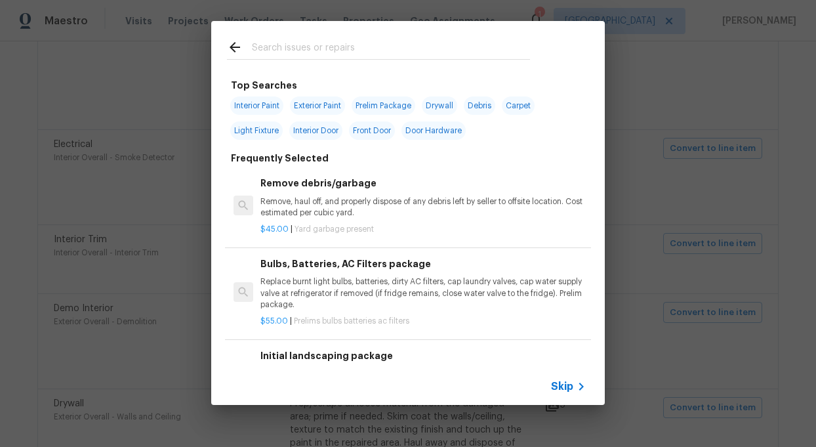
click at [562, 389] on span "Skip" at bounding box center [562, 386] width 22 height 13
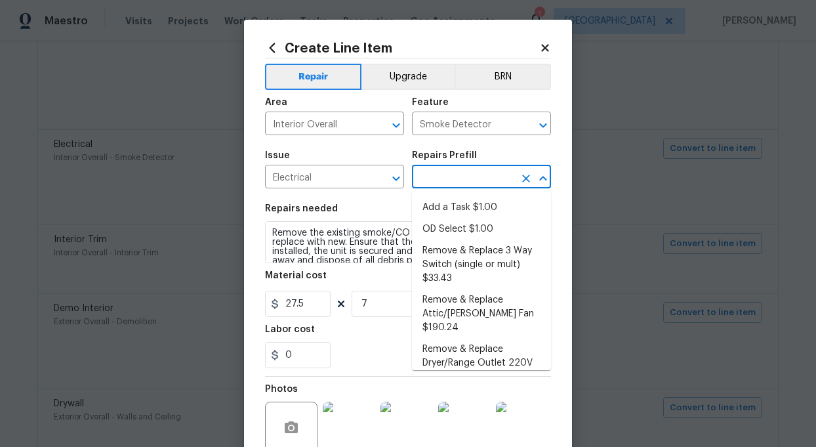
click at [450, 179] on input "text" at bounding box center [463, 178] width 102 height 20
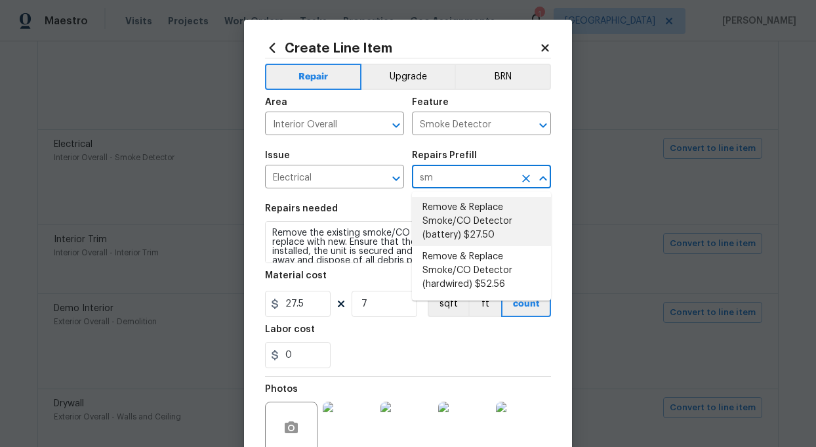
click at [459, 235] on li "Remove & Replace Smoke/CO Detector (battery) $27.50" at bounding box center [481, 221] width 139 height 49
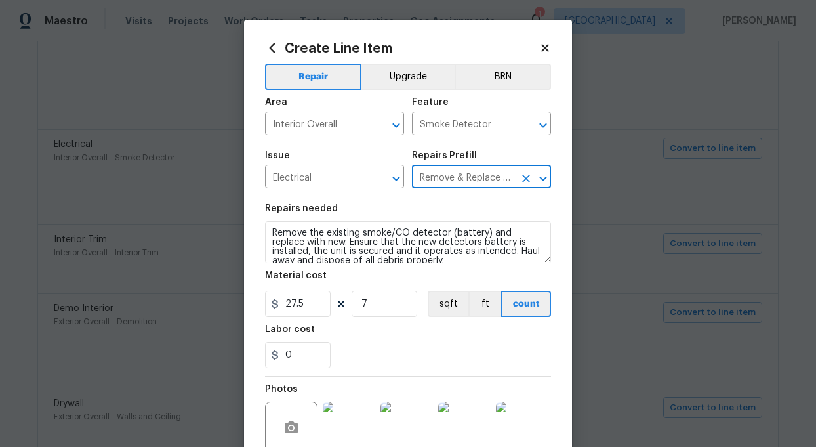
scroll to position [51, 0]
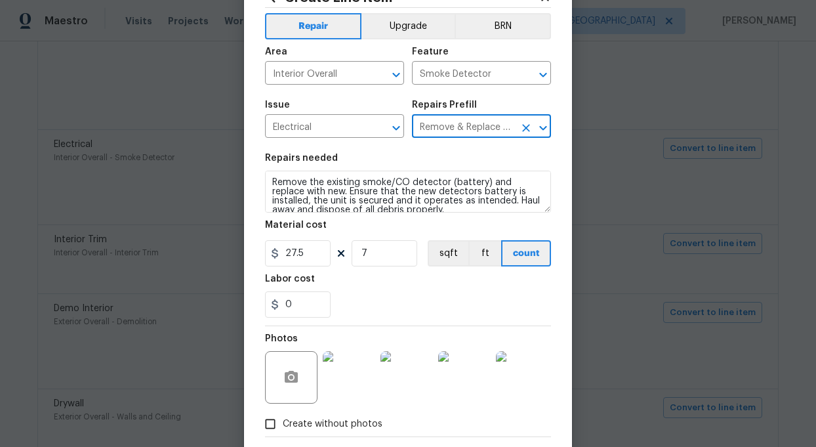
type input "Remove & Replace Smoke/CO Detector (battery) $27.50"
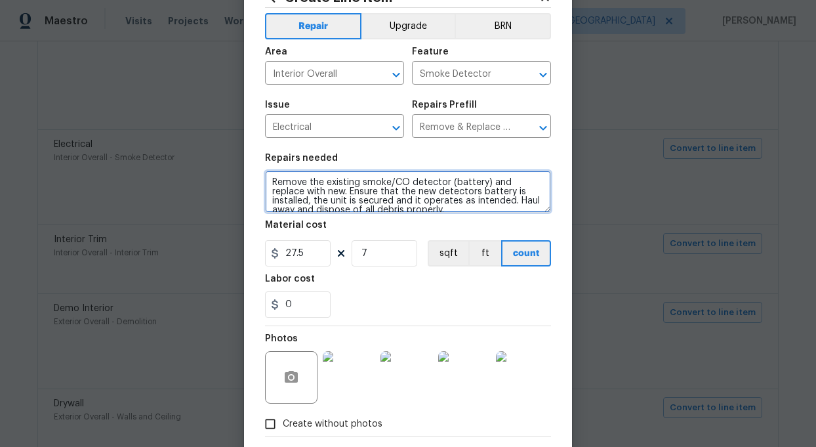
click at [342, 197] on textarea "Remove the existing smoke/CO detector (battery) and replace with new. Ensure th…" at bounding box center [408, 192] width 286 height 42
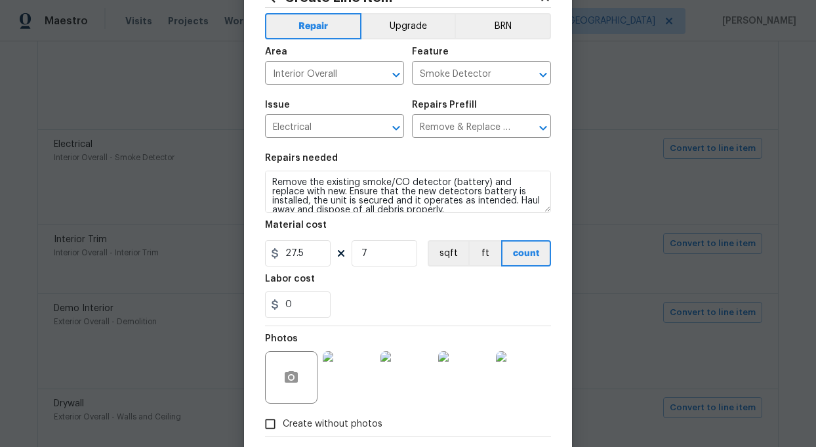
scroll to position [119, 0]
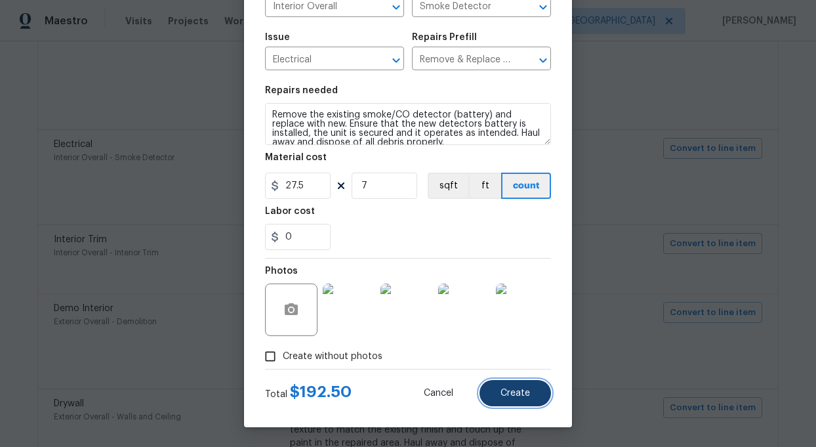
click at [524, 390] on span "Create" at bounding box center [516, 393] width 30 height 10
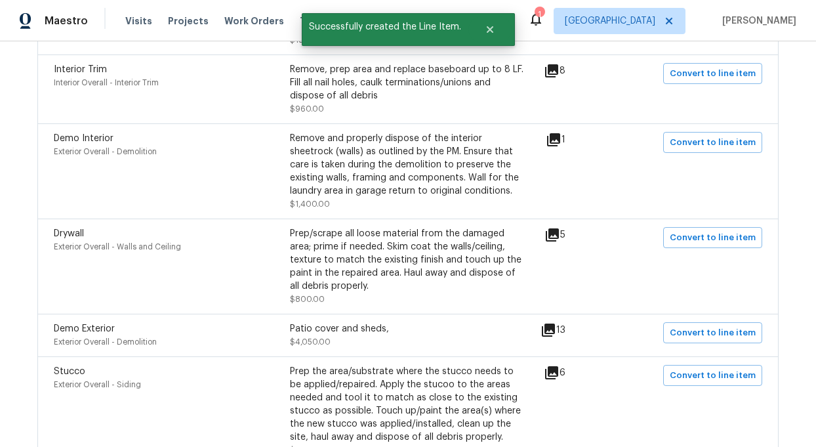
scroll to position [1833, 0]
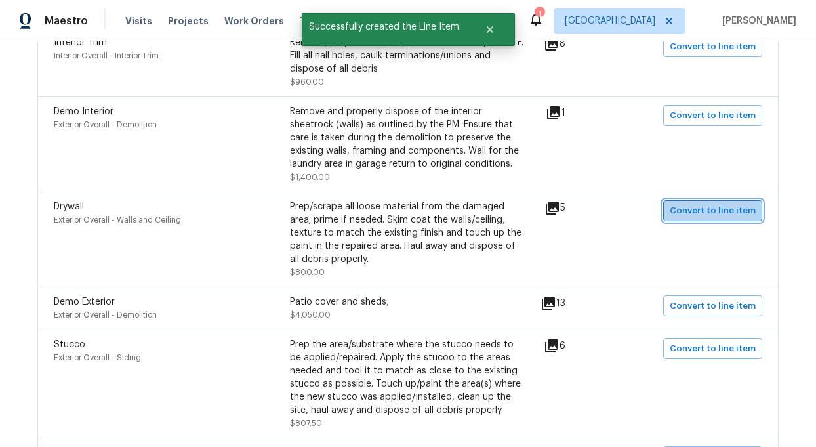
click at [731, 203] on span "Convert to line item" at bounding box center [713, 210] width 86 height 15
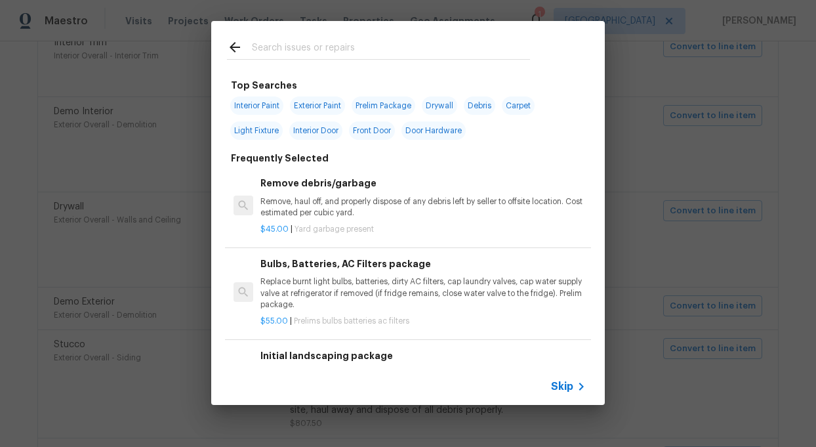
click at [576, 388] on icon at bounding box center [581, 386] width 16 height 16
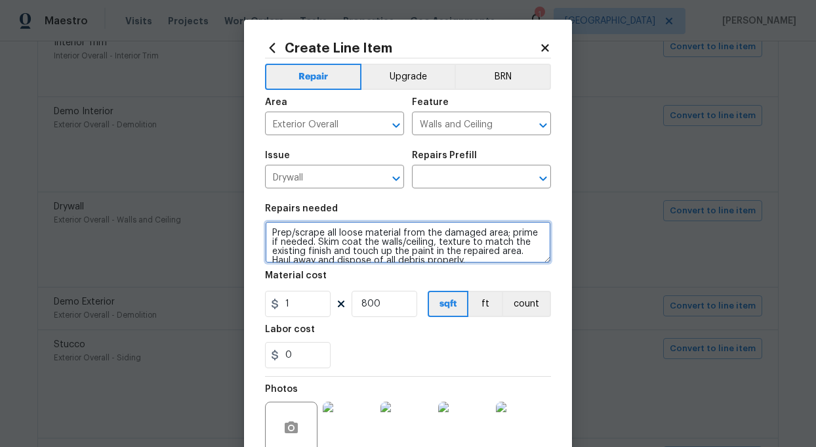
click at [340, 249] on textarea "Prep/scrape all loose material from the damaged area; prime if needed. Skim coa…" at bounding box center [408, 242] width 286 height 42
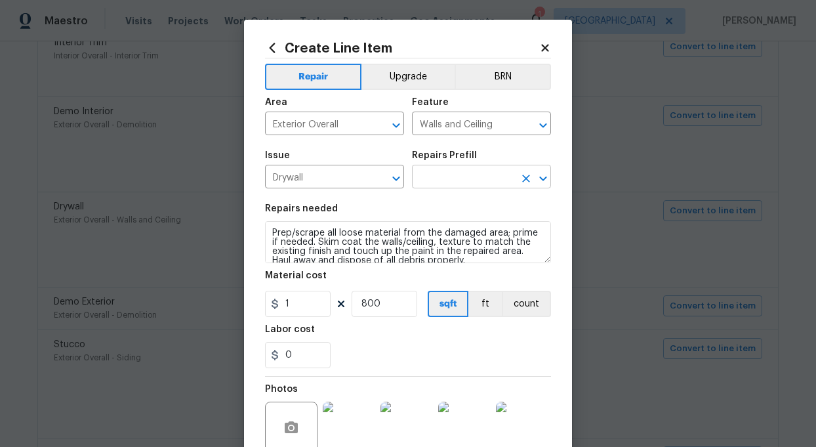
click at [460, 178] on input "text" at bounding box center [463, 178] width 102 height 20
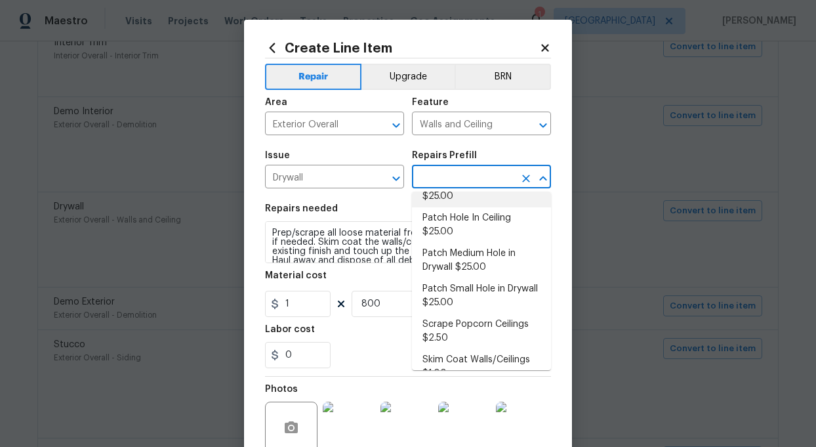
scroll to position [144, 0]
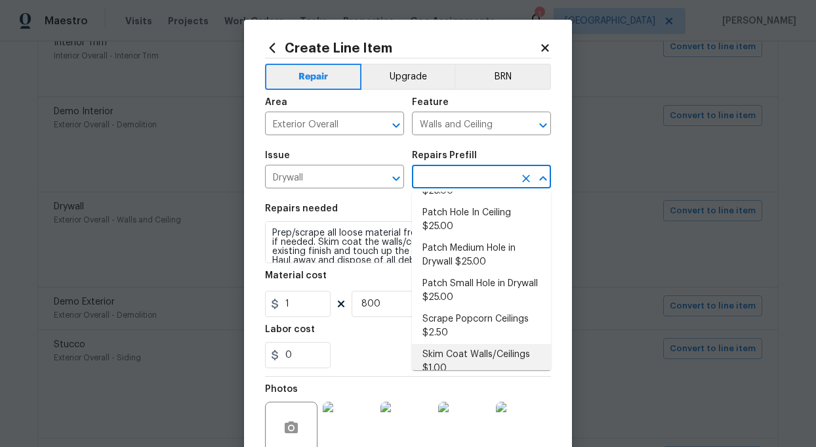
click at [472, 344] on li "Skim Coat Walls/Ceilings $1.00" at bounding box center [481, 361] width 139 height 35
type input "Skim Coat Walls/Ceilings $1.00"
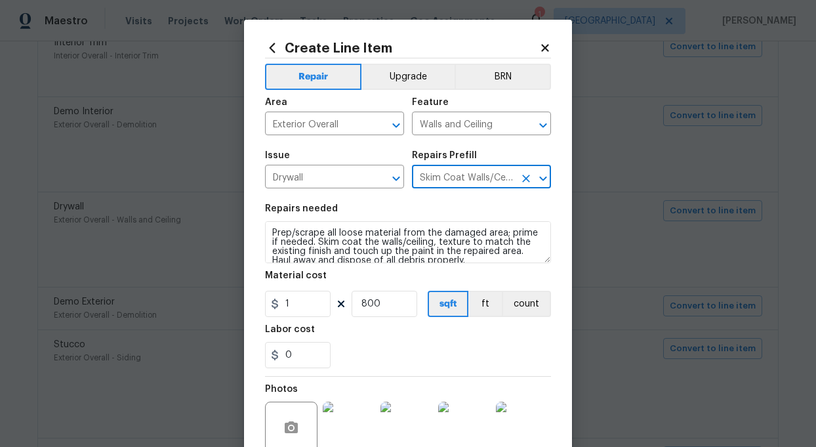
scroll to position [132, 0]
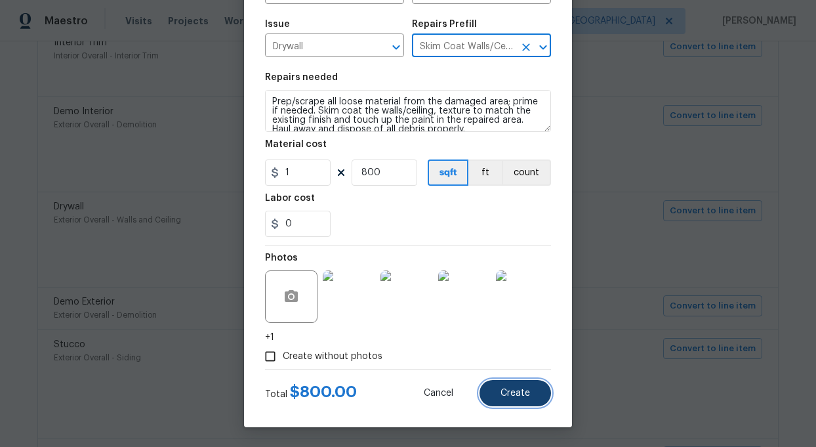
click at [518, 386] on button "Create" at bounding box center [516, 393] width 72 height 26
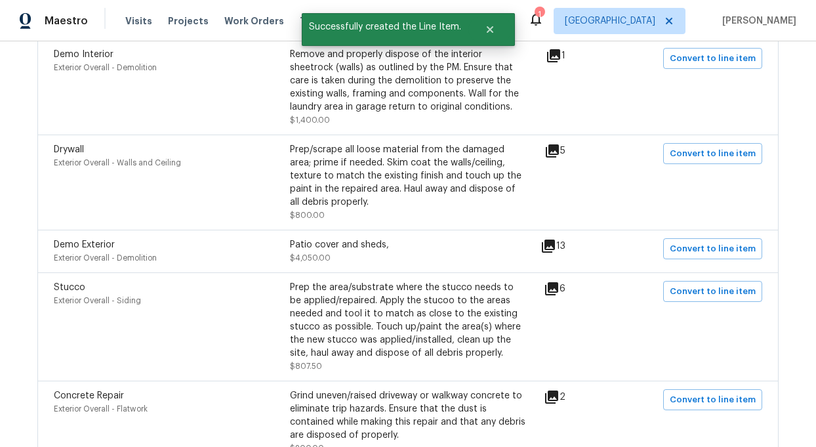
scroll to position [1896, 0]
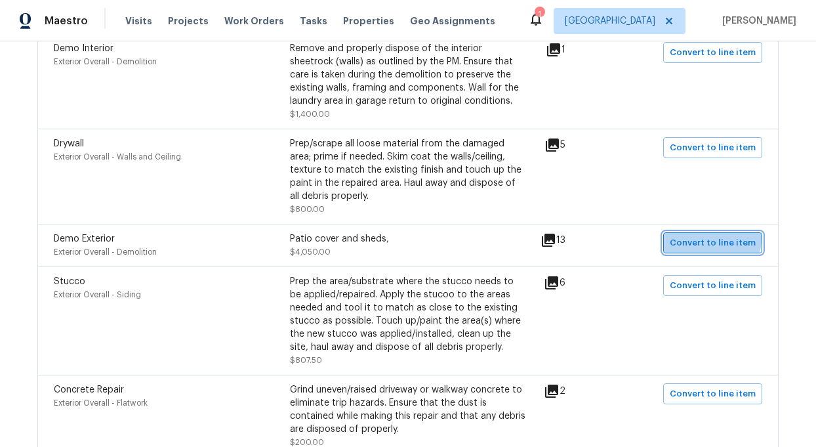
click at [717, 235] on span "Convert to line item" at bounding box center [713, 242] width 86 height 15
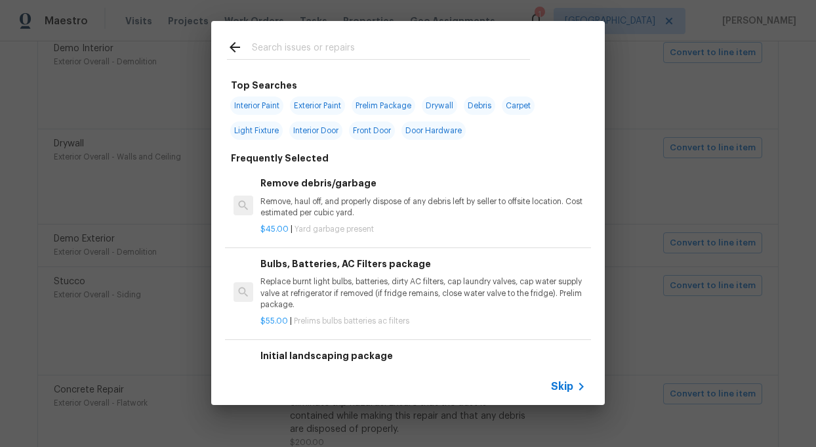
click at [562, 378] on div "Skip" at bounding box center [570, 386] width 38 height 16
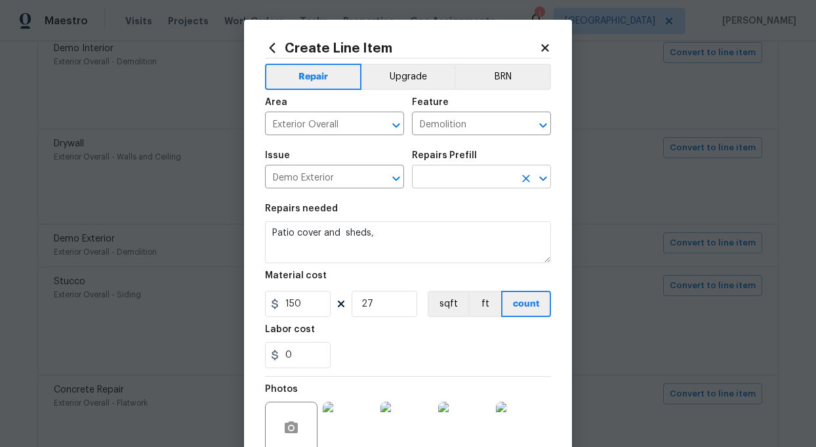
click at [464, 178] on input "text" at bounding box center [463, 178] width 102 height 20
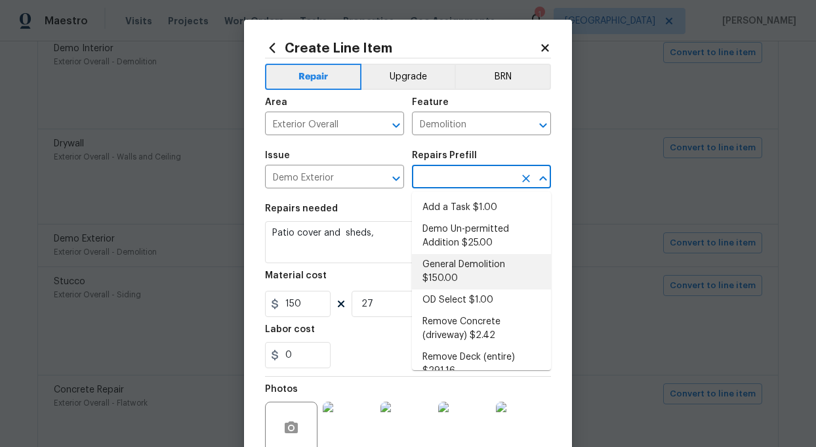
click at [455, 263] on li "General Demolition $150.00" at bounding box center [481, 271] width 139 height 35
type input "General Demolition $150.00"
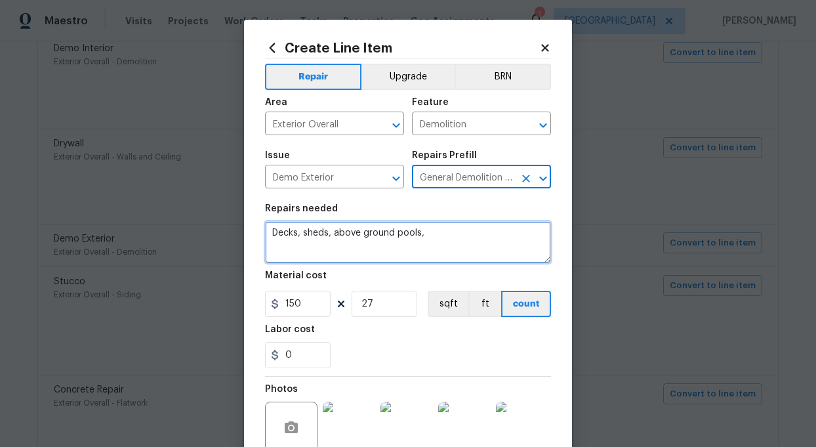
click at [441, 236] on textarea "Decks, sheds, above ground pools," at bounding box center [408, 242] width 286 height 42
type textarea "D"
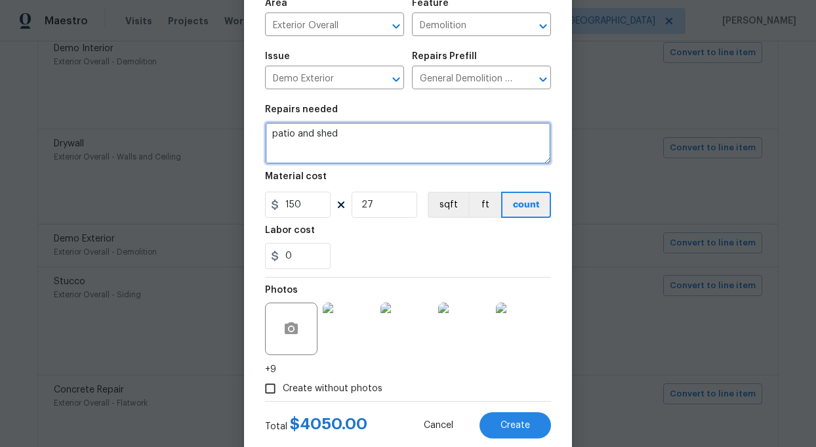
scroll to position [100, 0]
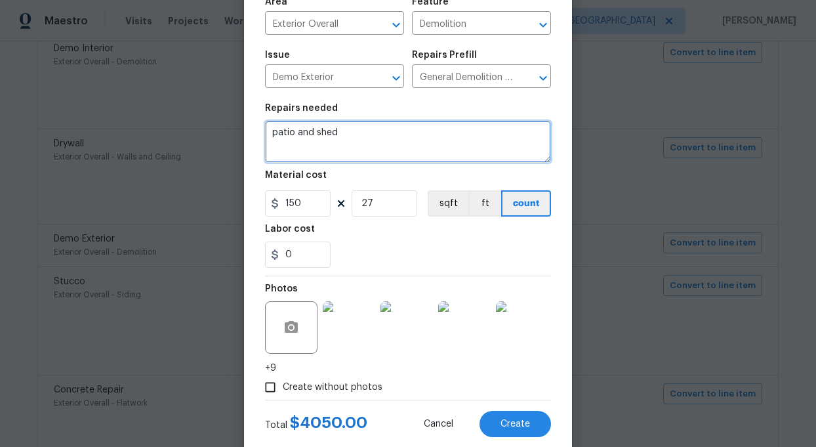
click at [292, 138] on textarea "patio and shed" at bounding box center [408, 142] width 286 height 42
click at [270, 133] on textarea "patio and shed" at bounding box center [408, 142] width 286 height 42
type textarea "demo patio and shed"
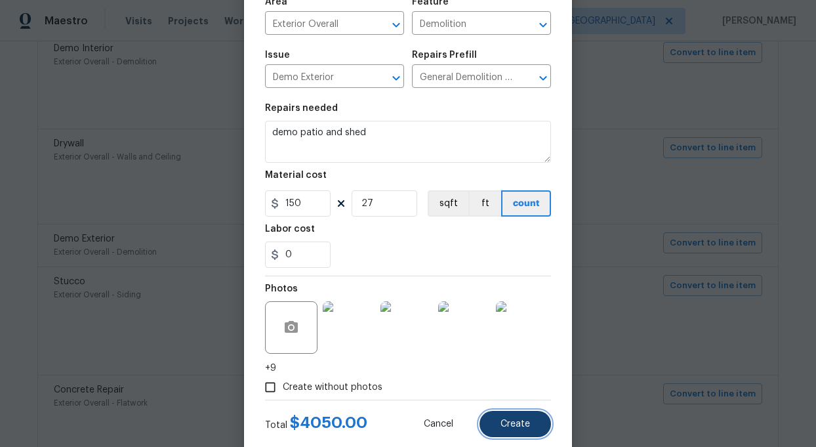
click at [522, 430] on button "Create" at bounding box center [516, 424] width 72 height 26
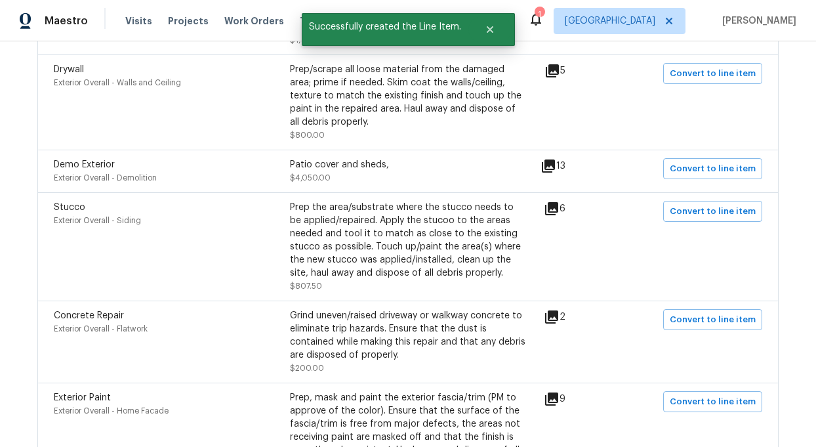
scroll to position [1980, 0]
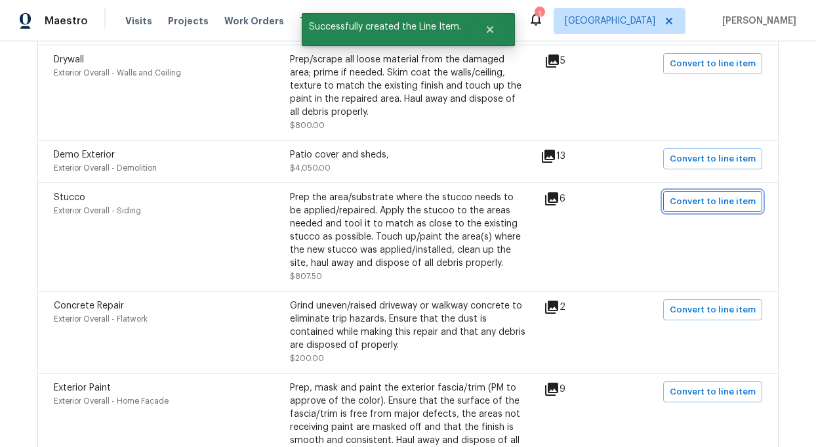
click at [722, 194] on span "Convert to line item" at bounding box center [713, 201] width 86 height 15
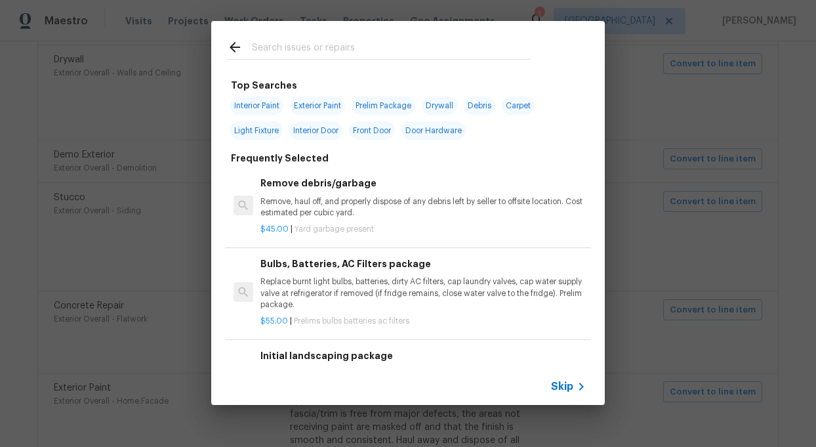
click at [562, 382] on span "Skip" at bounding box center [562, 386] width 22 height 13
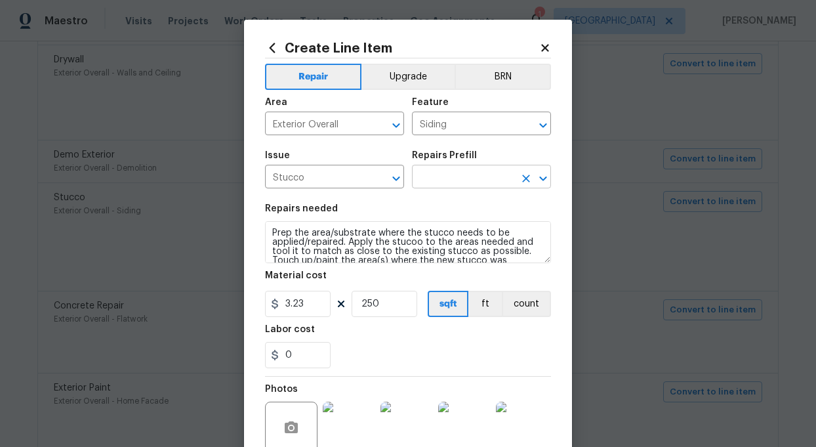
click at [488, 177] on input "text" at bounding box center [463, 178] width 102 height 20
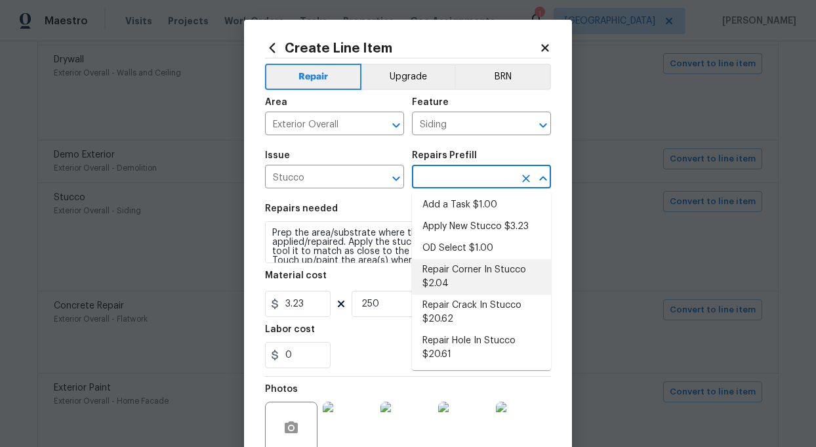
scroll to position [0, 0]
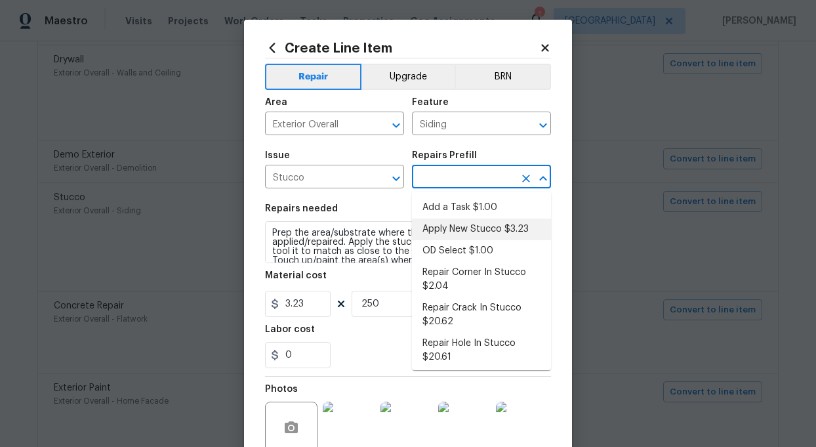
click at [460, 224] on li "Apply New Stucco $3.23" at bounding box center [481, 229] width 139 height 22
type input "Apply New Stucco $3.23"
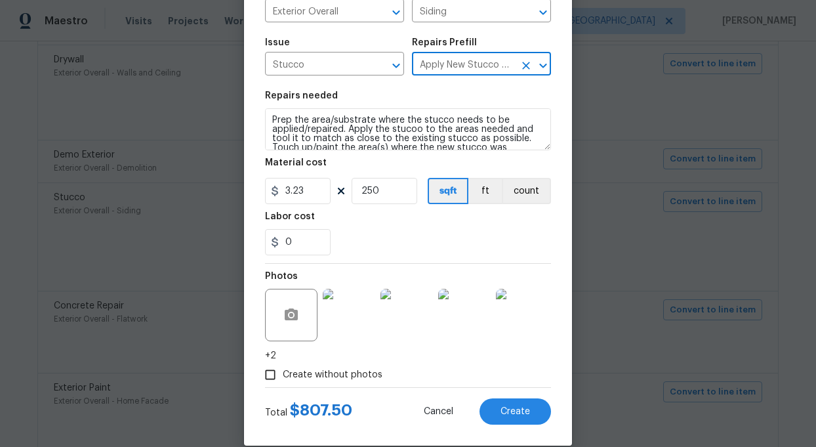
scroll to position [132, 0]
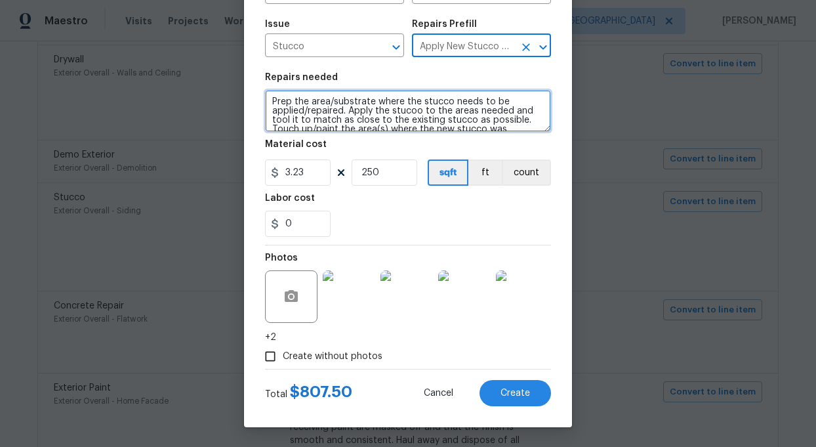
click at [382, 123] on textarea "Prep the area/substrate where the stucco needs to be applied/repaired. Apply th…" at bounding box center [408, 111] width 286 height 42
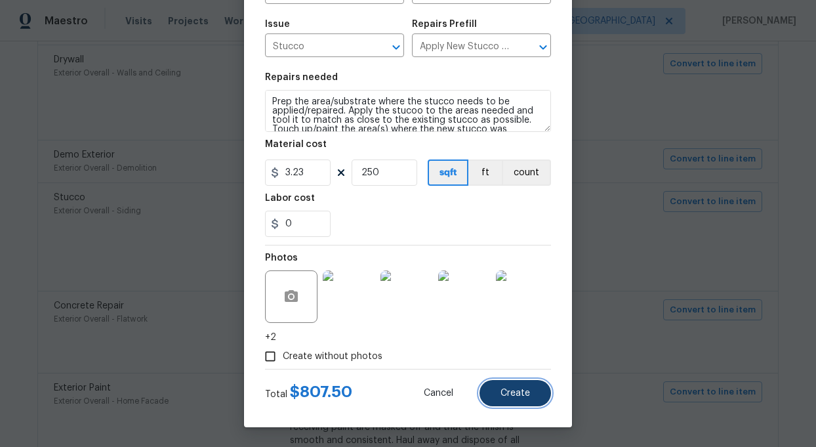
click at [509, 398] on button "Create" at bounding box center [516, 393] width 72 height 26
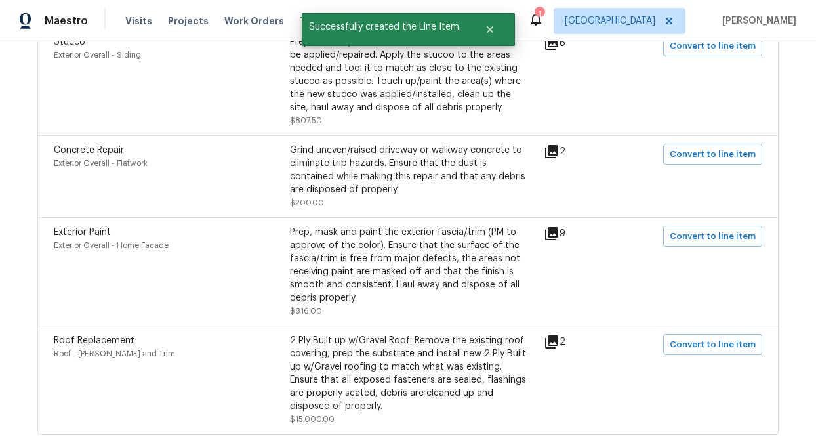
scroll to position [2139, 0]
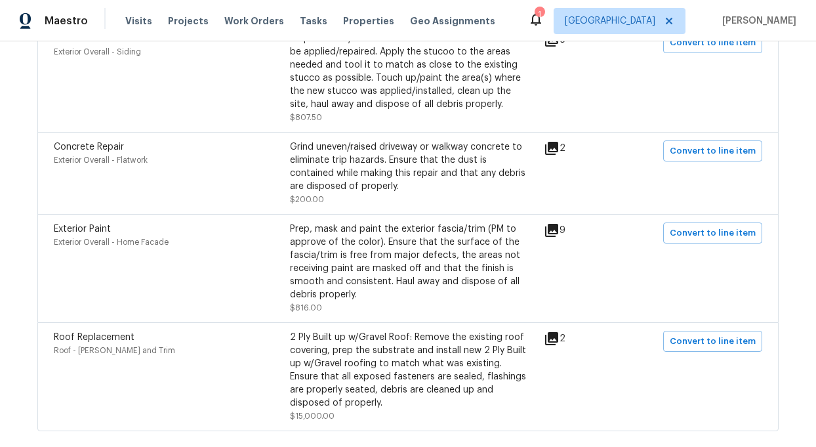
click at [558, 224] on icon at bounding box center [551, 230] width 13 height 13
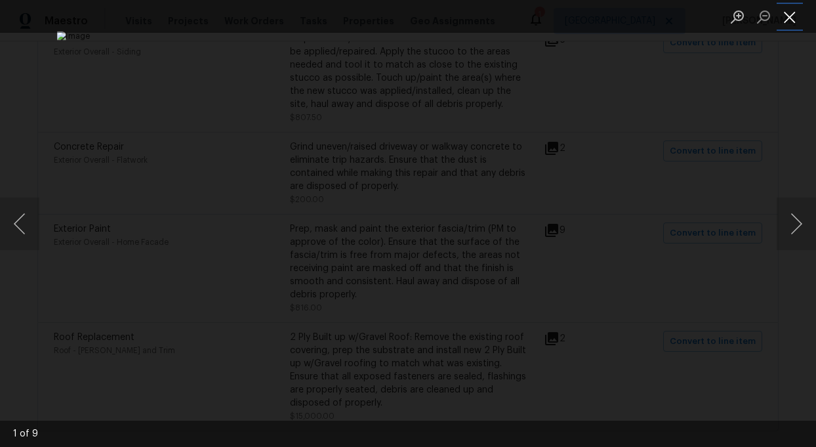
click at [785, 18] on button "Close lightbox" at bounding box center [790, 16] width 26 height 23
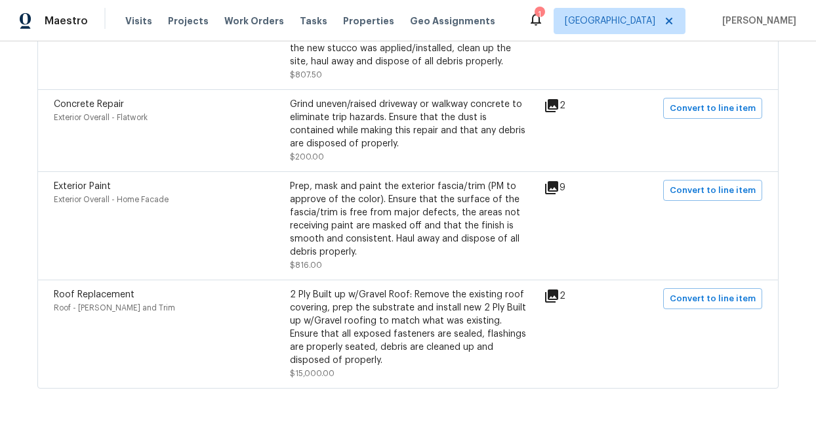
scroll to position [2184, 0]
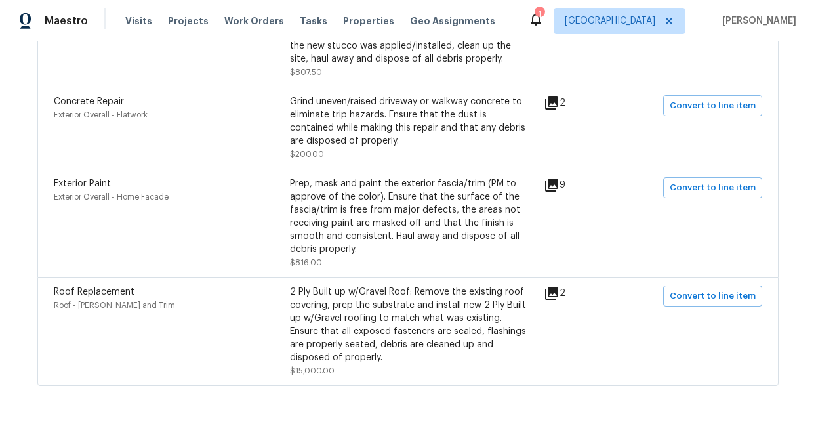
click at [371, 305] on div "2 Ply Built up w/Gravel Roof: Remove the existing roof covering, prep the subst…" at bounding box center [408, 324] width 236 height 79
click at [558, 178] on icon at bounding box center [551, 184] width 13 height 13
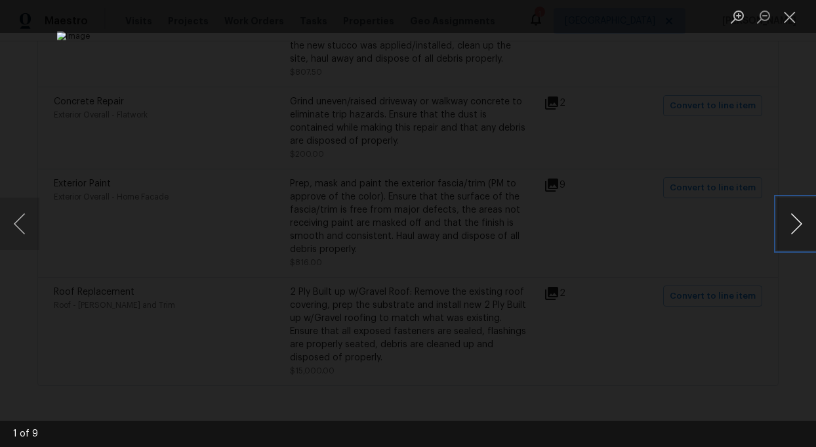
click at [801, 219] on button "Next image" at bounding box center [796, 223] width 39 height 52
click at [801, 220] on button "Next image" at bounding box center [796, 223] width 39 height 52
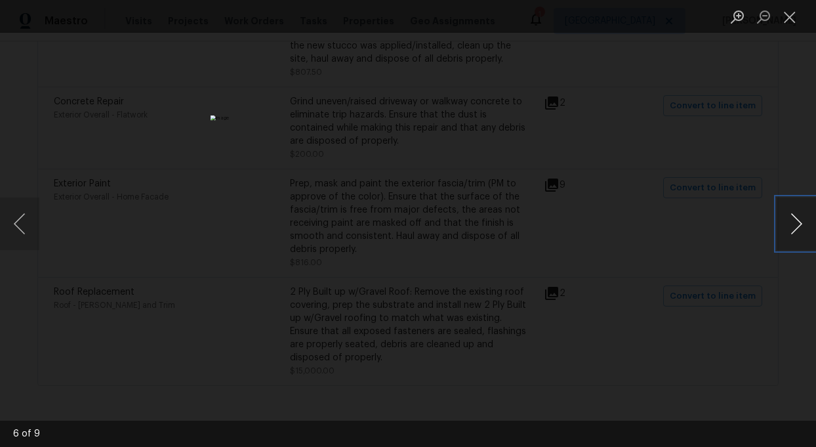
click at [801, 221] on button "Next image" at bounding box center [796, 223] width 39 height 52
click at [794, 14] on button "Close lightbox" at bounding box center [790, 16] width 26 height 23
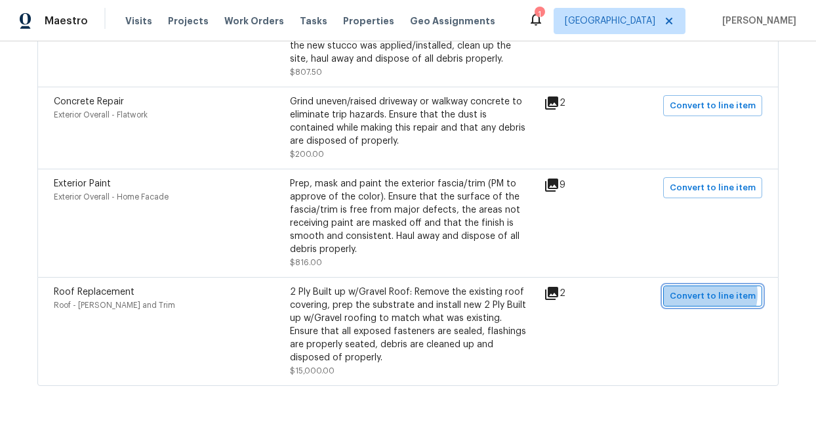
click at [710, 289] on span "Convert to line item" at bounding box center [713, 296] width 86 height 15
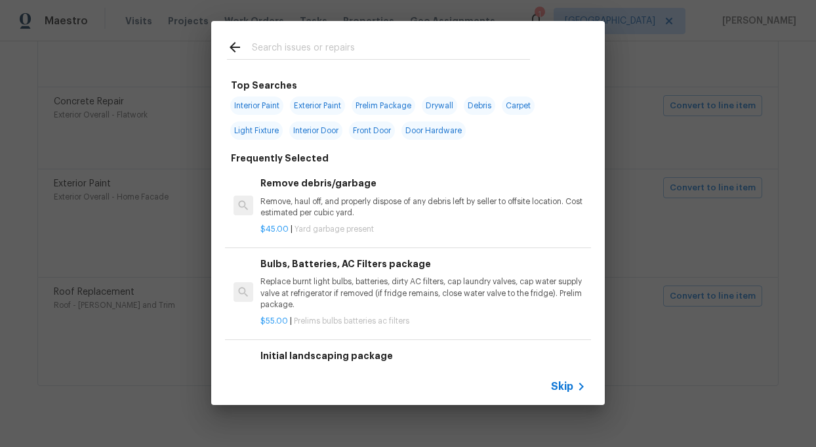
click at [569, 382] on span "Skip" at bounding box center [562, 386] width 22 height 13
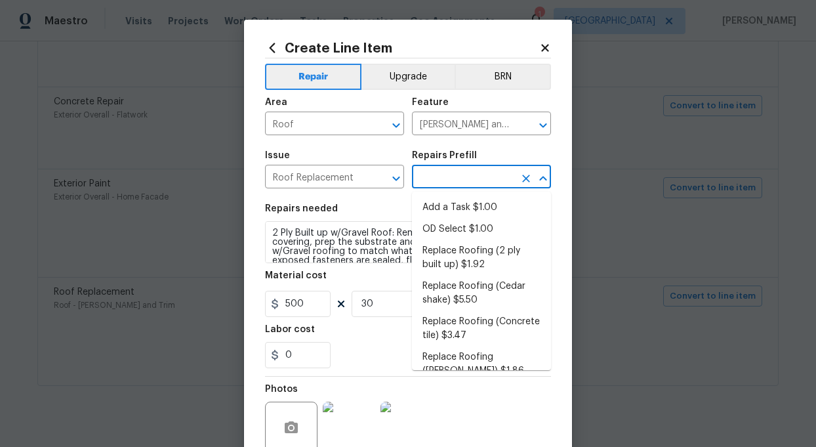
click at [480, 180] on input "text" at bounding box center [463, 178] width 102 height 20
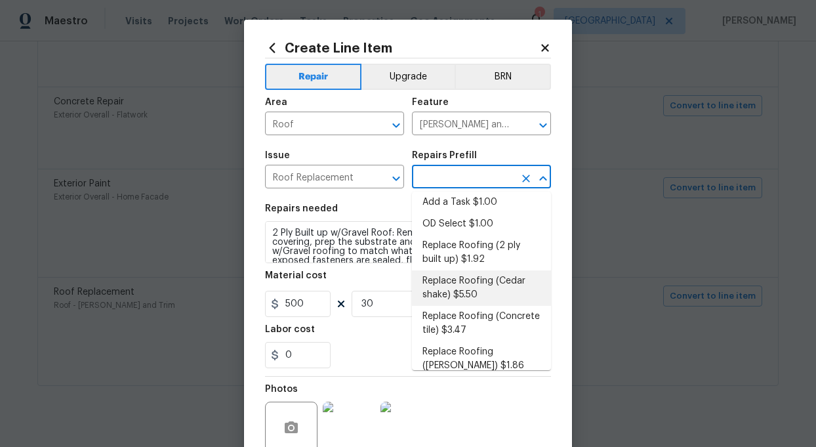
scroll to position [0, 0]
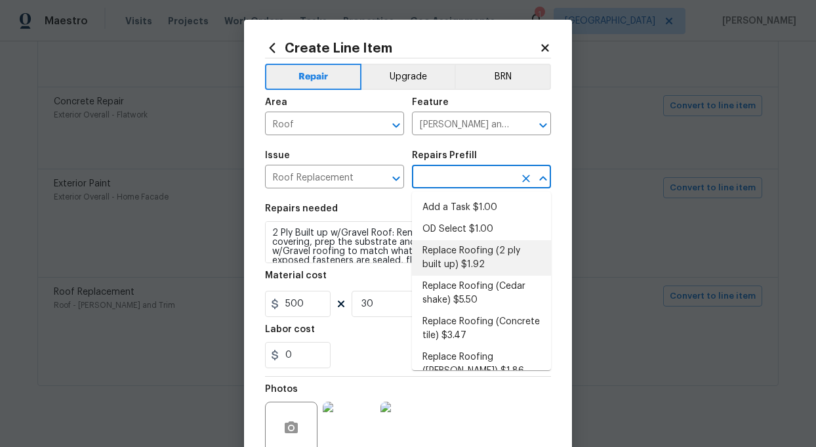
click at [480, 248] on li "Replace Roofing (2 ply built up) $1.92" at bounding box center [481, 257] width 139 height 35
type input "Replace Roofing (2 ply built up) $1.92"
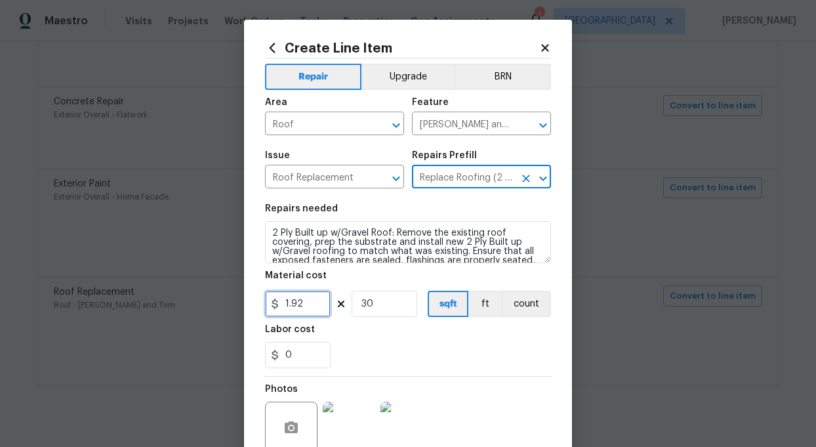
click at [281, 306] on input "1.92" at bounding box center [298, 304] width 66 height 26
click at [312, 304] on input "1.92" at bounding box center [298, 304] width 66 height 26
type input "500"
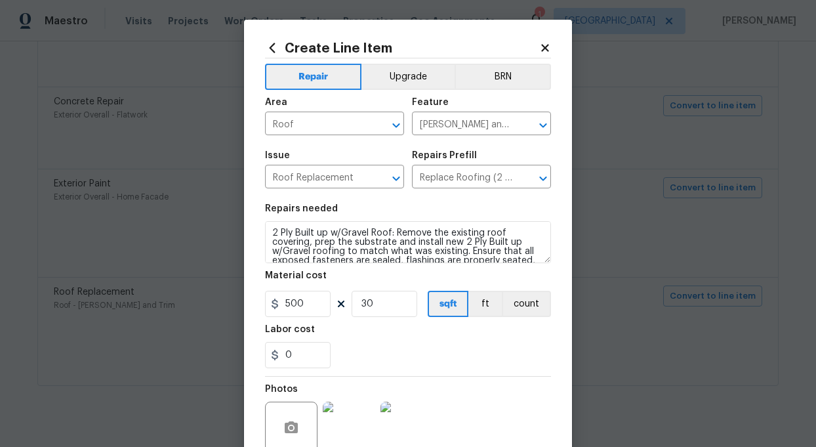
click at [375, 372] on section "Repairs needed 2 Ply Built up w/Gravel Roof: Remove the existing roof covering,…" at bounding box center [408, 286] width 286 height 180
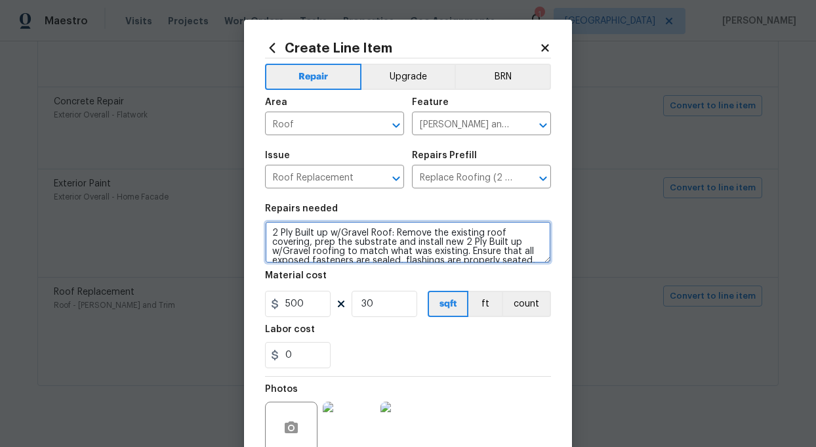
click at [384, 237] on textarea "2 Ply Built up w/Gravel Roof: Remove the existing roof covering, prep the subst…" at bounding box center [408, 242] width 286 height 42
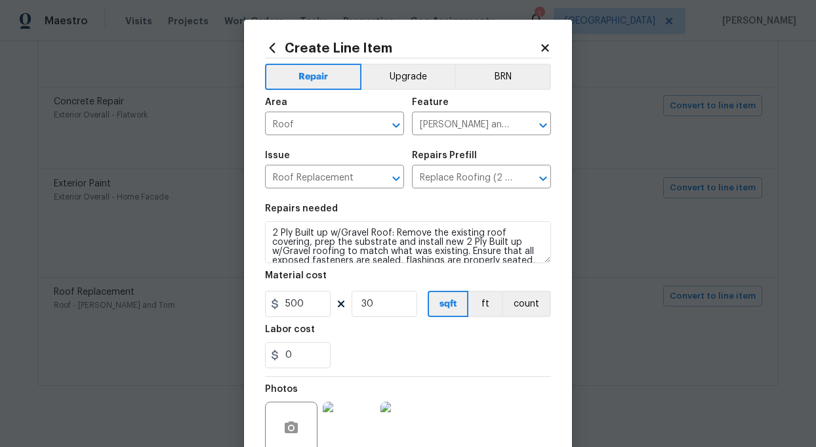
scroll to position [119, 0]
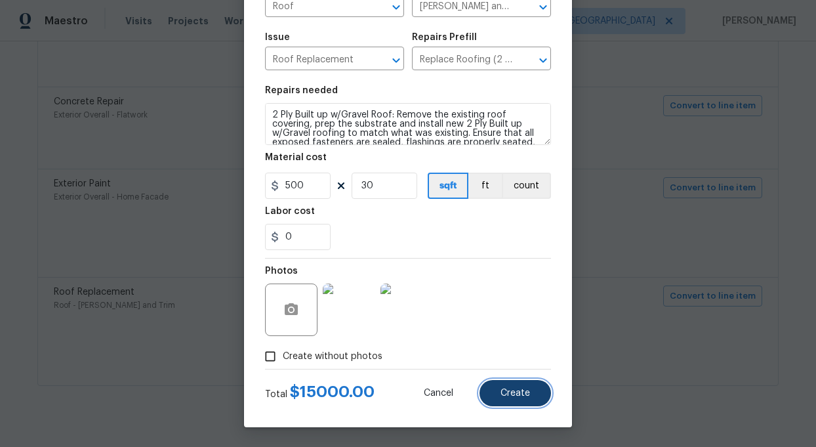
click at [510, 393] on span "Create" at bounding box center [516, 393] width 30 height 10
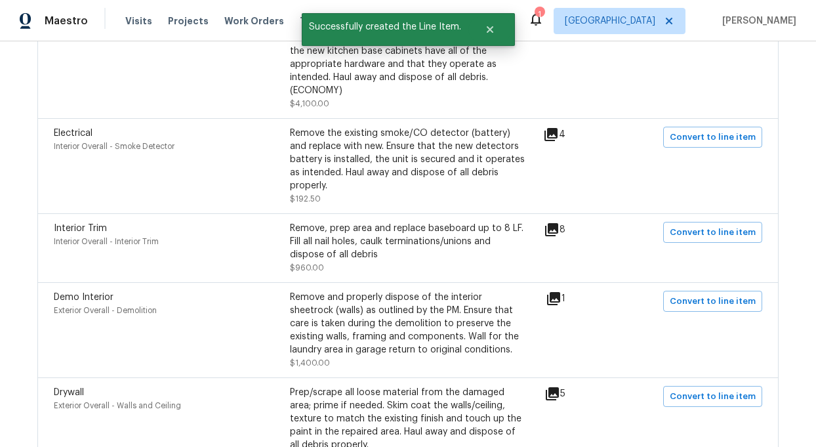
scroll to position [1639, 0]
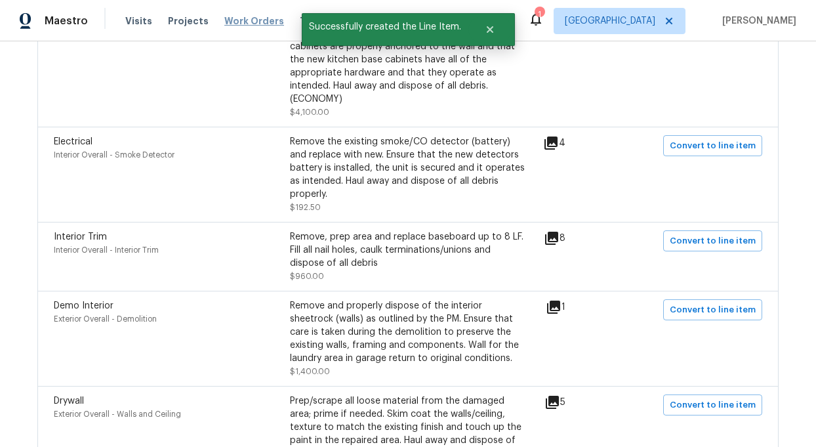
click at [244, 24] on span "Work Orders" at bounding box center [254, 20] width 60 height 13
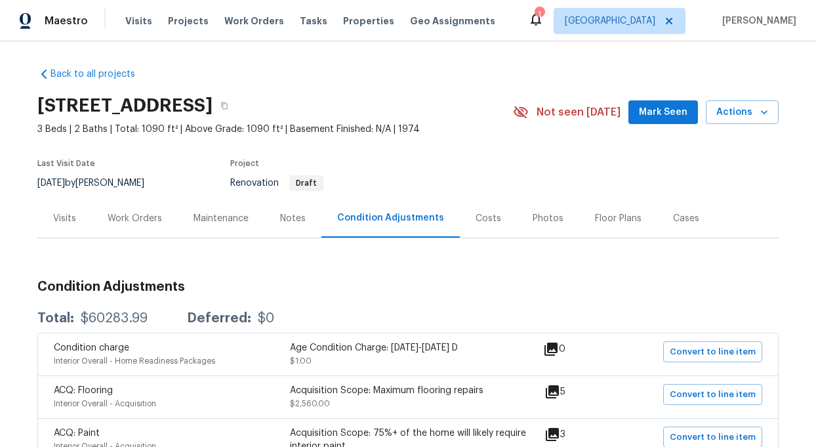
click at [121, 217] on div "Work Orders" at bounding box center [135, 218] width 54 height 13
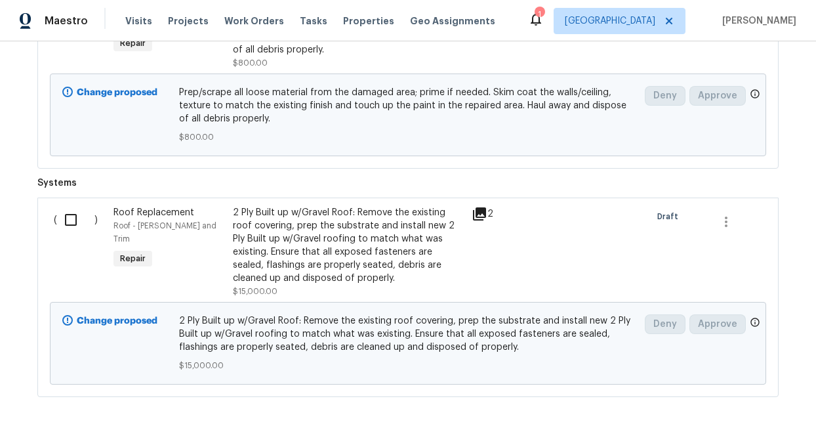
scroll to position [3647, 0]
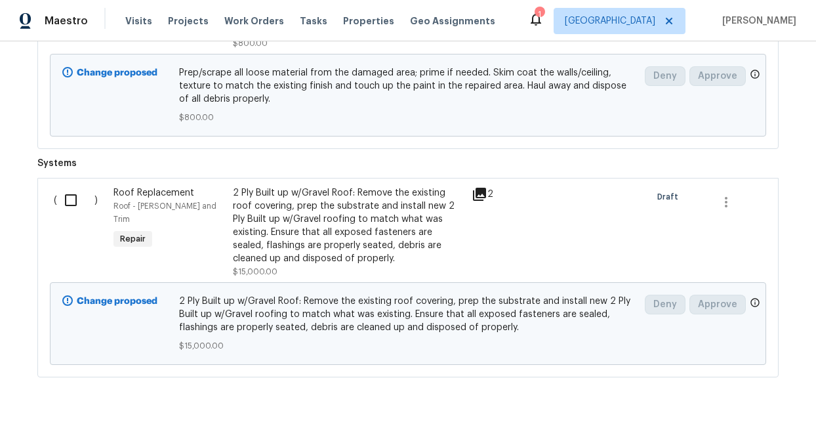
click at [325, 212] on div "2 Ply Built up w/Gravel Roof: Remove the existing roof covering, prep the subst…" at bounding box center [348, 225] width 231 height 79
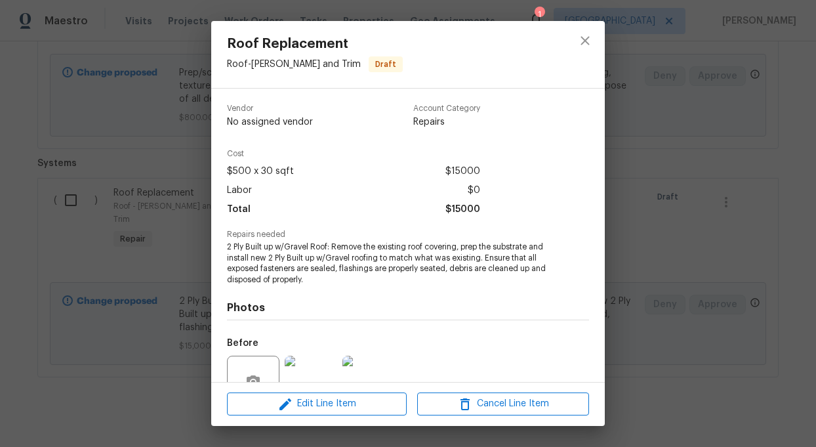
click at [356, 392] on div "Edit Line Item Cancel Line Item" at bounding box center [408, 404] width 394 height 44
click at [332, 406] on span "Edit Line Item" at bounding box center [317, 404] width 172 height 16
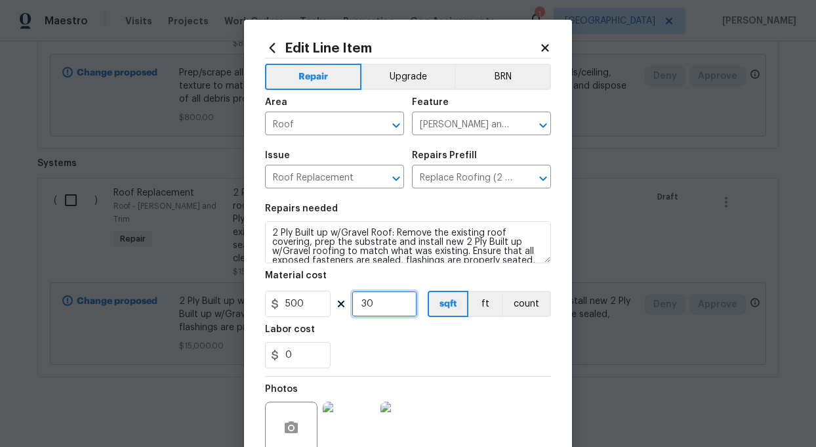
click at [391, 296] on input "30" at bounding box center [385, 304] width 66 height 26
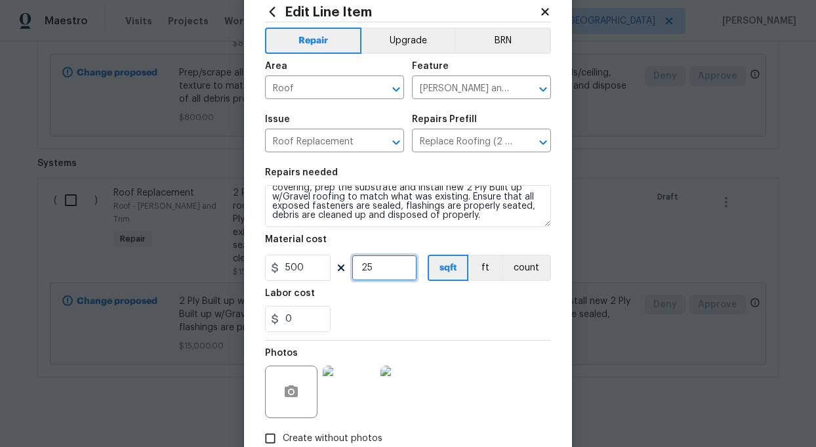
scroll to position [119, 0]
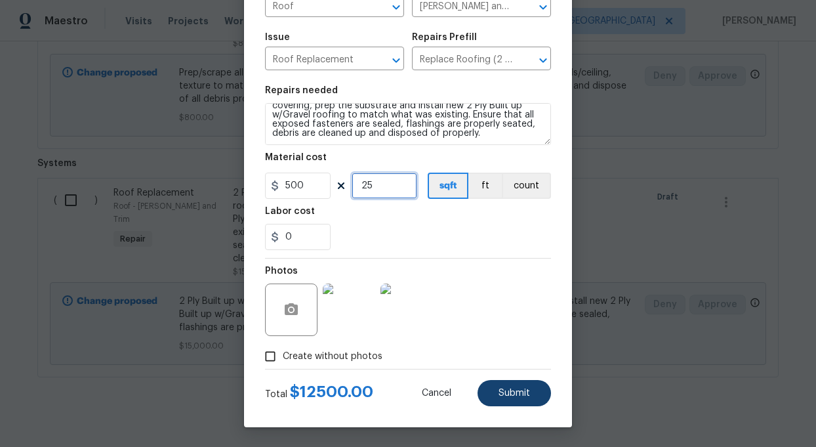
type input "25"
click at [508, 390] on span "Submit" at bounding box center [514, 393] width 31 height 10
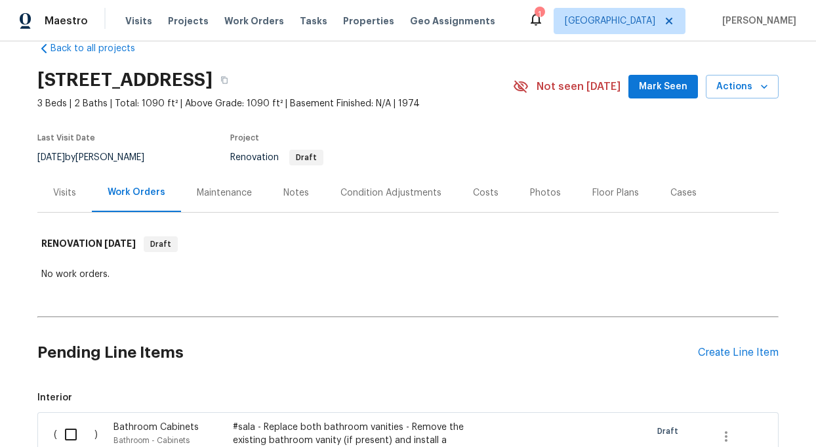
scroll to position [0, 0]
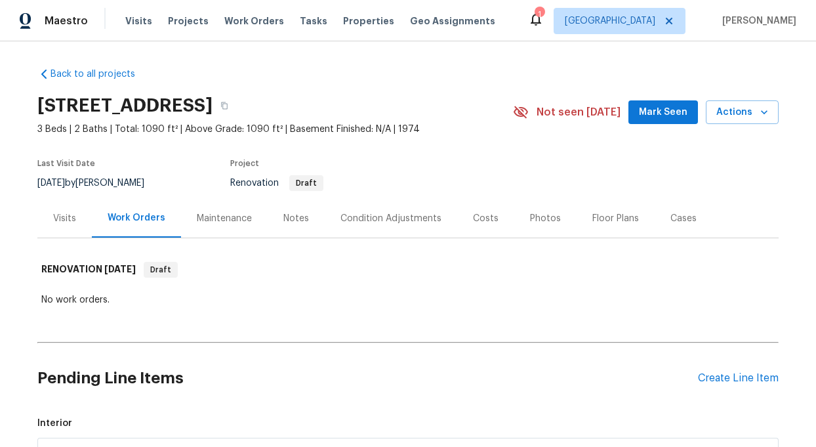
click at [283, 219] on div "Notes" at bounding box center [296, 218] width 26 height 13
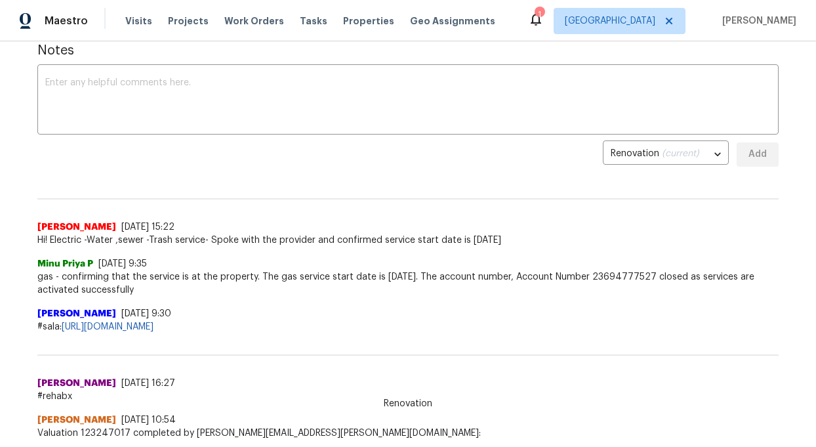
scroll to position [207, 0]
